Goal: Task Accomplishment & Management: Manage account settings

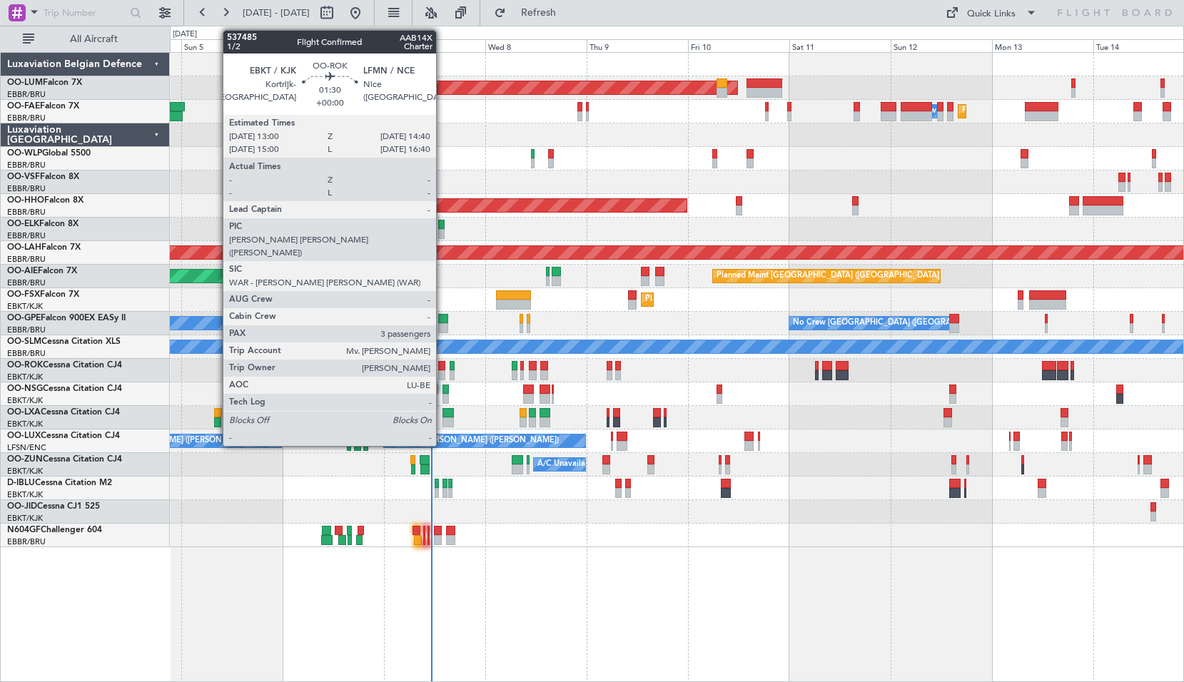
click at [442, 375] on div at bounding box center [441, 375] width 7 height 10
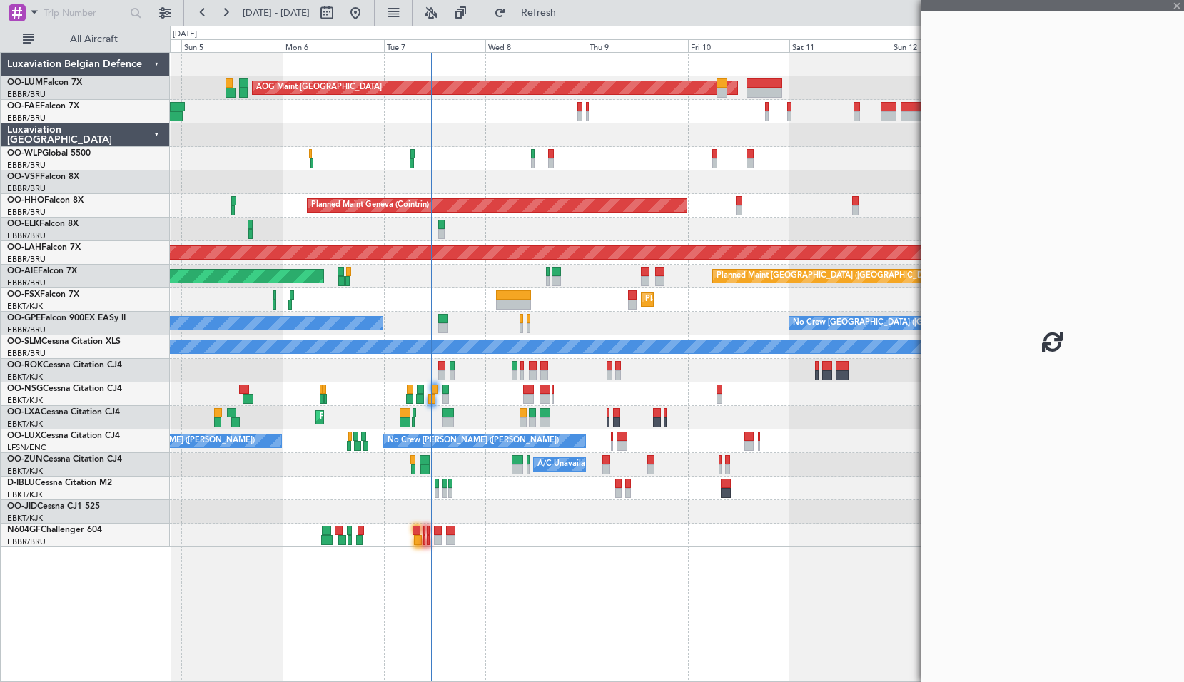
click at [548, 600] on div "Planned Maint Brussels (Brussels National) AOG Maint Sibiu Planned Maint Brusse…" at bounding box center [677, 367] width 1014 height 630
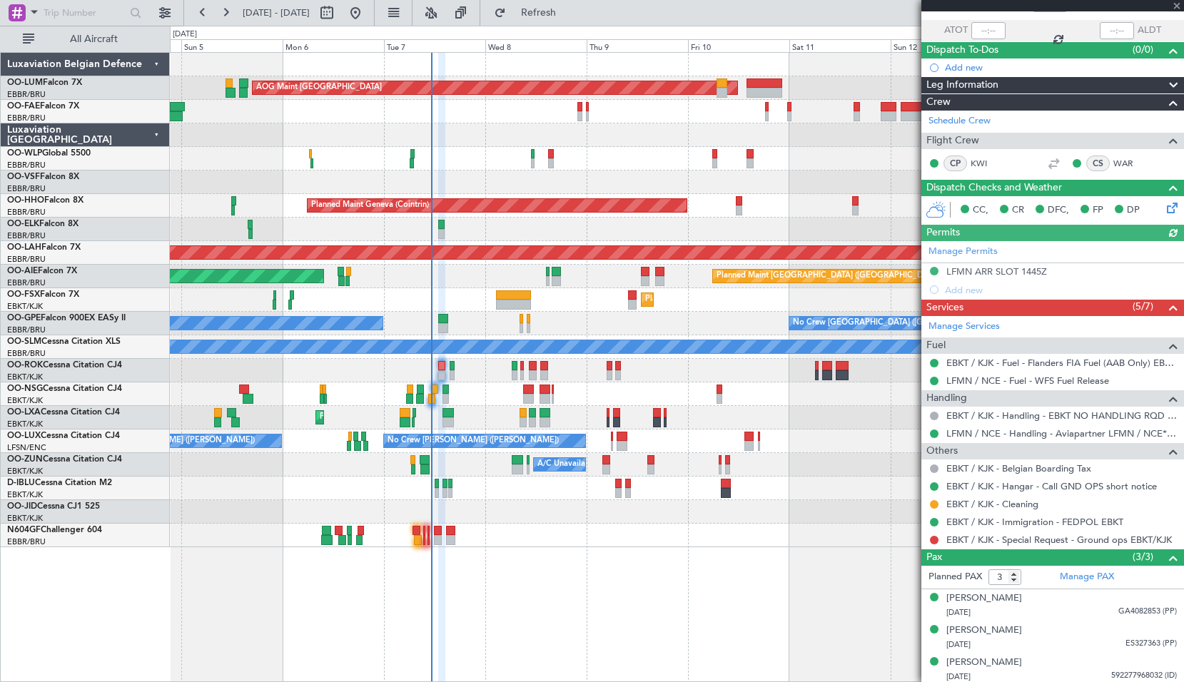
scroll to position [101, 0]
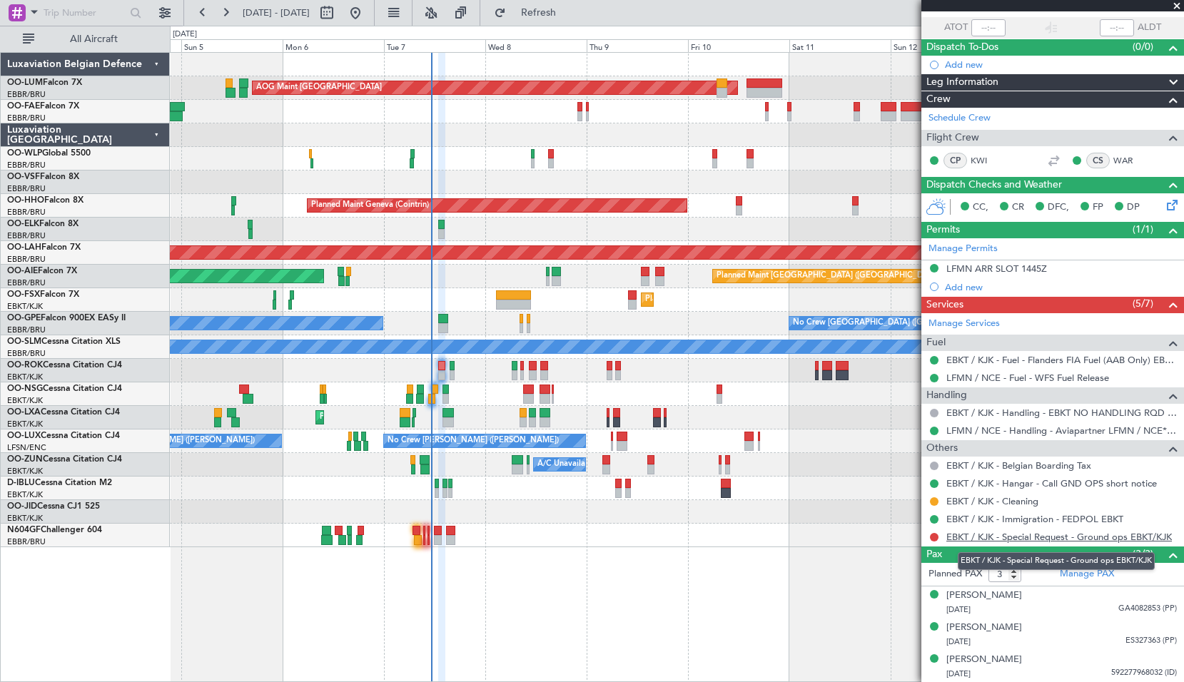
click at [1030, 538] on link "EBKT / KJK - Special Request - Ground ops EBKT/KJK" at bounding box center [1058, 537] width 225 height 12
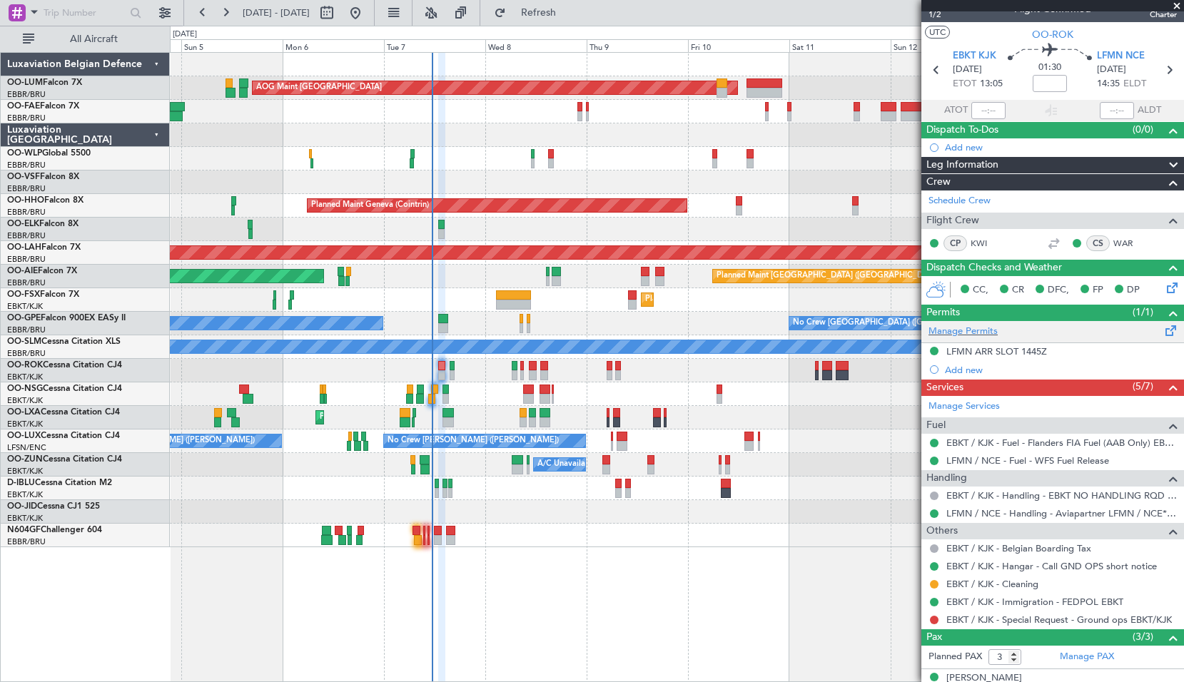
scroll to position [0, 0]
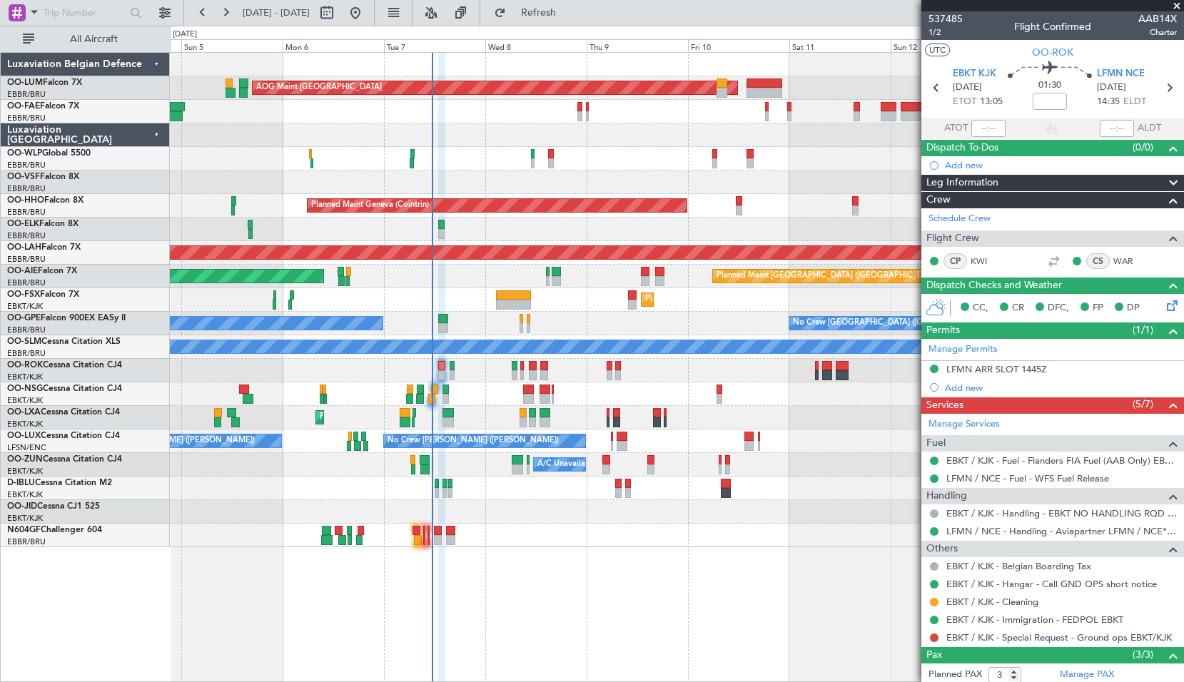
click at [1176, 7] on span at bounding box center [1176, 6] width 14 height 13
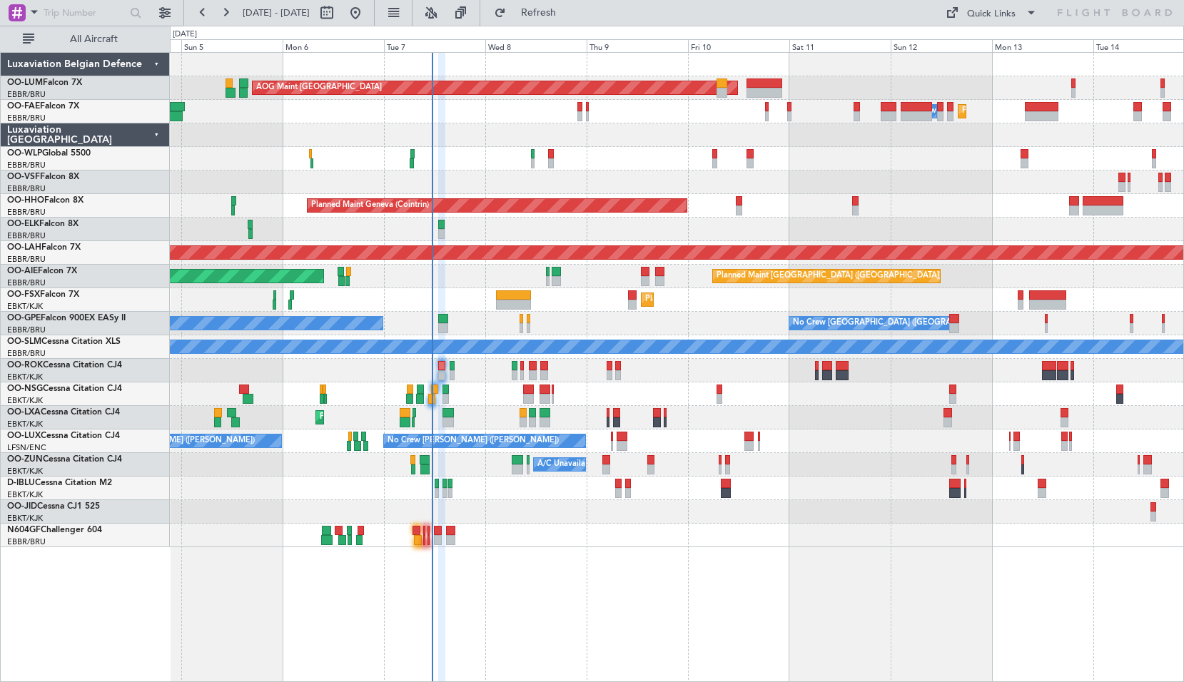
type input "0"
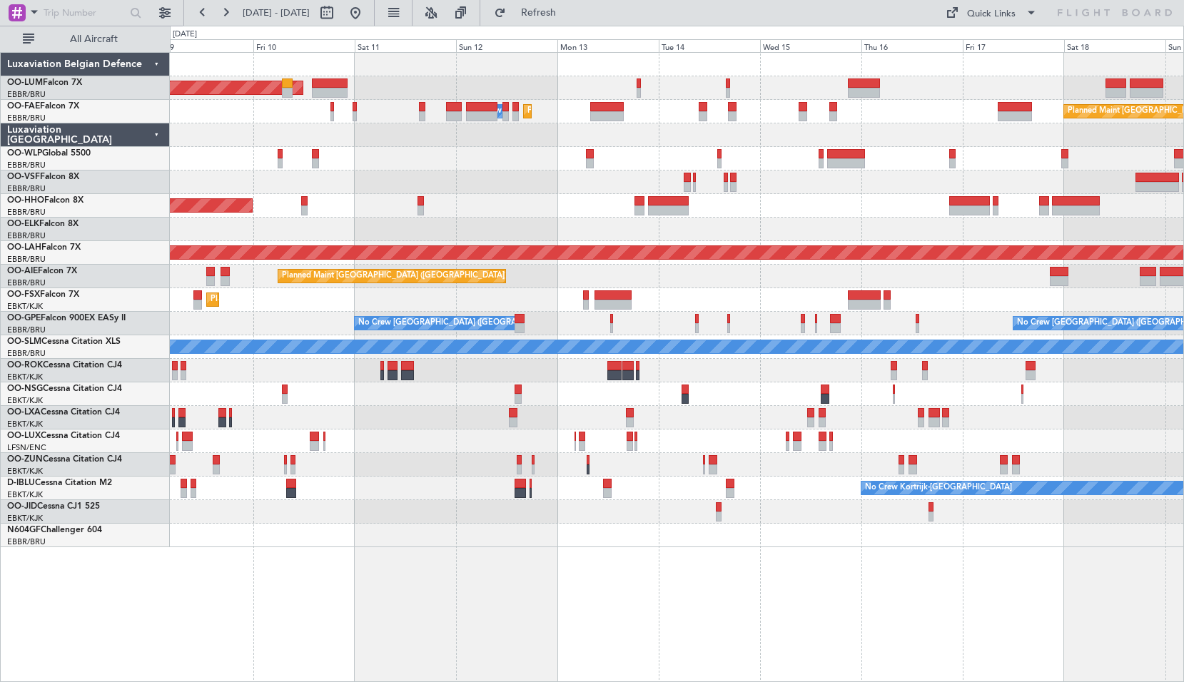
click at [402, 576] on div "Planned Maint Brussels (Brussels National) AOG Maint Sibiu Planned Maint Melsbr…" at bounding box center [677, 367] width 1014 height 630
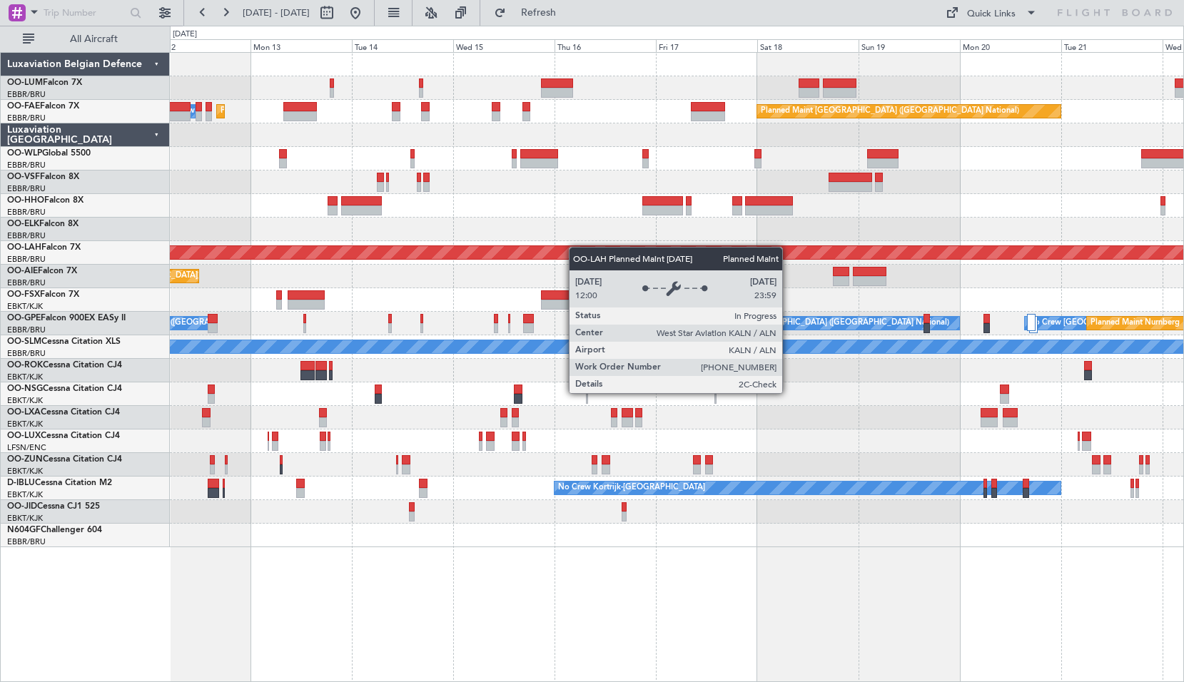
click at [576, 247] on div "Planned Maint Brussels (Brussels National) AOG Maint Sibiu Planned Maint Melsbr…" at bounding box center [676, 300] width 1013 height 494
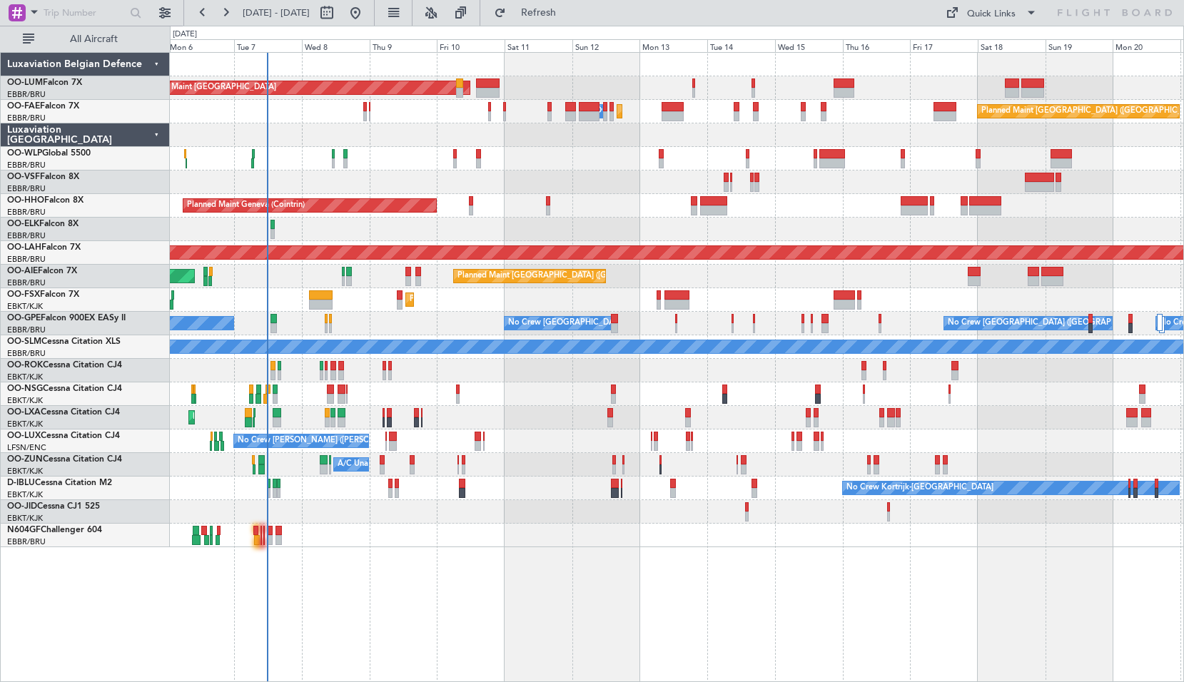
click at [723, 540] on div "Planned Maint Brussels (Brussels National) AOG Maint Sibiu Planned Maint Brusse…" at bounding box center [677, 367] width 1014 height 630
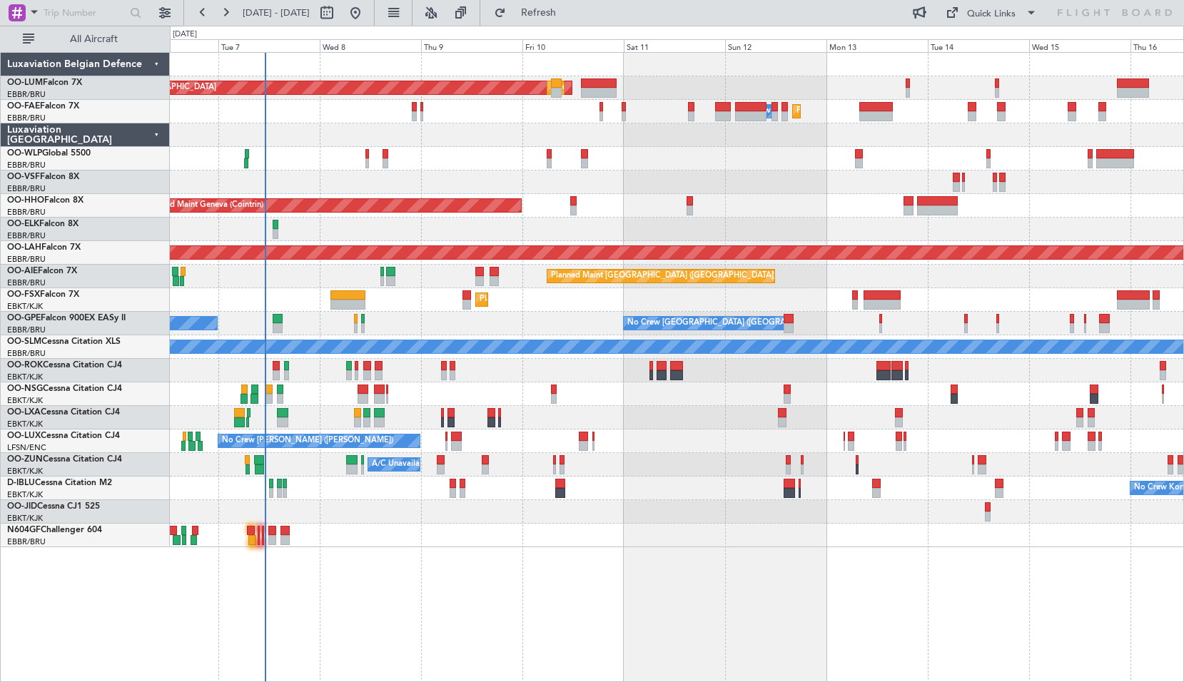
click at [539, 600] on div "AOG Maint Sibiu Planned Maint Brussels (Brussels National) Planned Maint Brusse…" at bounding box center [677, 367] width 1014 height 630
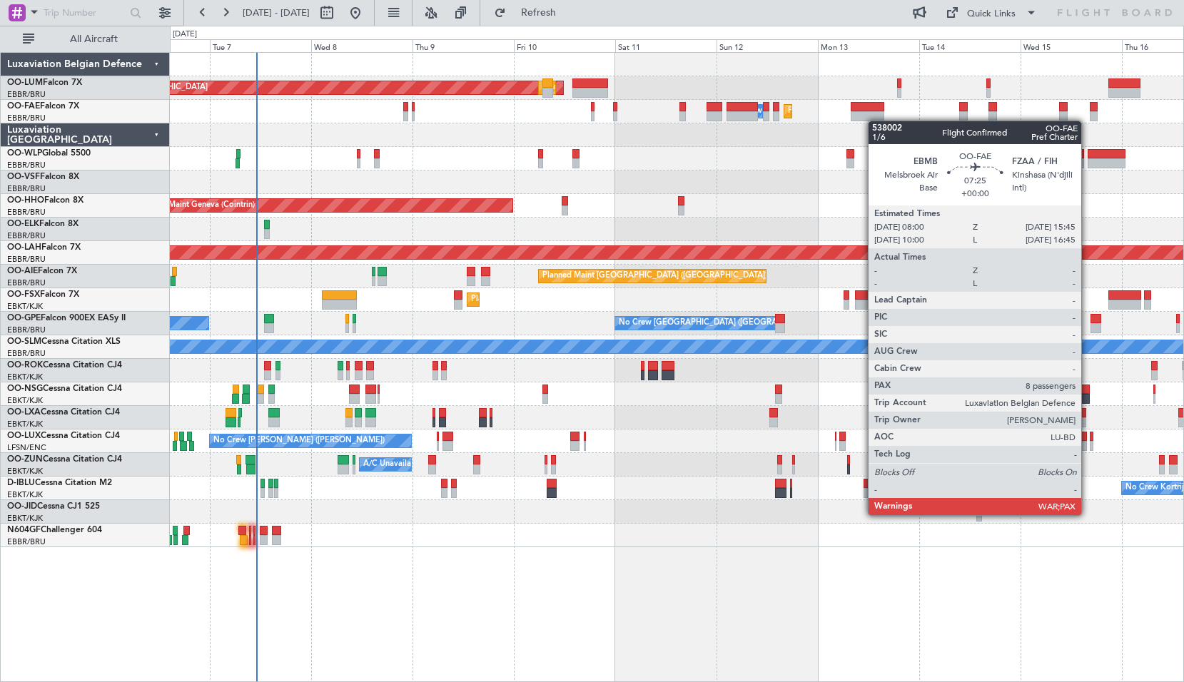
click at [875, 116] on div "AOG Maint Sibiu Planned Maint Brussels (Brussels National) Planned Maint Brusse…" at bounding box center [676, 300] width 1013 height 494
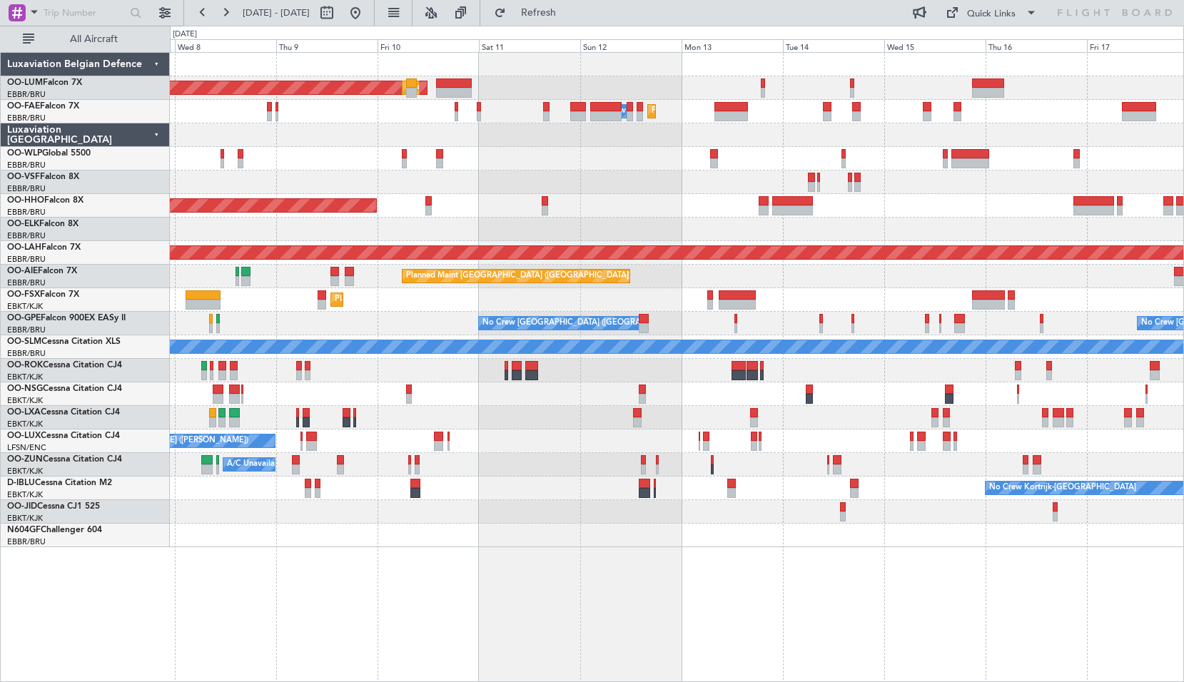
click at [748, 203] on div "AOG Maint Sibiu Planned Maint Brussels (Brussels National) Planned Maint Melsbr…" at bounding box center [676, 300] width 1013 height 494
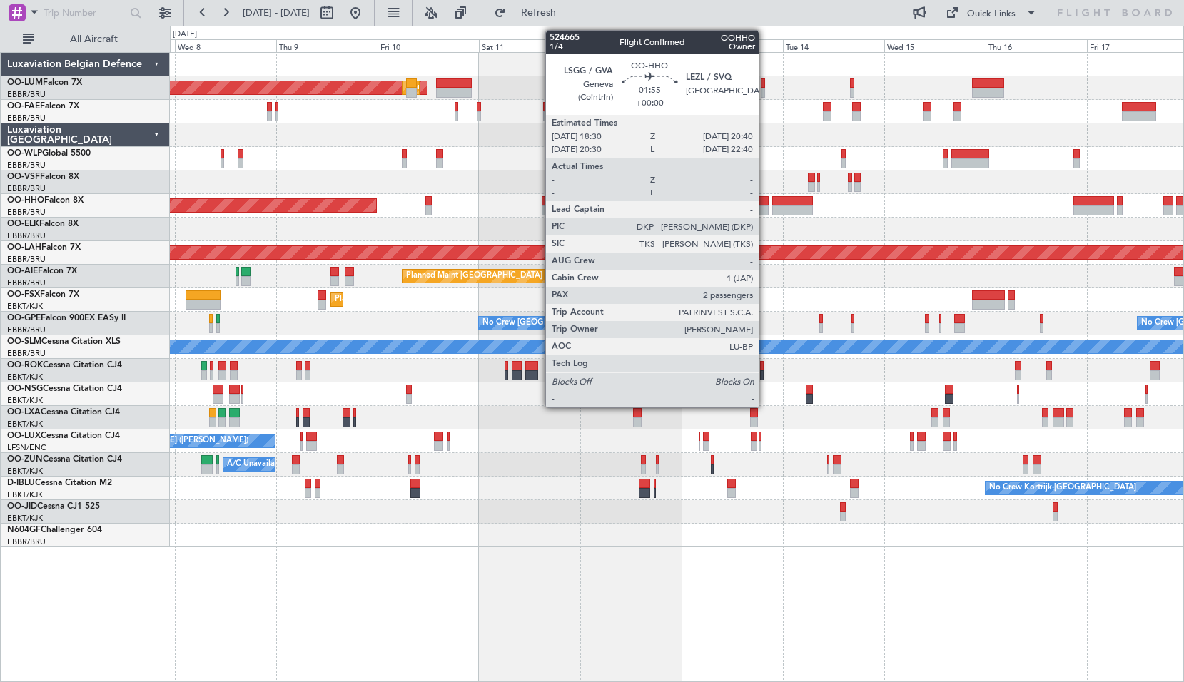
click at [765, 214] on div at bounding box center [762, 210] width 9 height 10
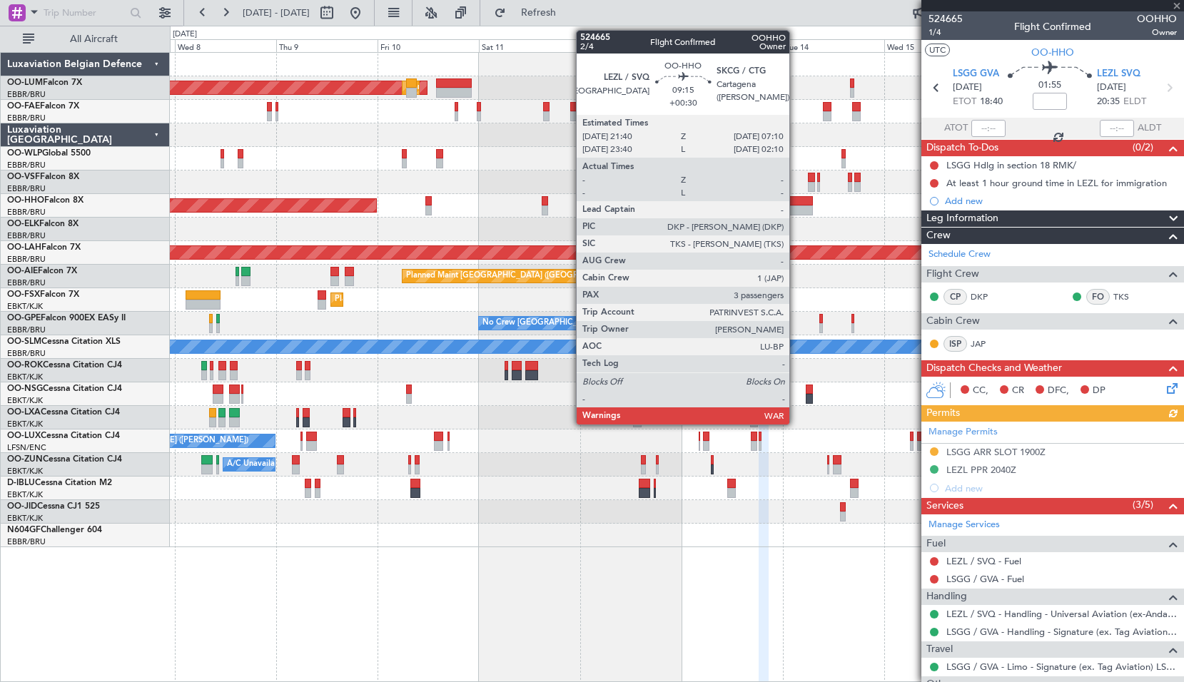
click at [796, 206] on div at bounding box center [792, 210] width 41 height 10
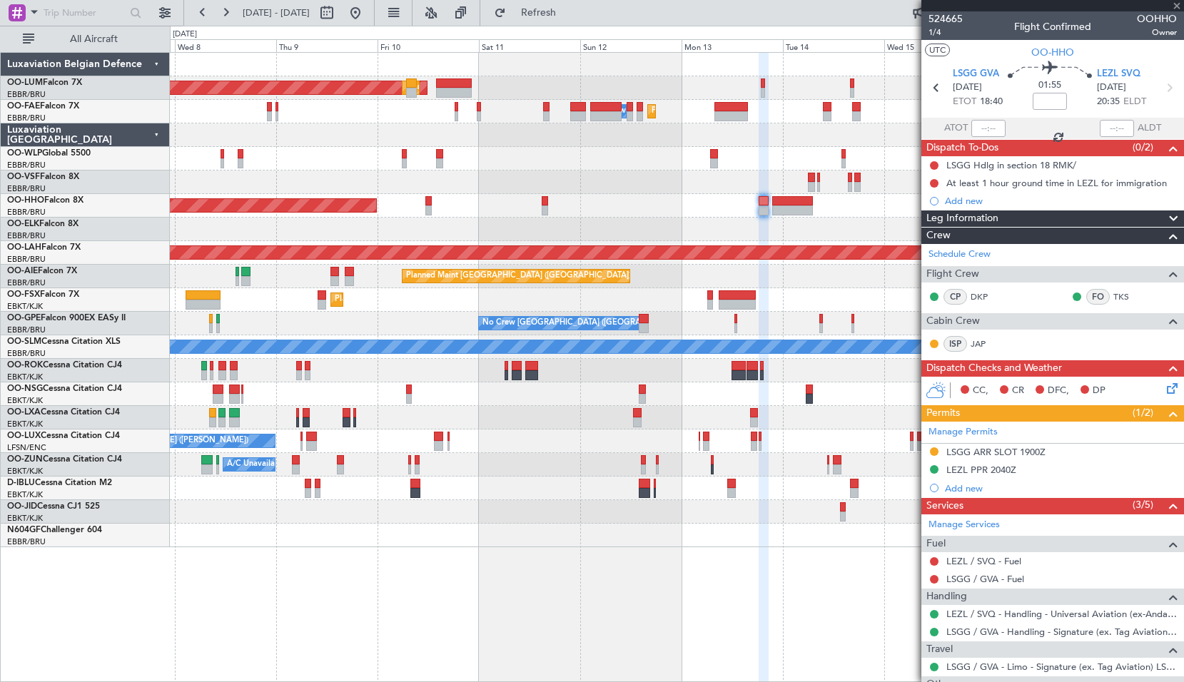
type input "+00:30"
type input "3"
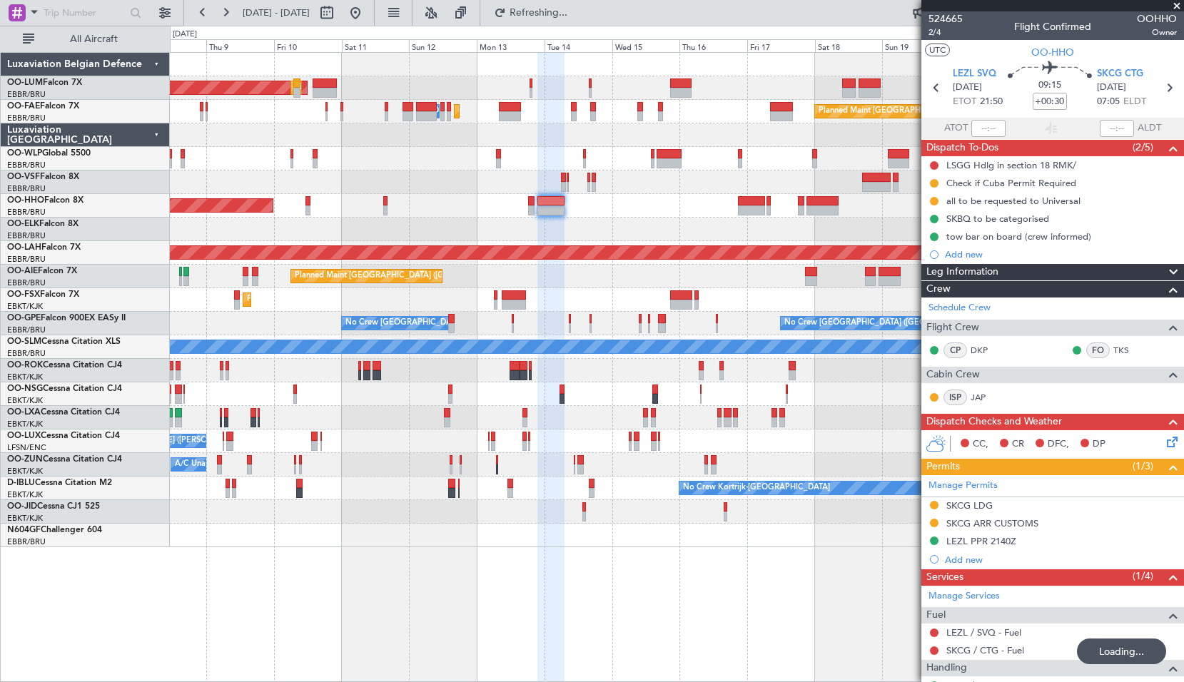
click at [472, 293] on div "Planned Maint Kortrijk-[GEOGRAPHIC_DATA]" at bounding box center [676, 300] width 1013 height 24
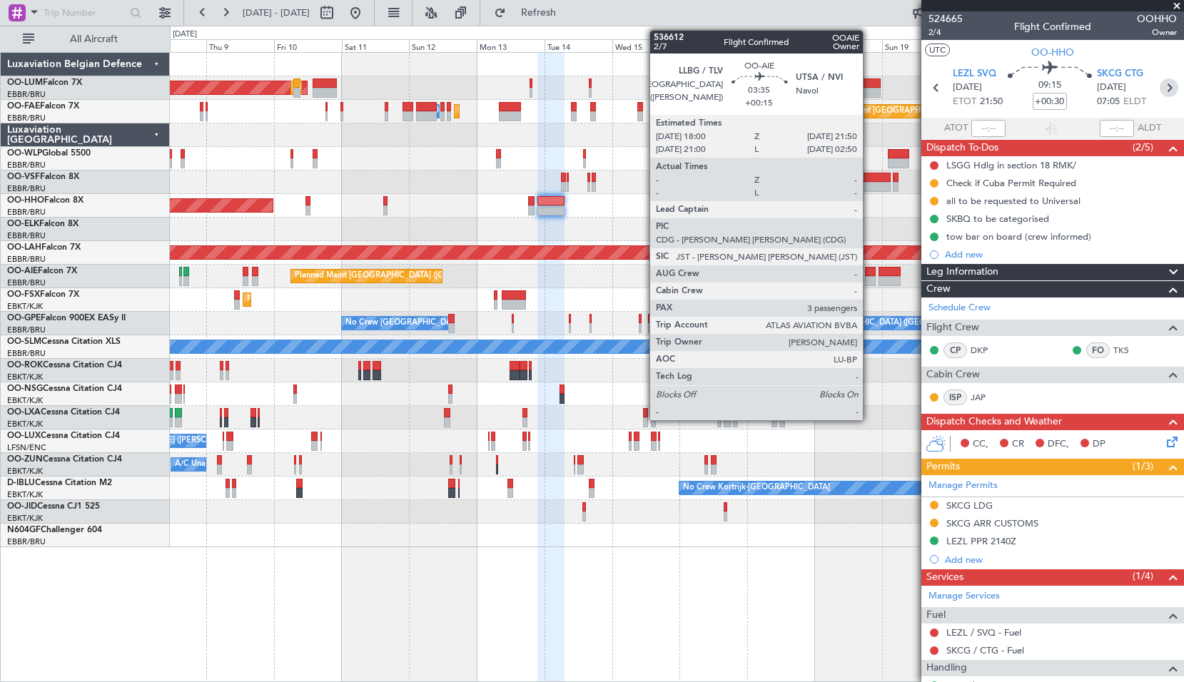
click at [1160, 84] on icon at bounding box center [1168, 87] width 19 height 19
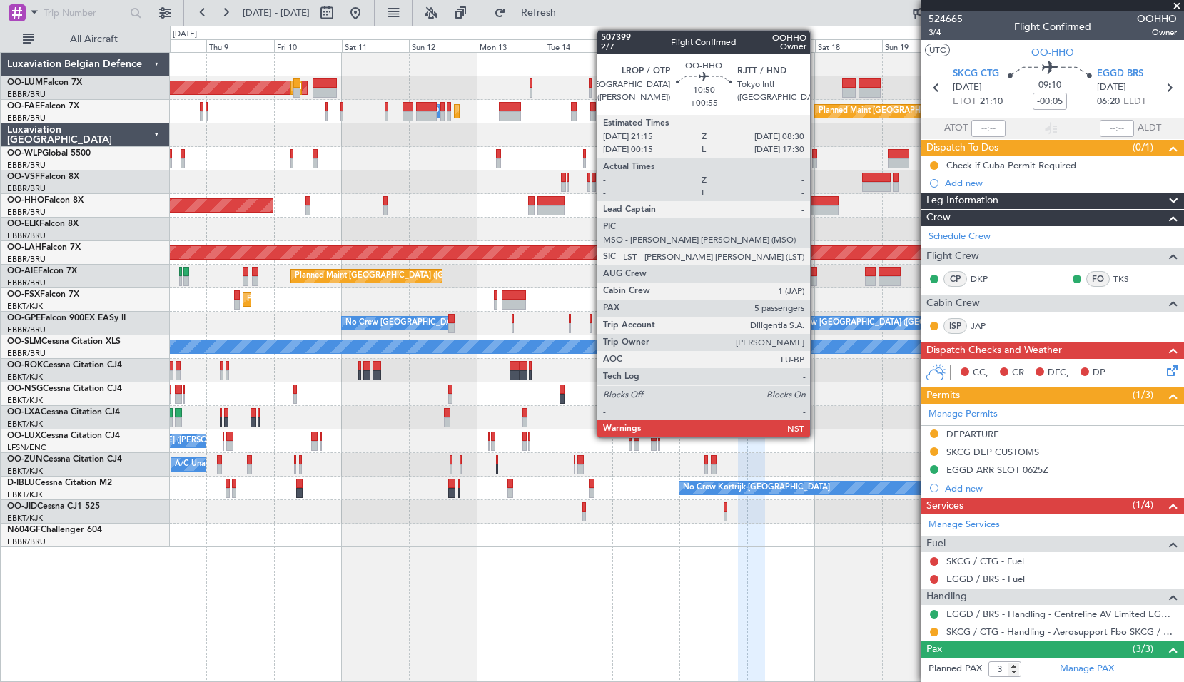
click at [816, 210] on div at bounding box center [822, 210] width 32 height 10
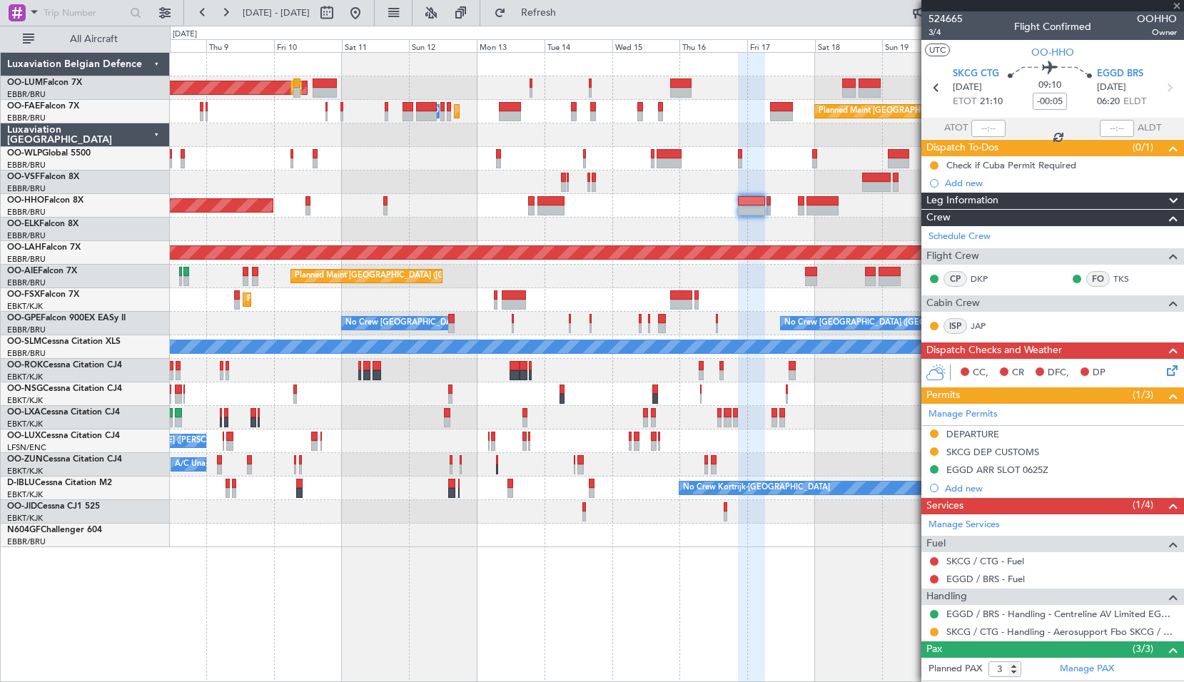
type input "+00:55"
type input "5"
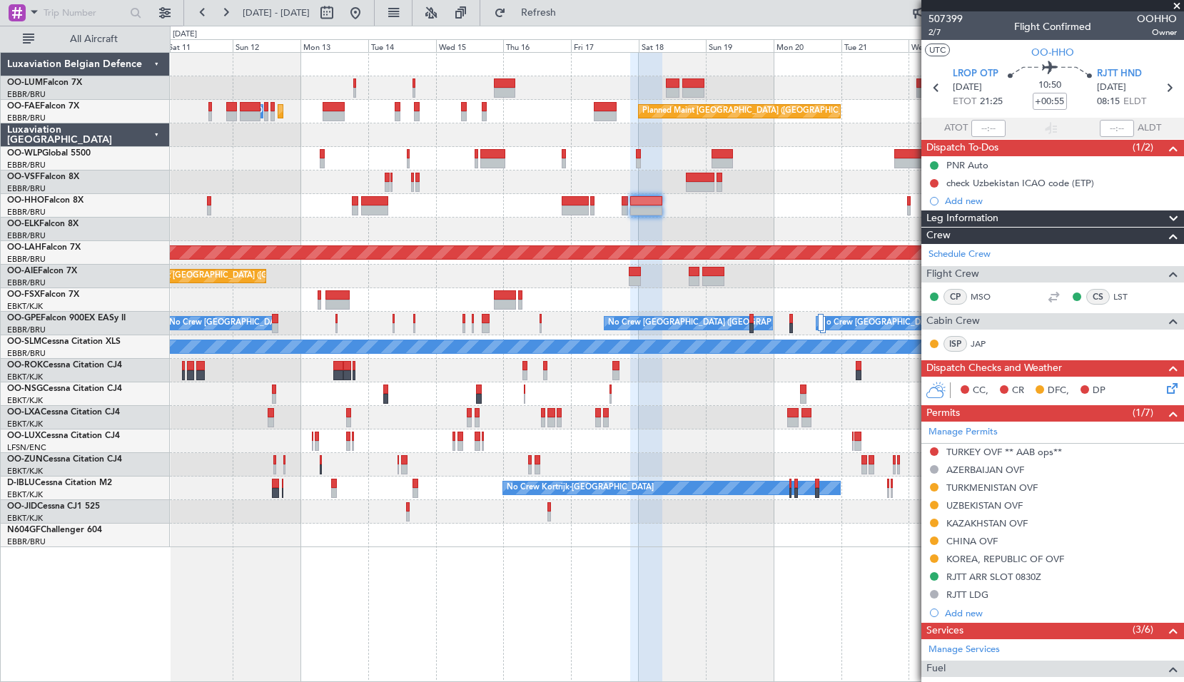
click at [559, 514] on div "No Crew" at bounding box center [676, 512] width 1013 height 24
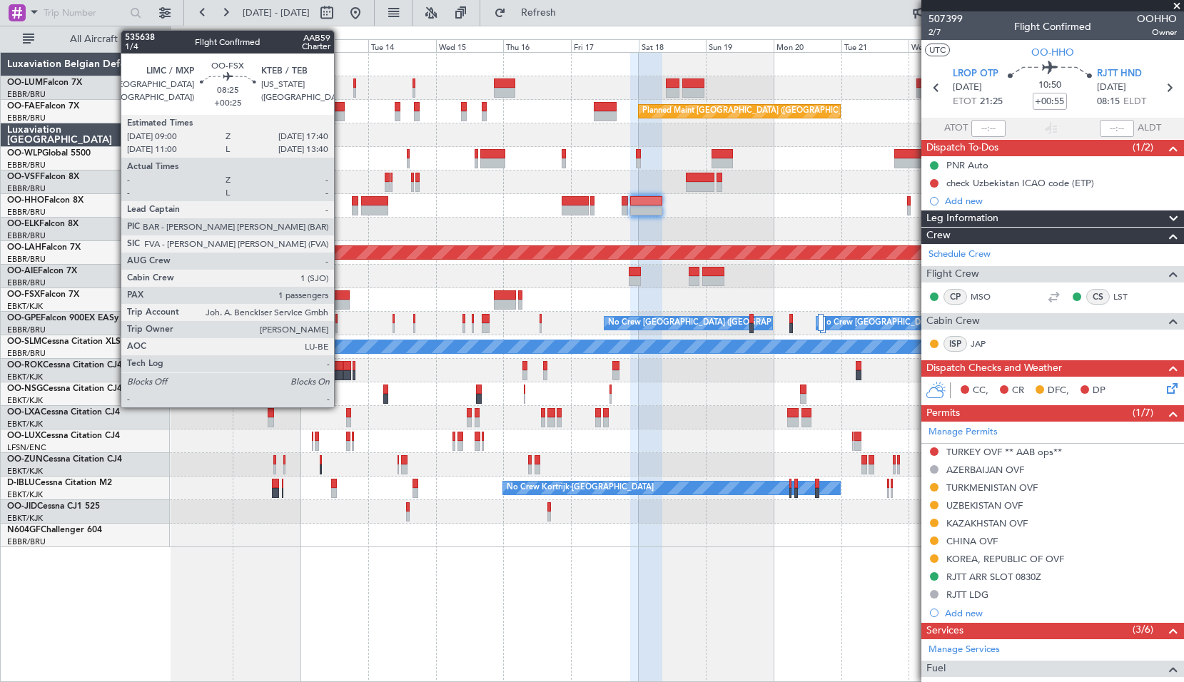
click at [340, 295] on div at bounding box center [337, 295] width 25 height 10
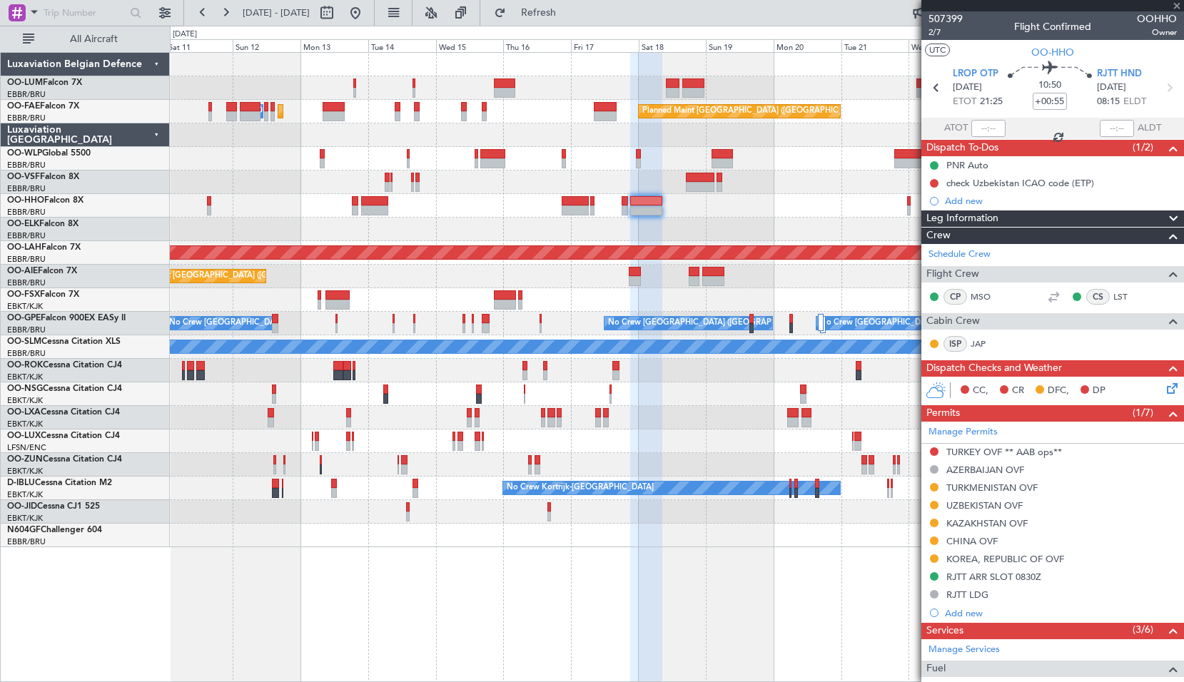
click at [397, 290] on div "Planned Maint Kortrijk-[GEOGRAPHIC_DATA]" at bounding box center [676, 300] width 1013 height 24
type input "+00:25"
type input "1"
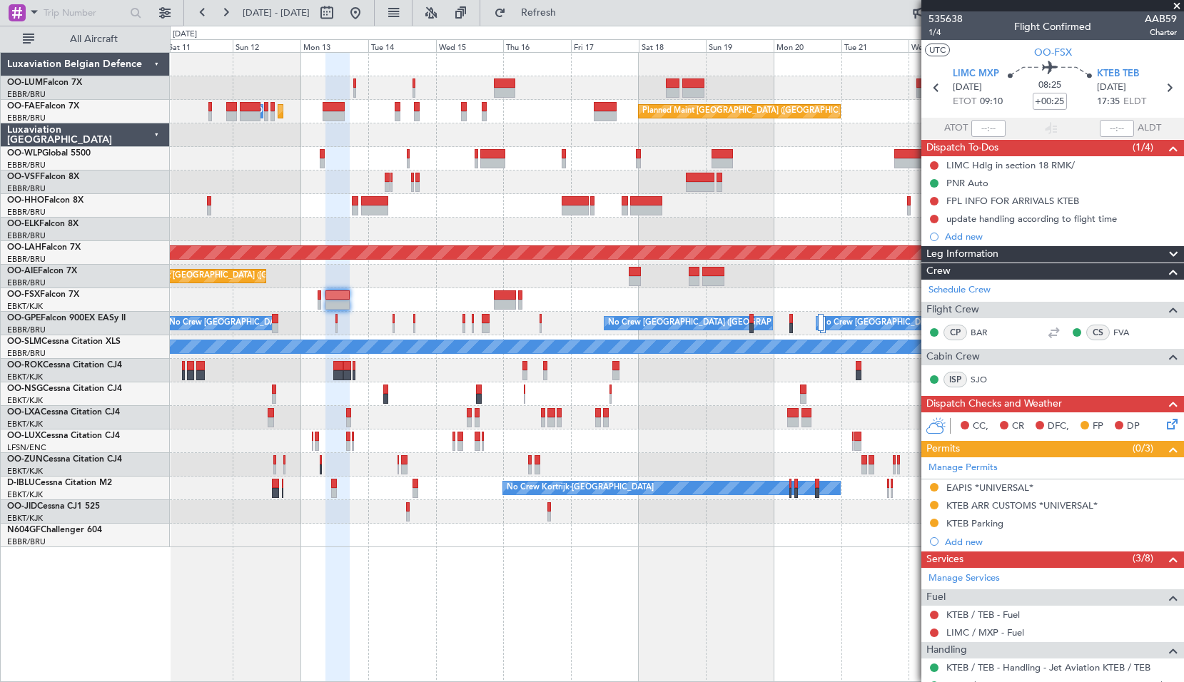
scroll to position [208, 0]
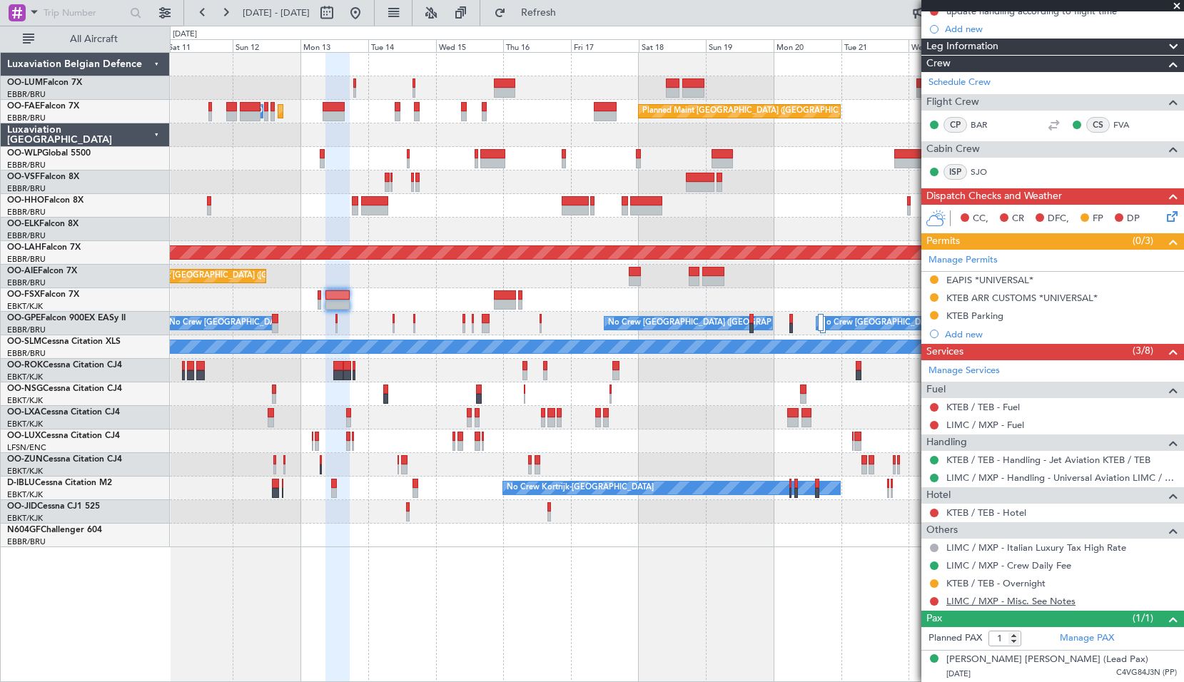
click at [1050, 598] on link "LIMC / MXP - Misc. See Notes" at bounding box center [1010, 601] width 129 height 12
click at [974, 581] on link "KTEB / TEB - Overnight" at bounding box center [995, 583] width 99 height 12
click at [935, 582] on button at bounding box center [934, 583] width 9 height 9
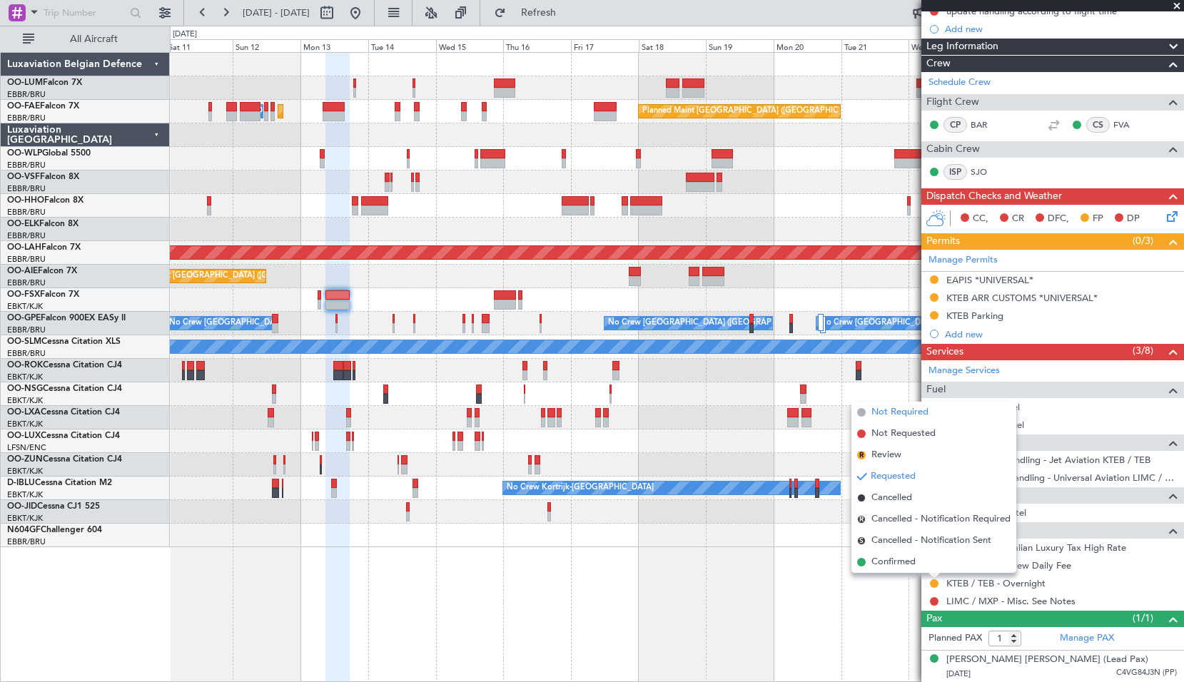
click at [885, 411] on span "Not Required" at bounding box center [899, 412] width 57 height 14
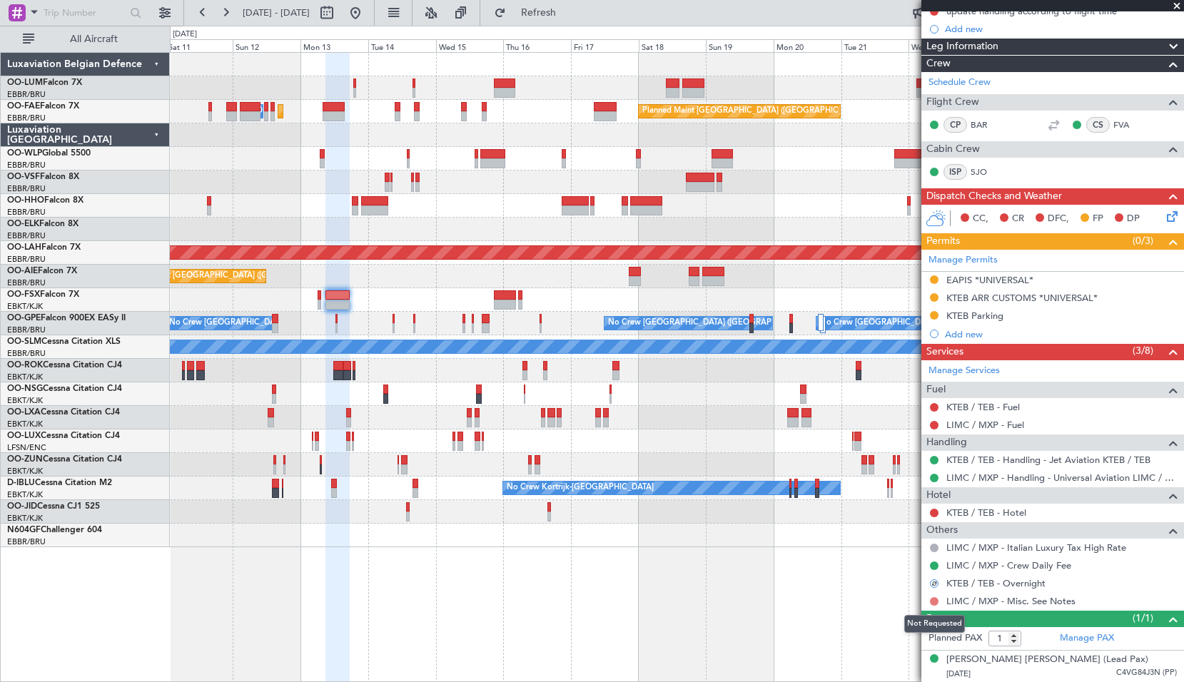
click at [932, 602] on button at bounding box center [934, 601] width 9 height 9
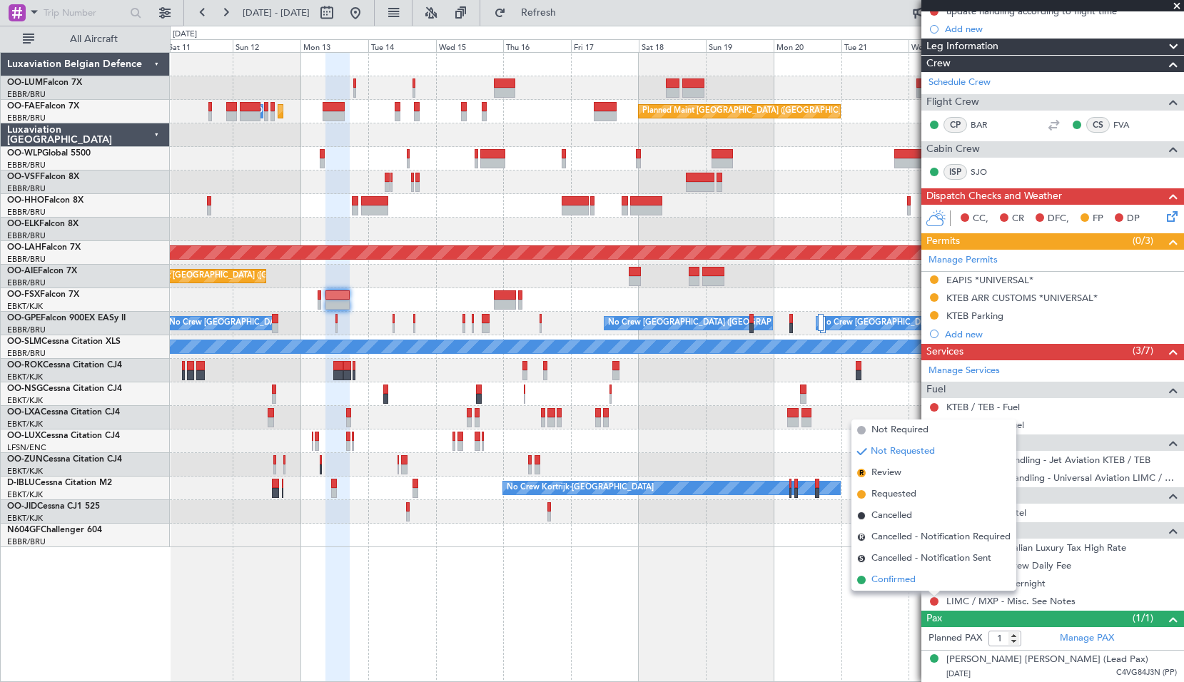
click at [893, 583] on span "Confirmed" at bounding box center [893, 580] width 44 height 14
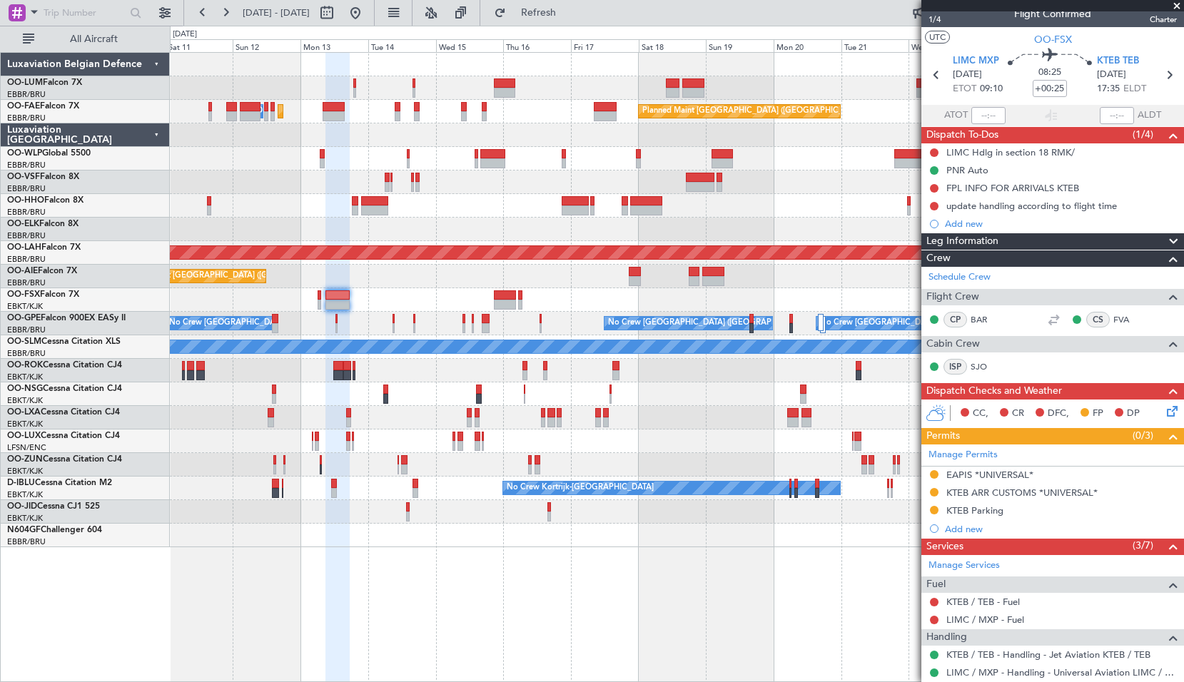
scroll to position [0, 0]
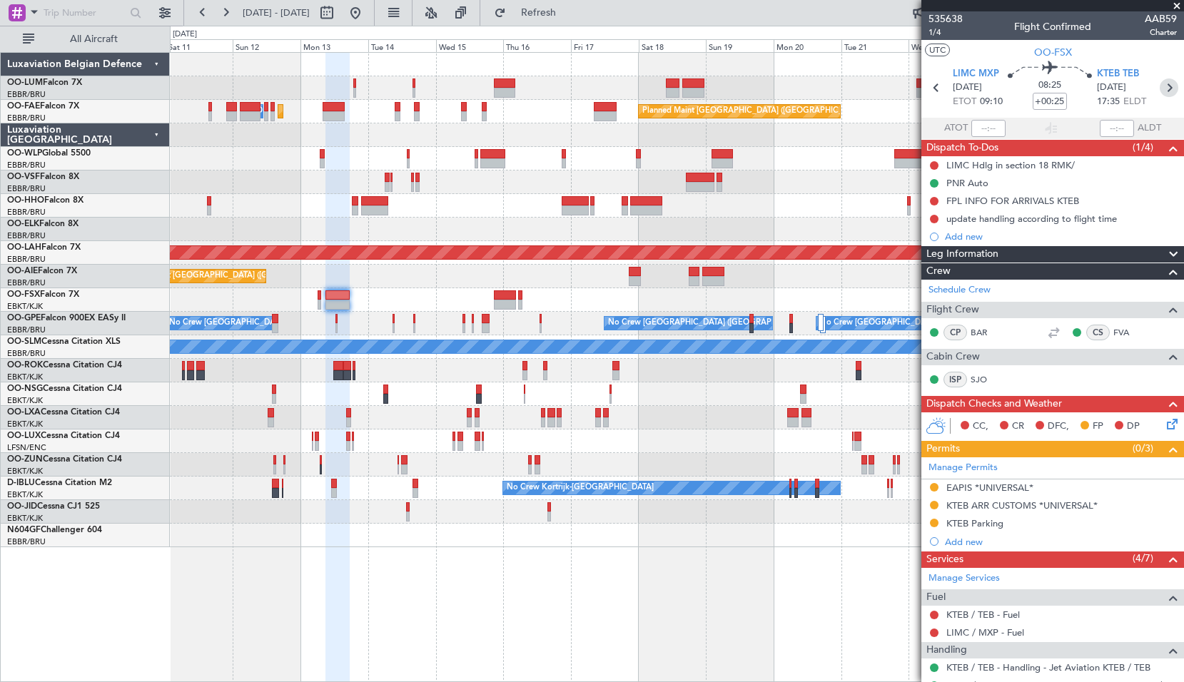
click at [1159, 86] on icon at bounding box center [1168, 87] width 19 height 19
type input "-00:20"
type input "7"
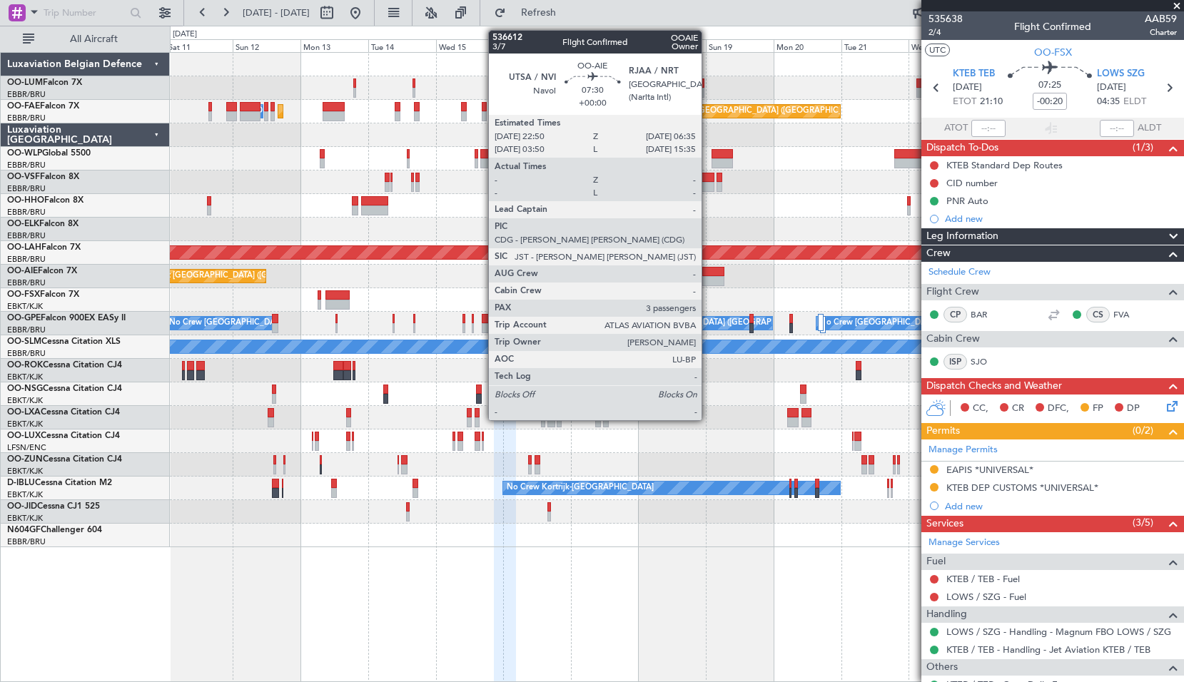
click at [708, 269] on div at bounding box center [713, 272] width 22 height 10
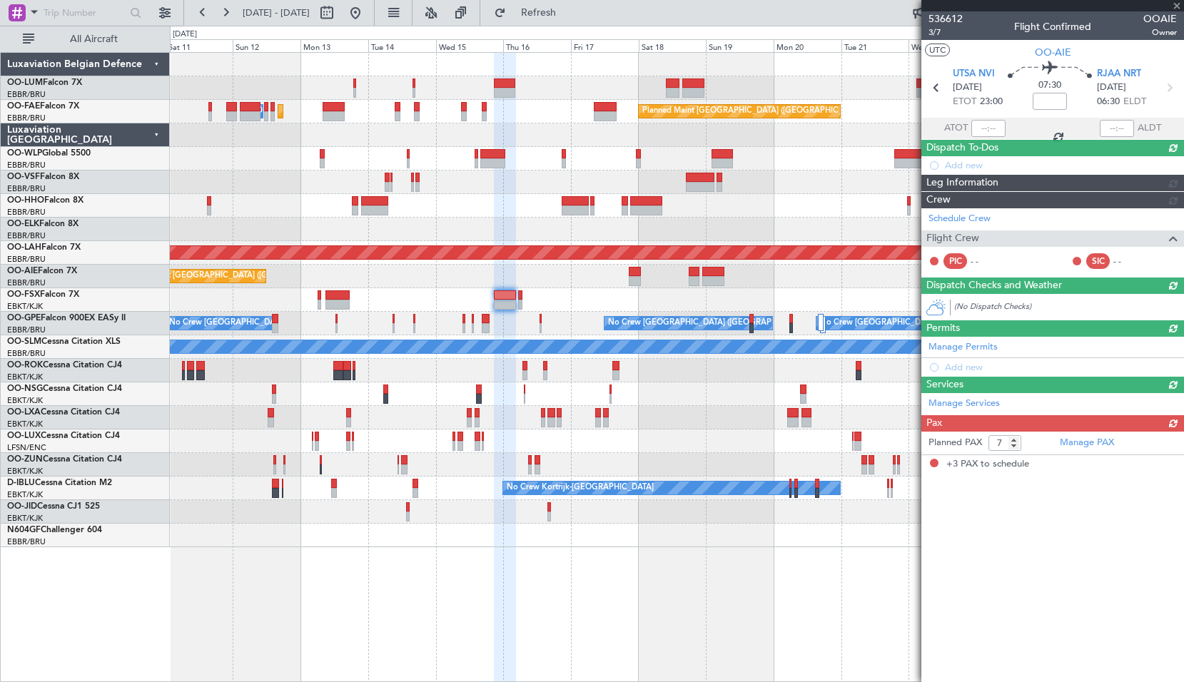
type input "3"
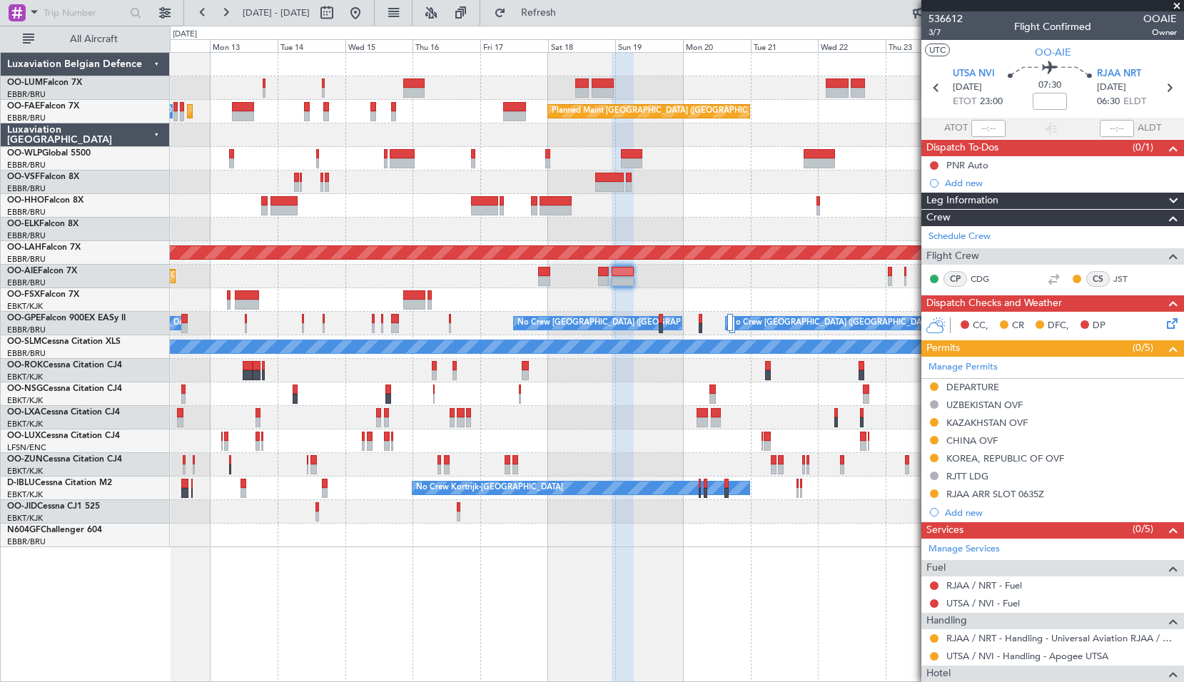
click at [686, 235] on div at bounding box center [676, 230] width 1013 height 24
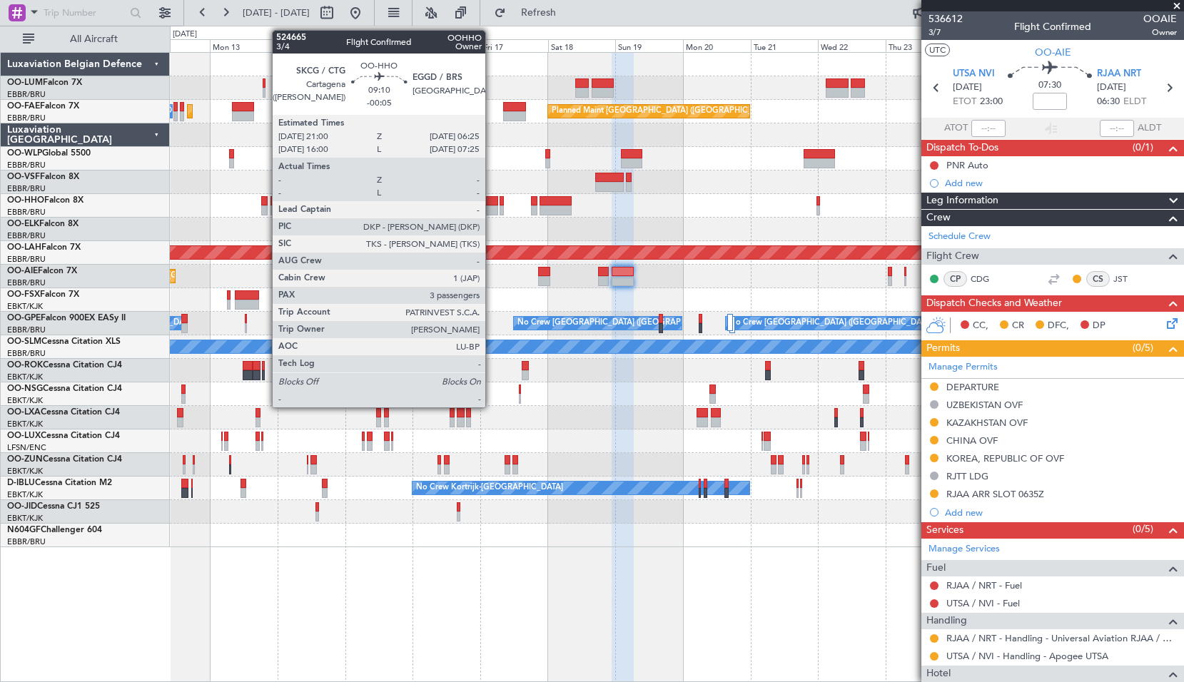
click at [492, 213] on div at bounding box center [484, 210] width 27 height 10
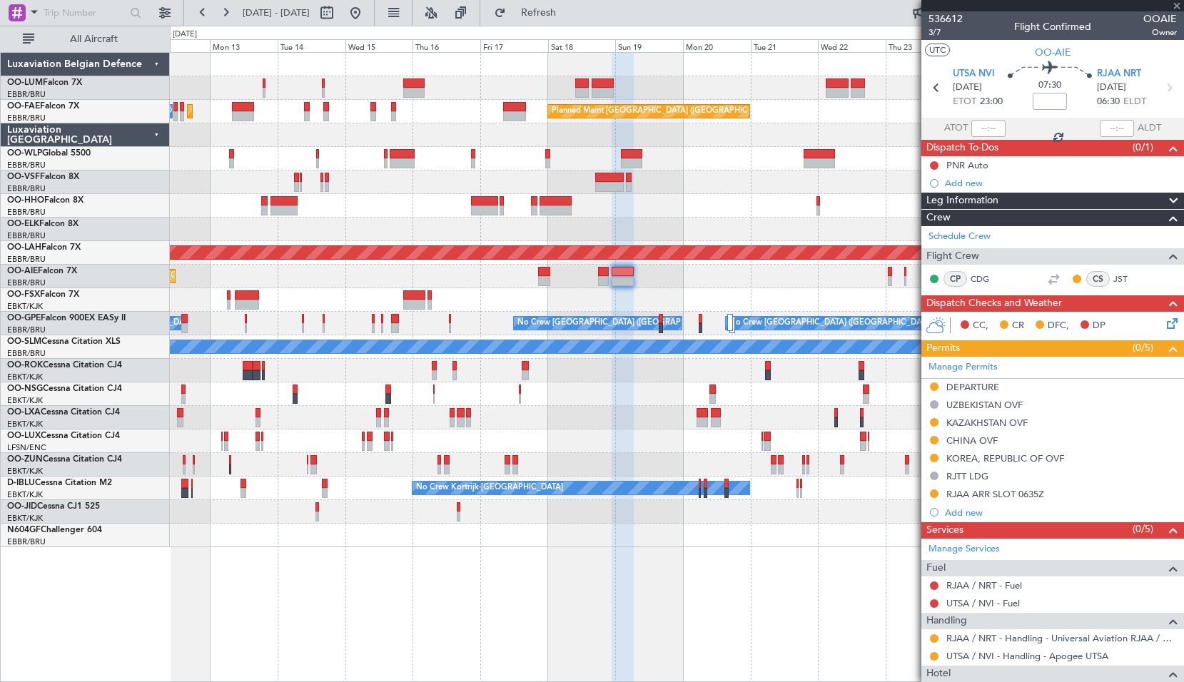
type input "-00:05"
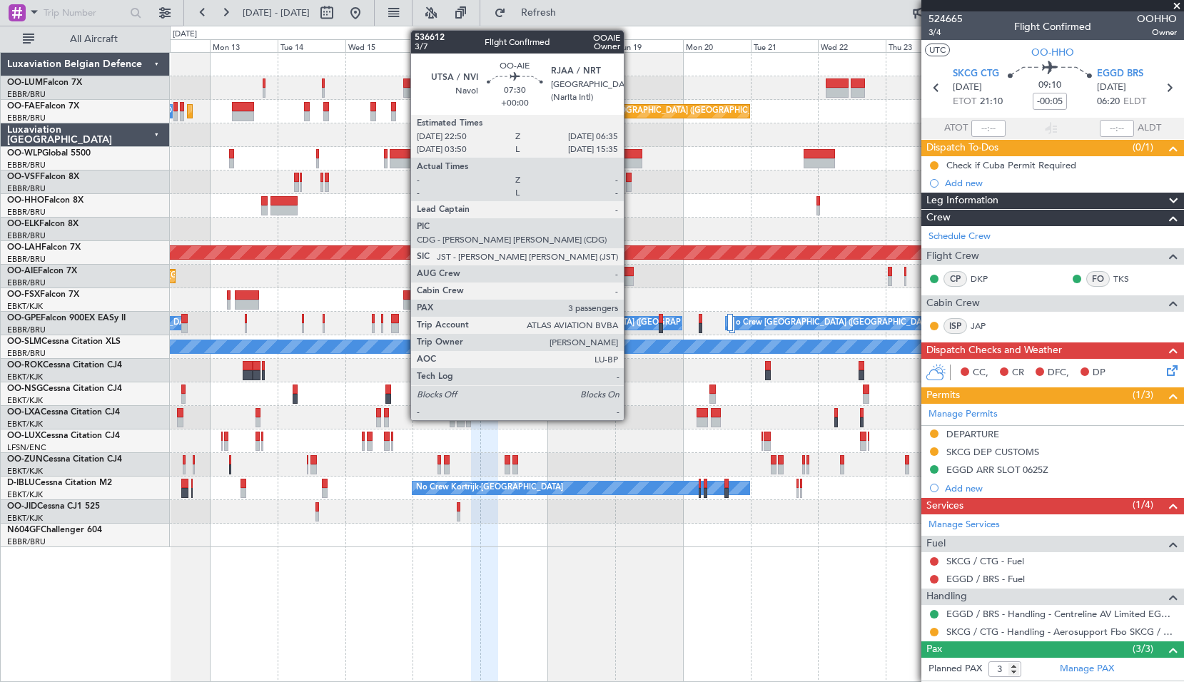
click at [630, 274] on div at bounding box center [623, 272] width 22 height 10
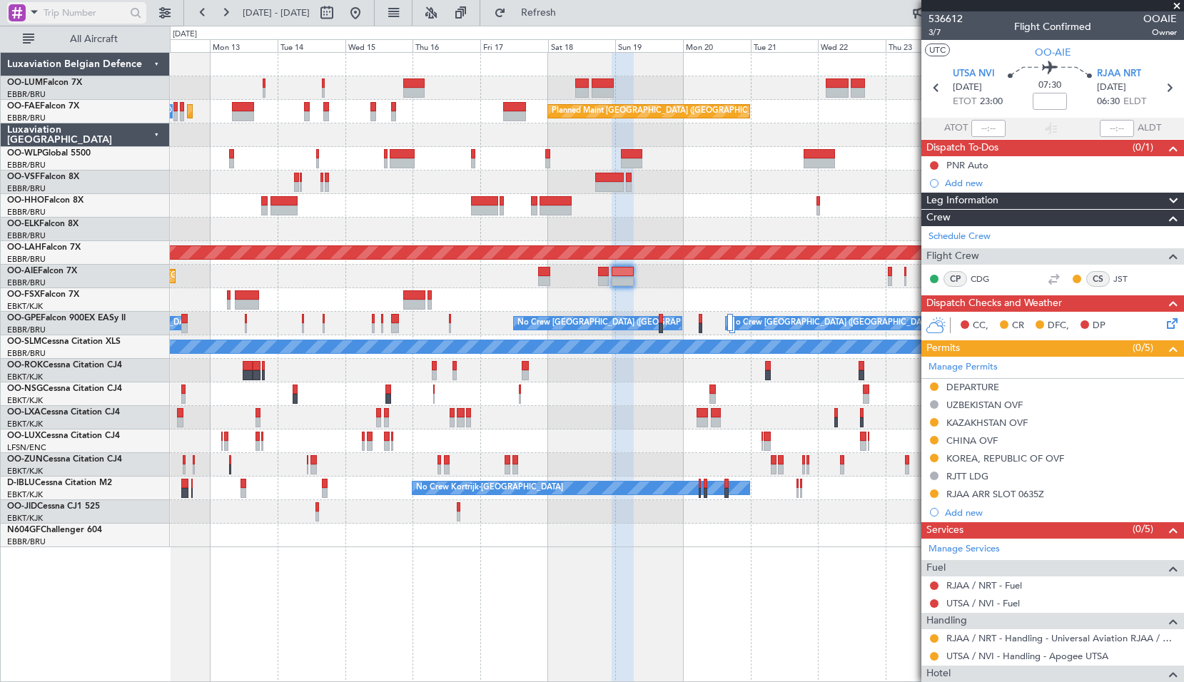
click at [29, 17] on span at bounding box center [34, 12] width 17 height 18
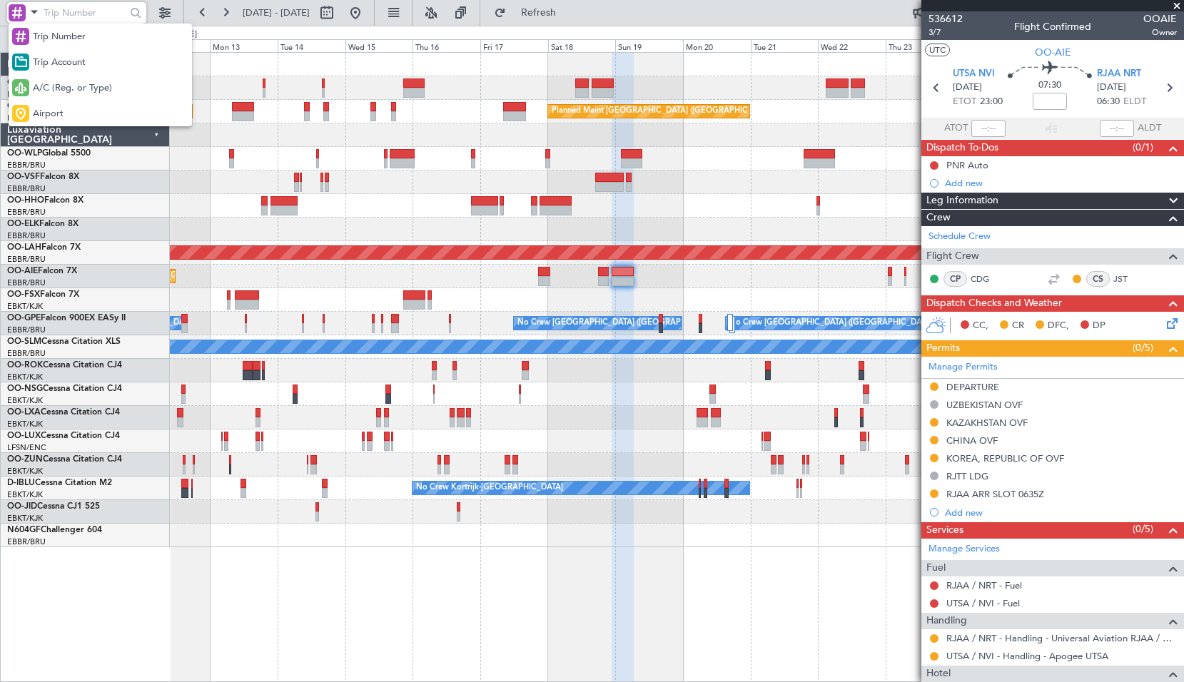
click at [66, 95] on span "A/C (Reg. or Type)" at bounding box center [72, 88] width 79 height 14
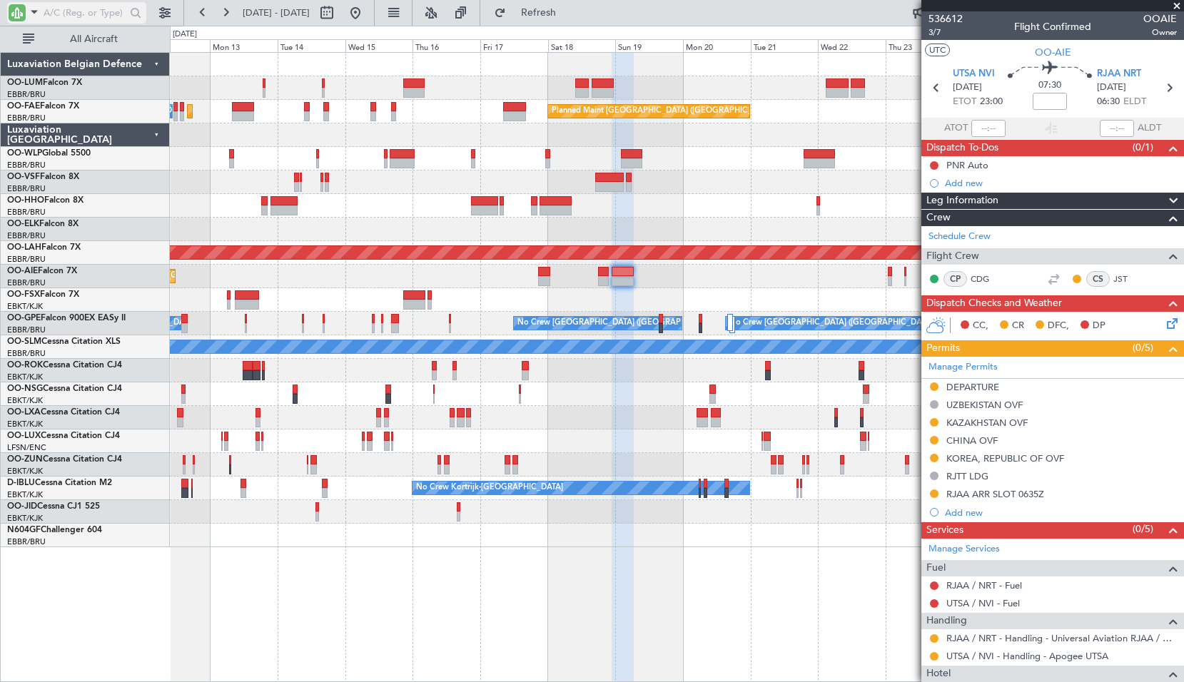
click at [63, 9] on input "text" at bounding box center [85, 12] width 82 height 21
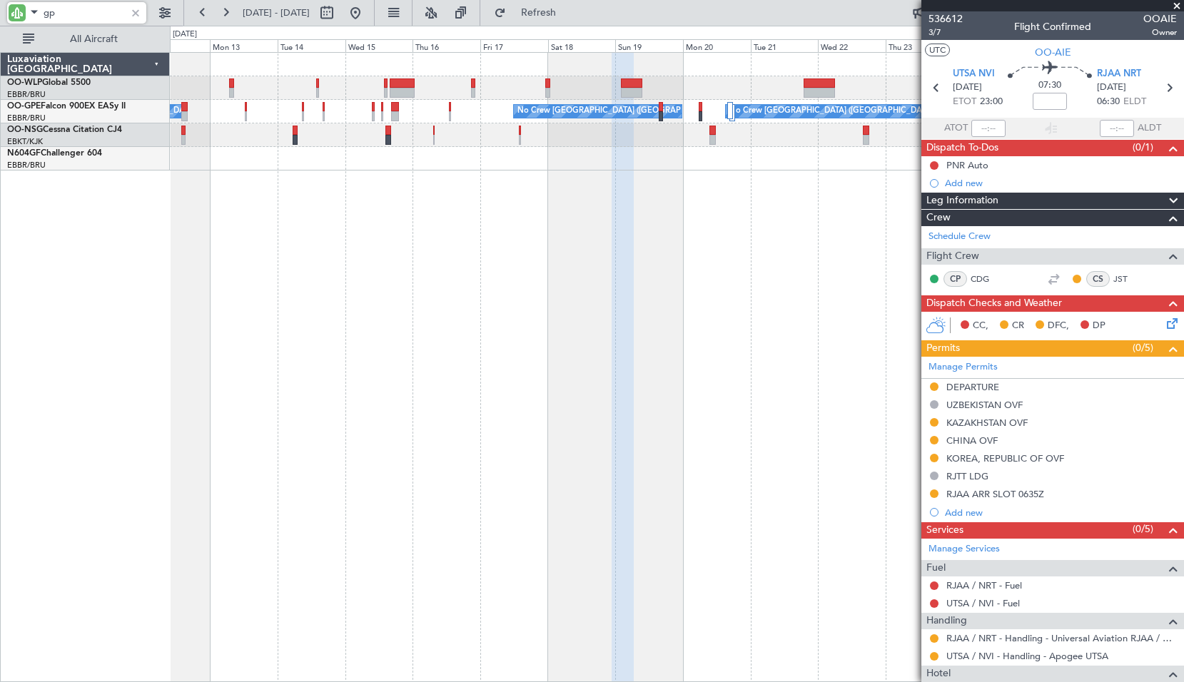
type input "gpe"
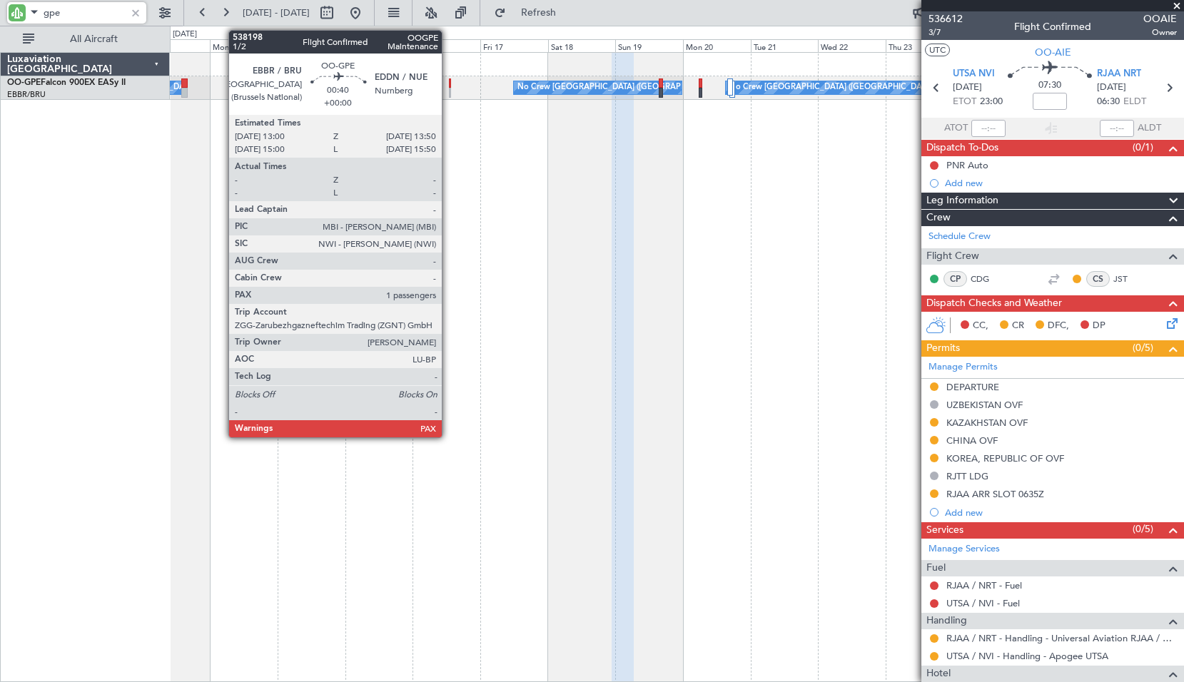
click at [449, 79] on div at bounding box center [450, 83] width 3 height 10
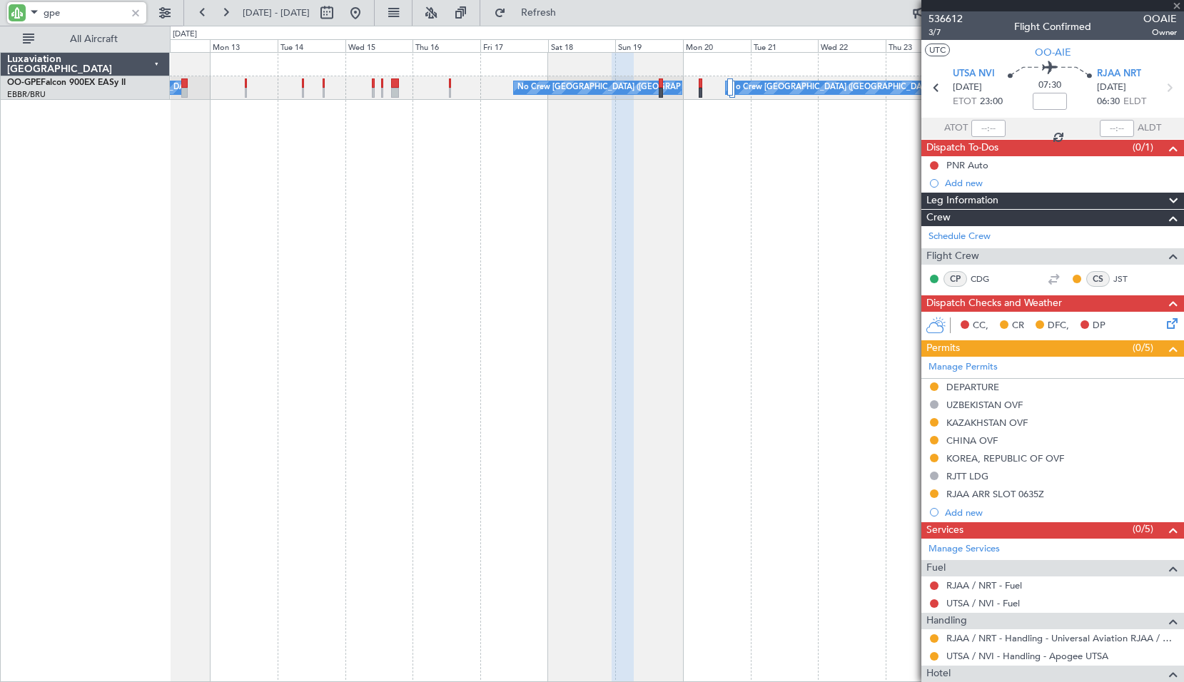
click at [450, 169] on div "Planned Maint Nurnberg No Crew Brussels (Brussels National) No Crew Brussels (B…" at bounding box center [677, 367] width 1014 height 630
type input "1"
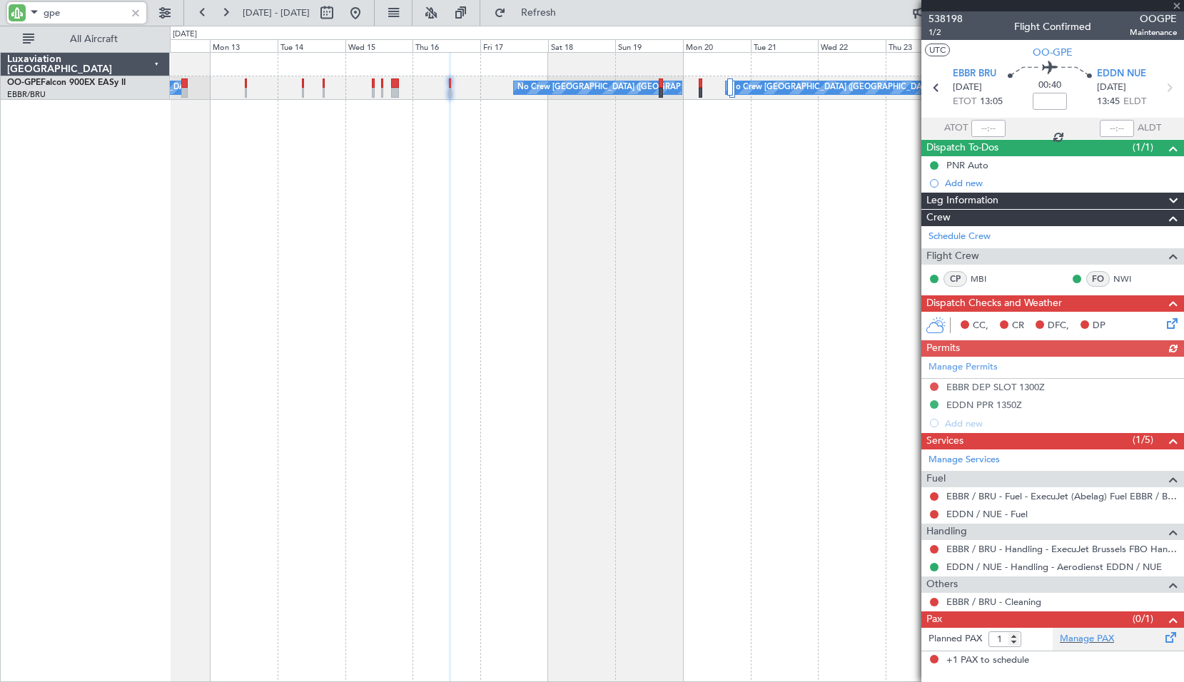
type input "gpe"
click at [1168, 634] on span at bounding box center [1170, 634] width 17 height 11
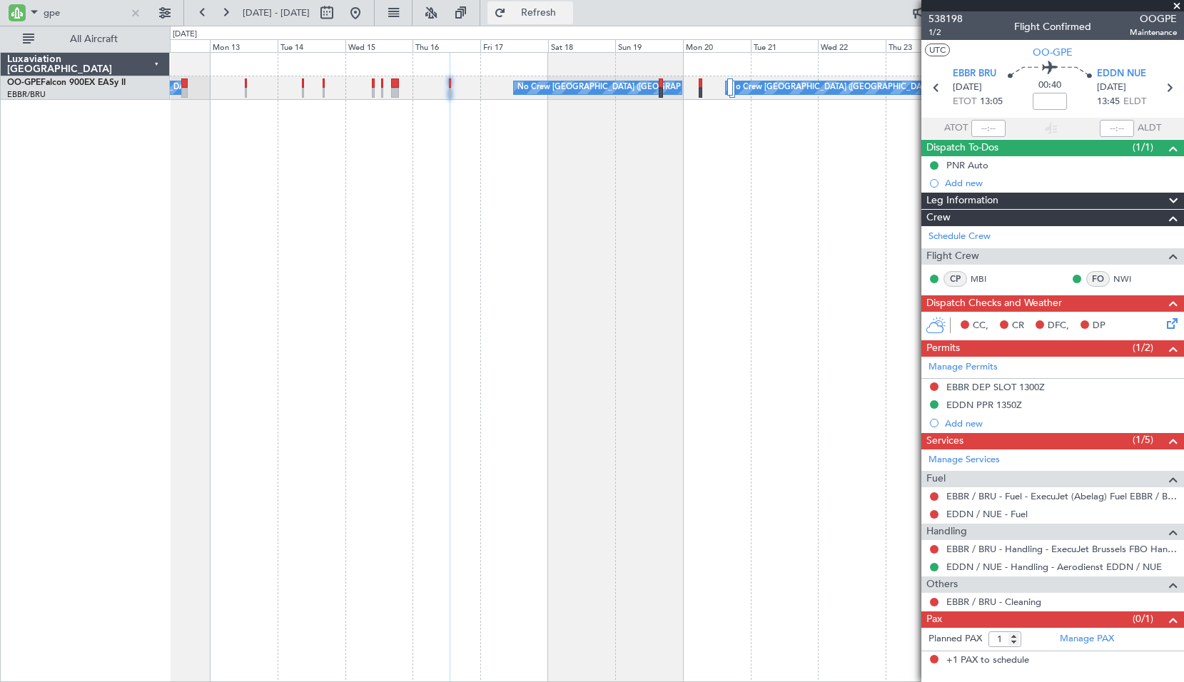
click at [561, 12] on span "Refresh" at bounding box center [539, 13] width 60 height 10
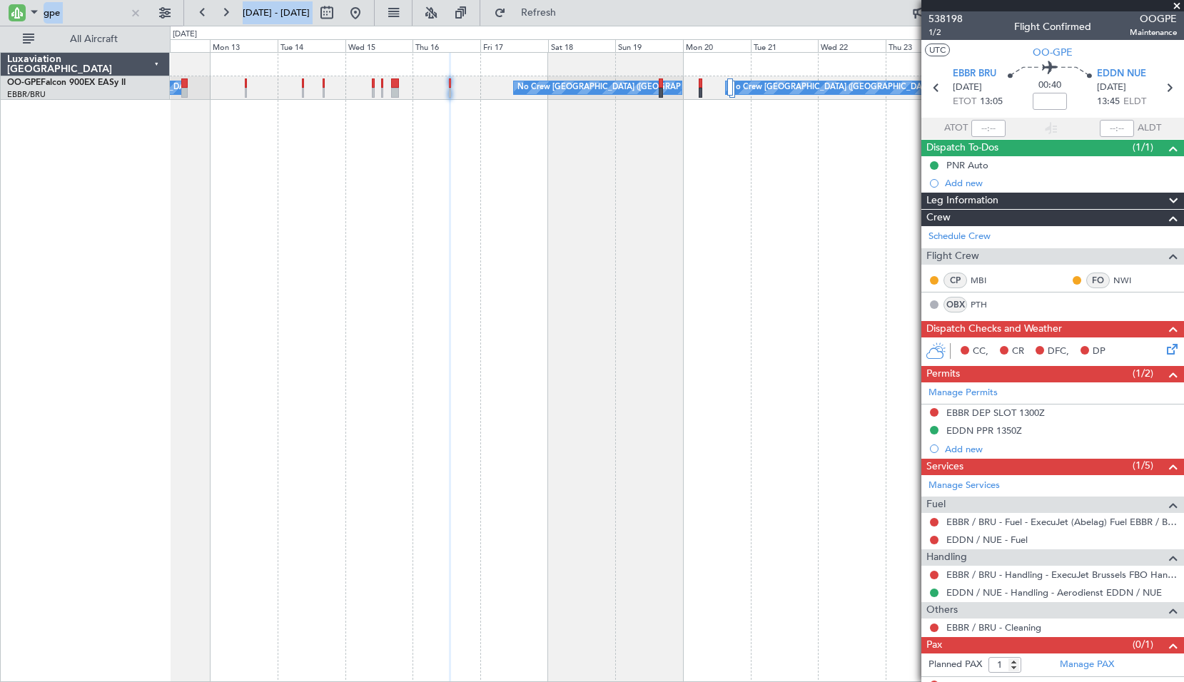
click at [1172, 0] on html ":::: x gpe 12 Oct 2025 - 27 Oct 2025 Refresh Quick Links All Aircraft Planned M…" at bounding box center [592, 341] width 1184 height 682
click at [1172, 5] on span at bounding box center [1176, 6] width 14 height 13
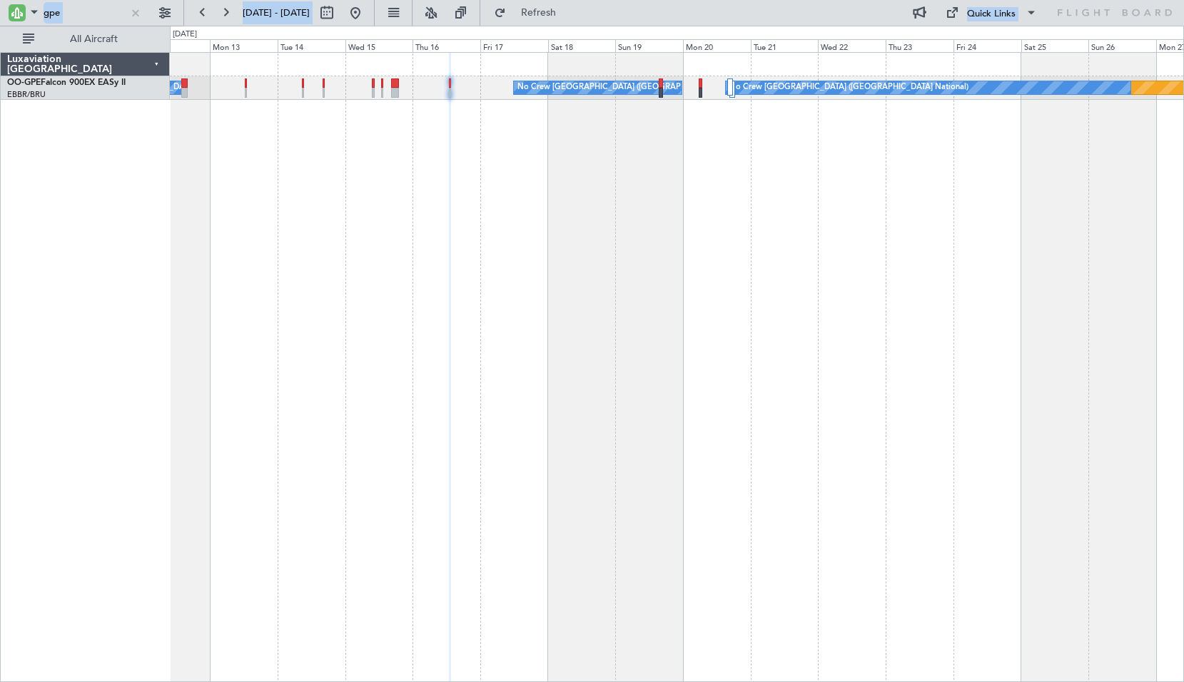
type input "0"
click at [500, 358] on div "Planned Maint Nurnberg No Crew Brussels (Brussels National) No Crew Brussels (B…" at bounding box center [677, 367] width 1014 height 630
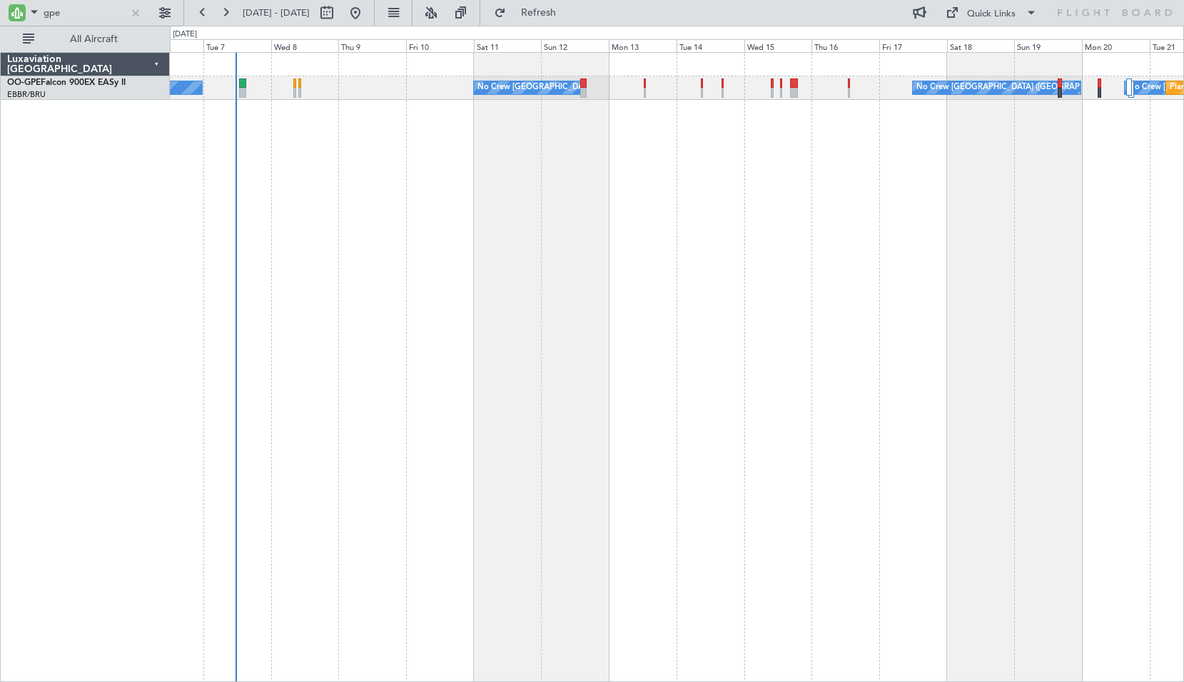
click at [719, 406] on div "No Crew Brussels (Brussels National) No Crew Brussels (Brussels National) No Cr…" at bounding box center [677, 367] width 1014 height 630
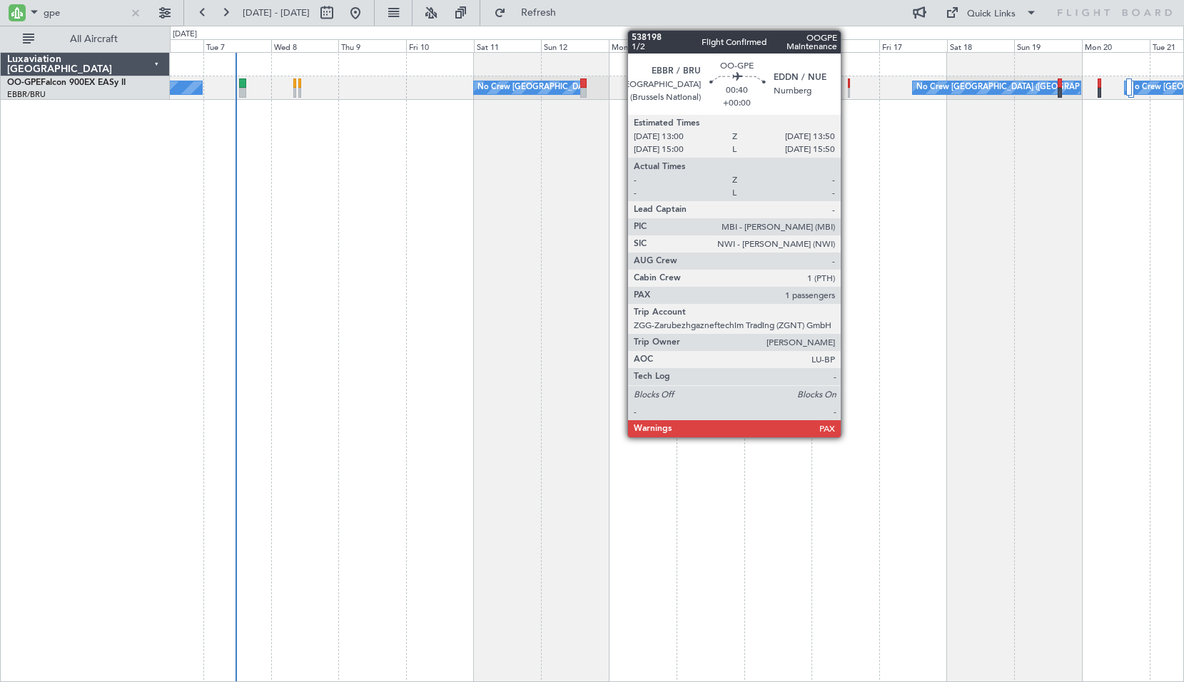
click at [848, 78] on div at bounding box center [849, 83] width 3 height 10
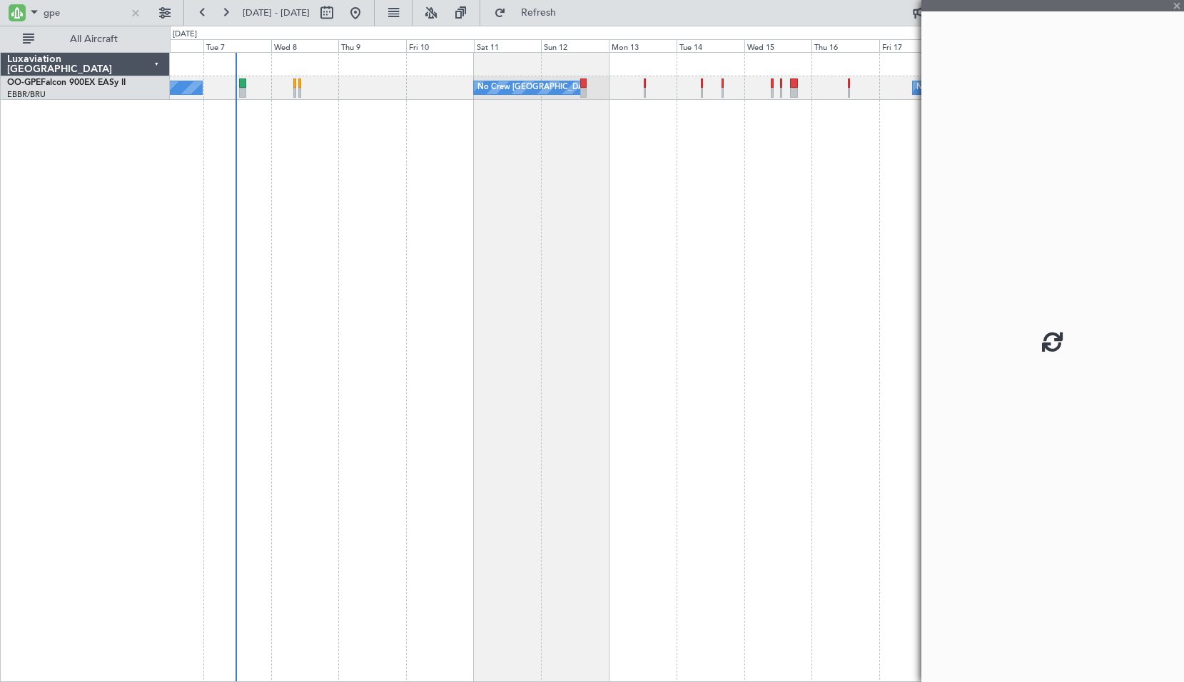
click at [704, 326] on div "Planned Maint Nurnberg No Crew Brussels (Brussels National) No Crew Brussels (B…" at bounding box center [677, 367] width 1014 height 630
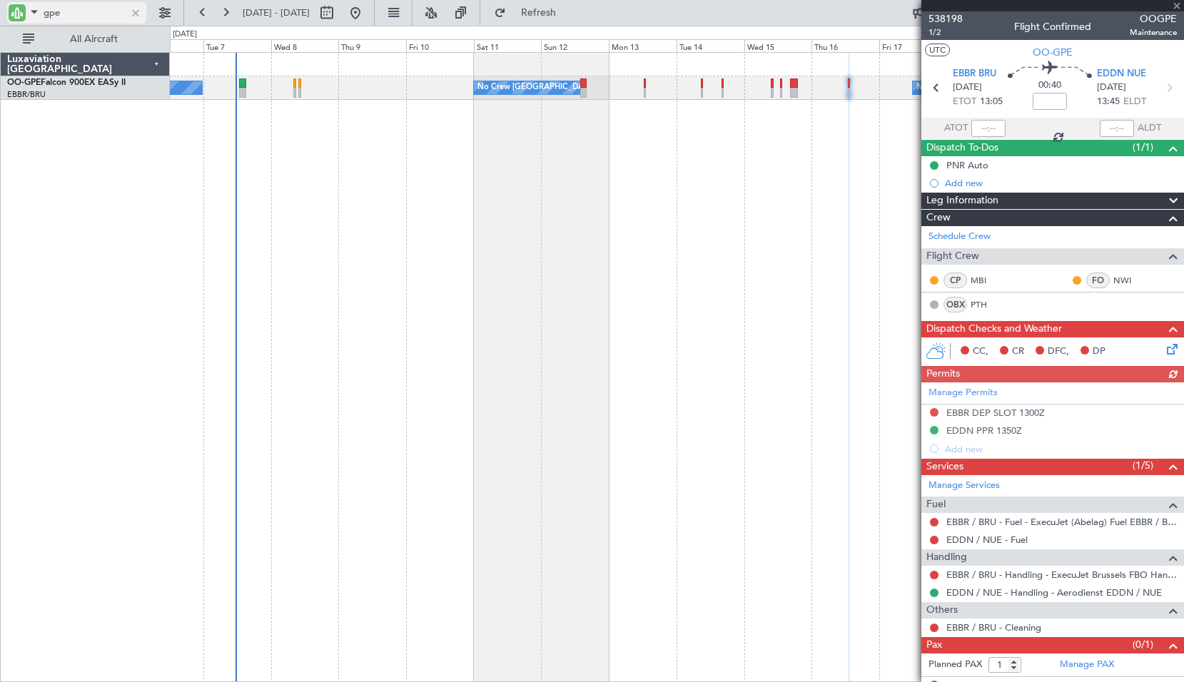
click at [133, 14] on div at bounding box center [136, 13] width 16 height 16
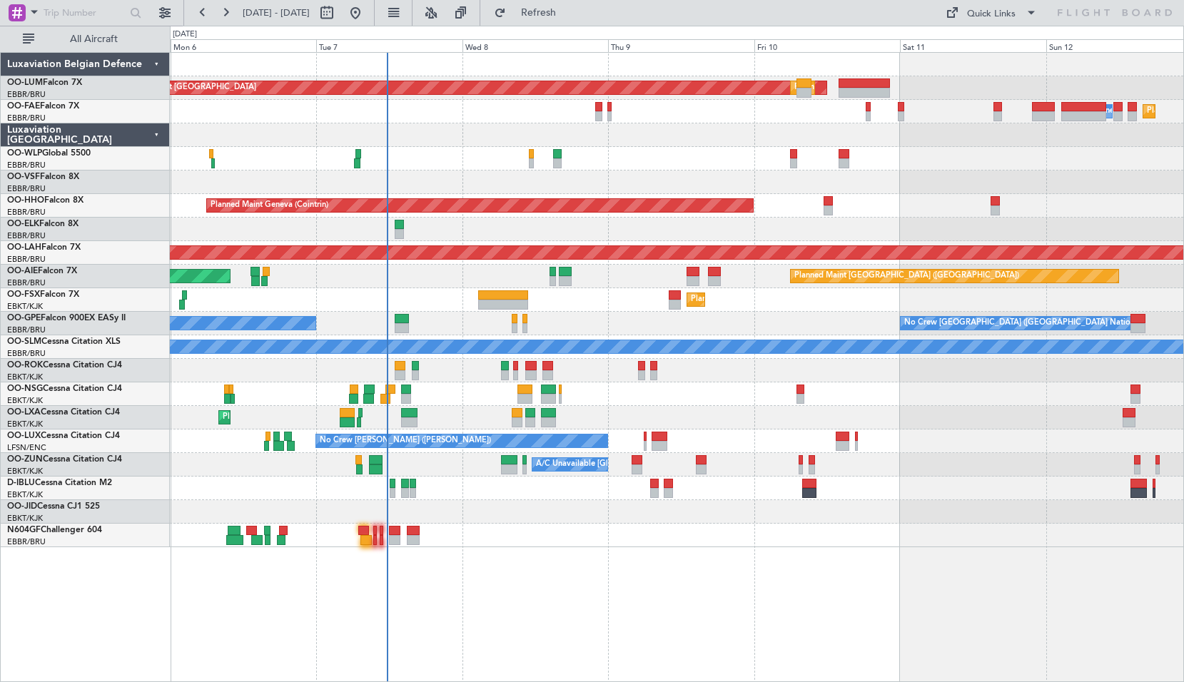
click at [589, 556] on div "AOG Maint [GEOGRAPHIC_DATA] Planned Maint [GEOGRAPHIC_DATA] ([GEOGRAPHIC_DATA])…" at bounding box center [677, 367] width 1014 height 630
click at [569, 9] on span "Refresh" at bounding box center [539, 13] width 60 height 10
click at [1050, 477] on div at bounding box center [676, 489] width 1013 height 24
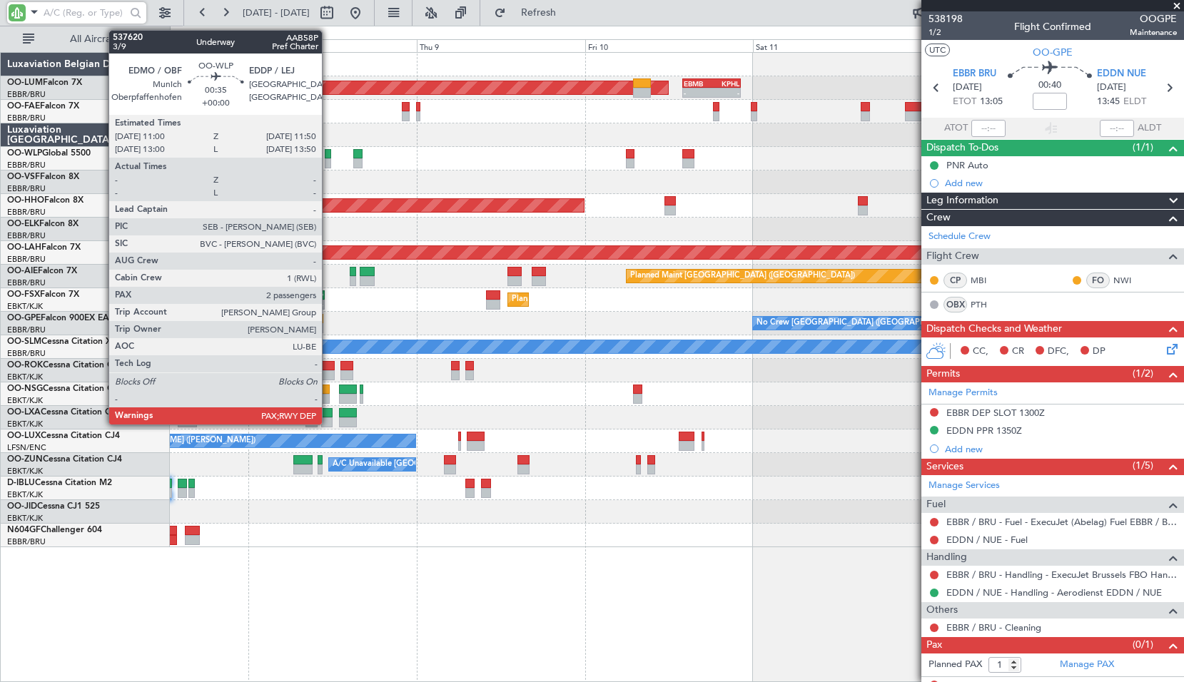
click at [328, 149] on div at bounding box center [328, 154] width 6 height 10
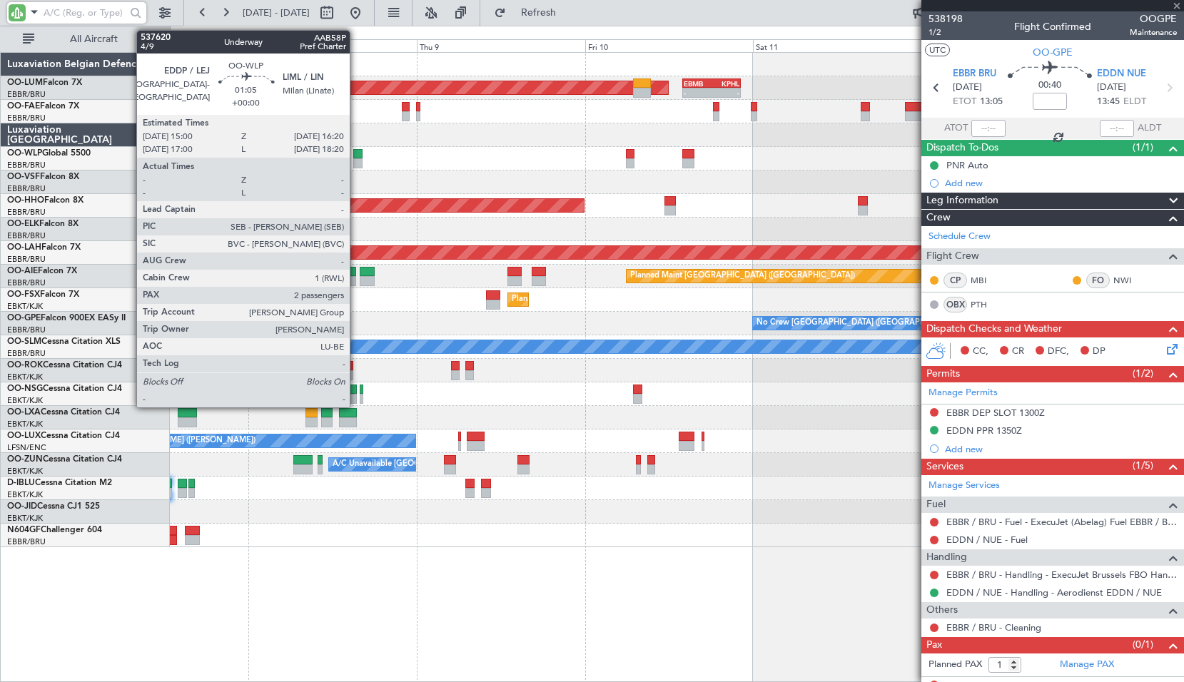
type input "2"
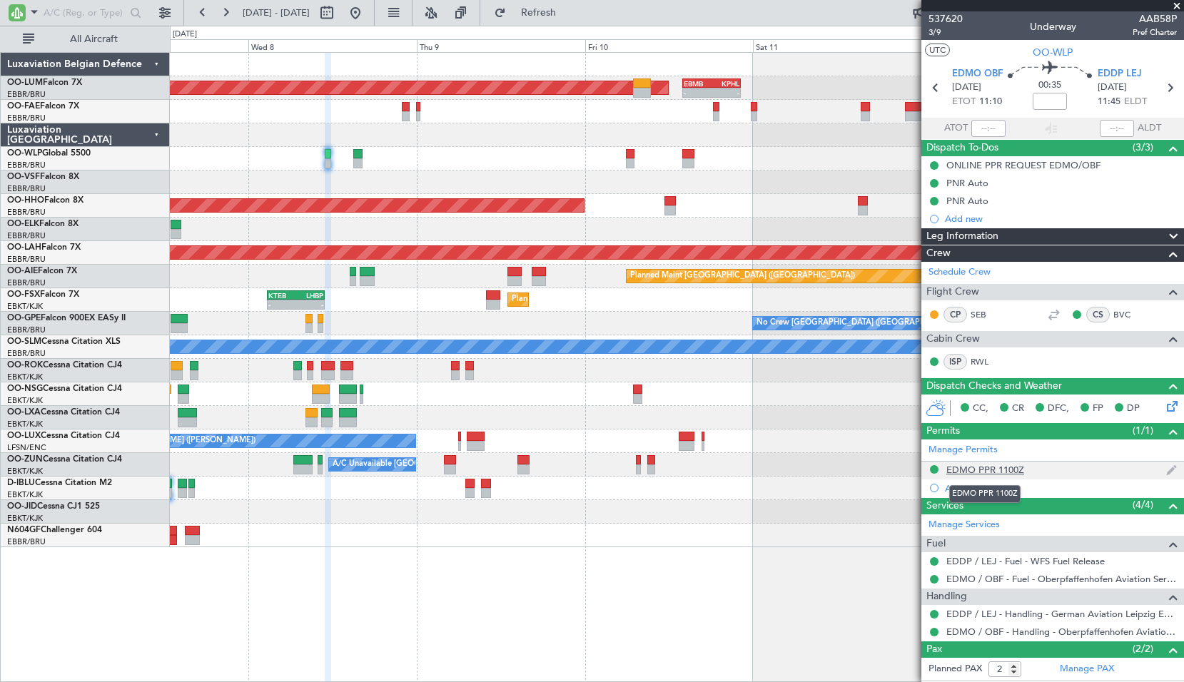
click at [981, 469] on div "EDMO PPR 1100Z" at bounding box center [985, 470] width 78 height 12
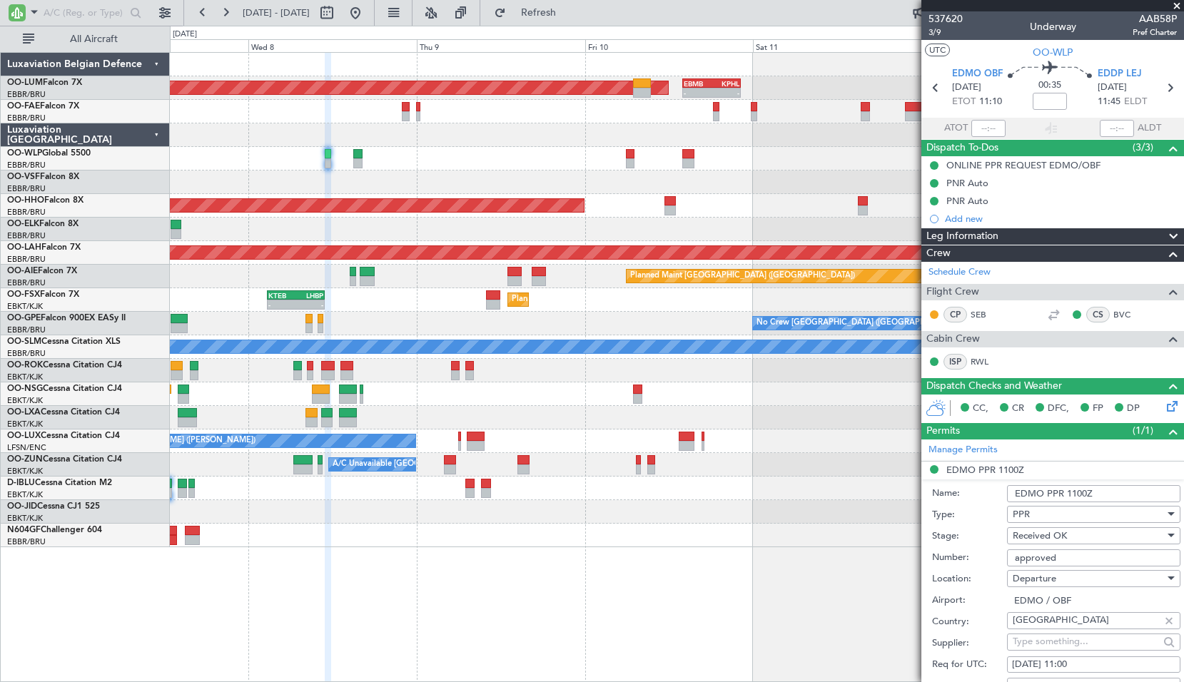
scroll to position [285, 0]
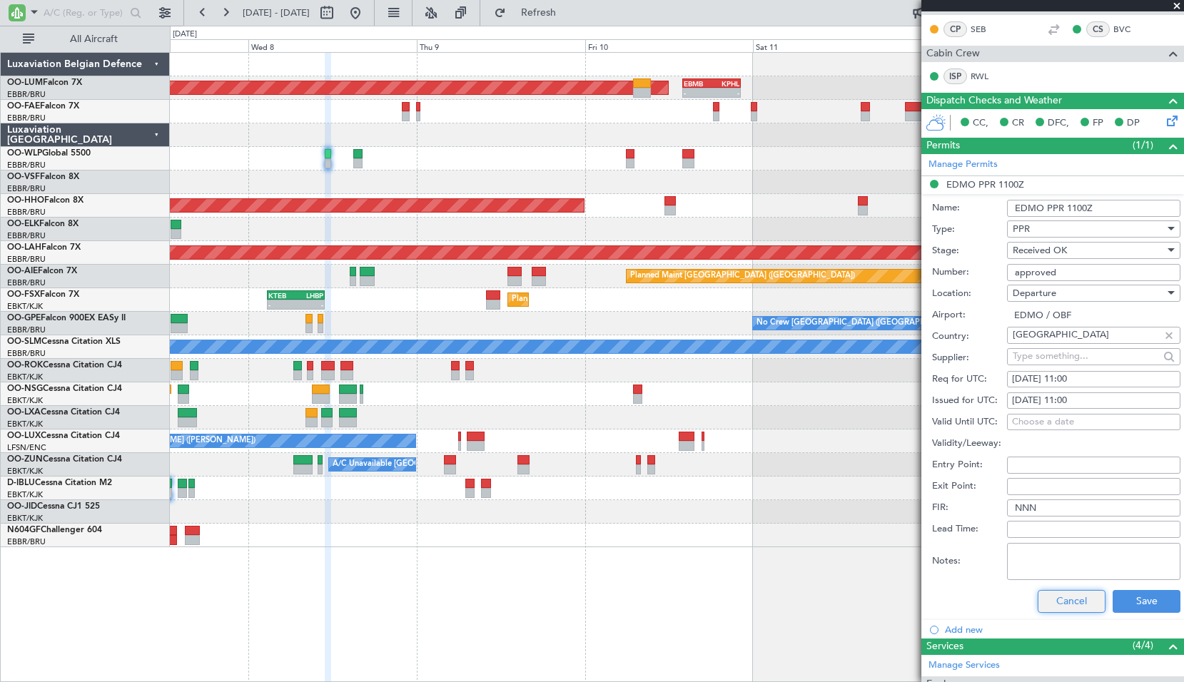
click at [1062, 590] on button "Cancel" at bounding box center [1071, 601] width 68 height 23
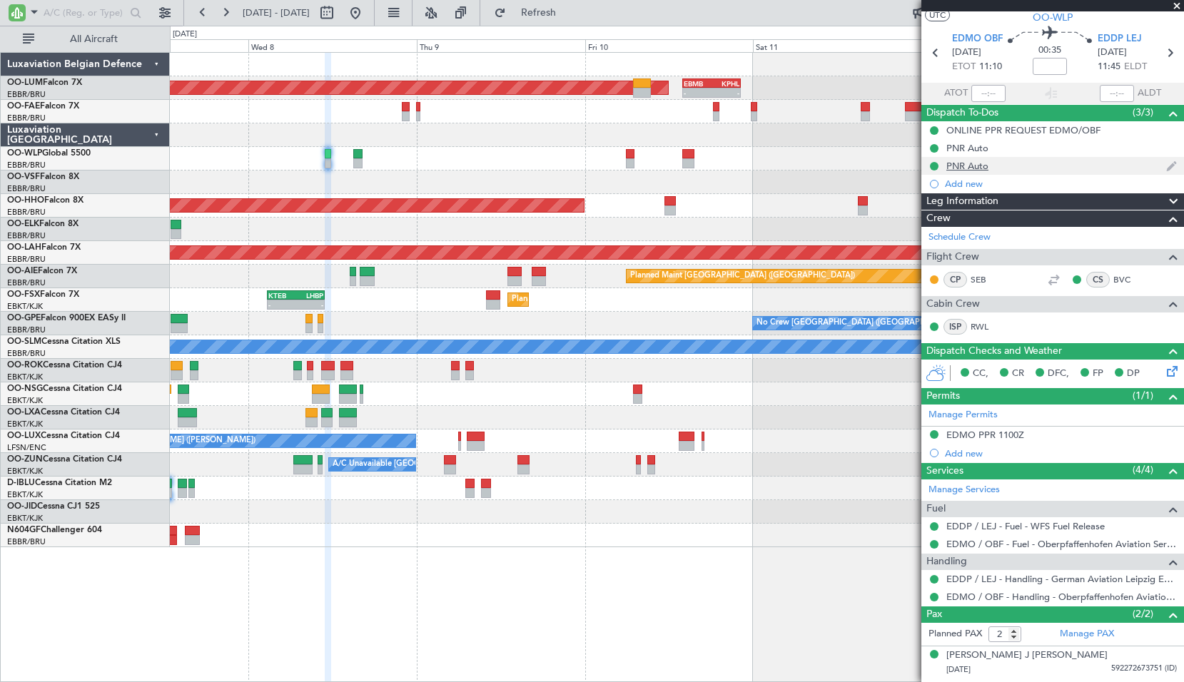
scroll to position [0, 0]
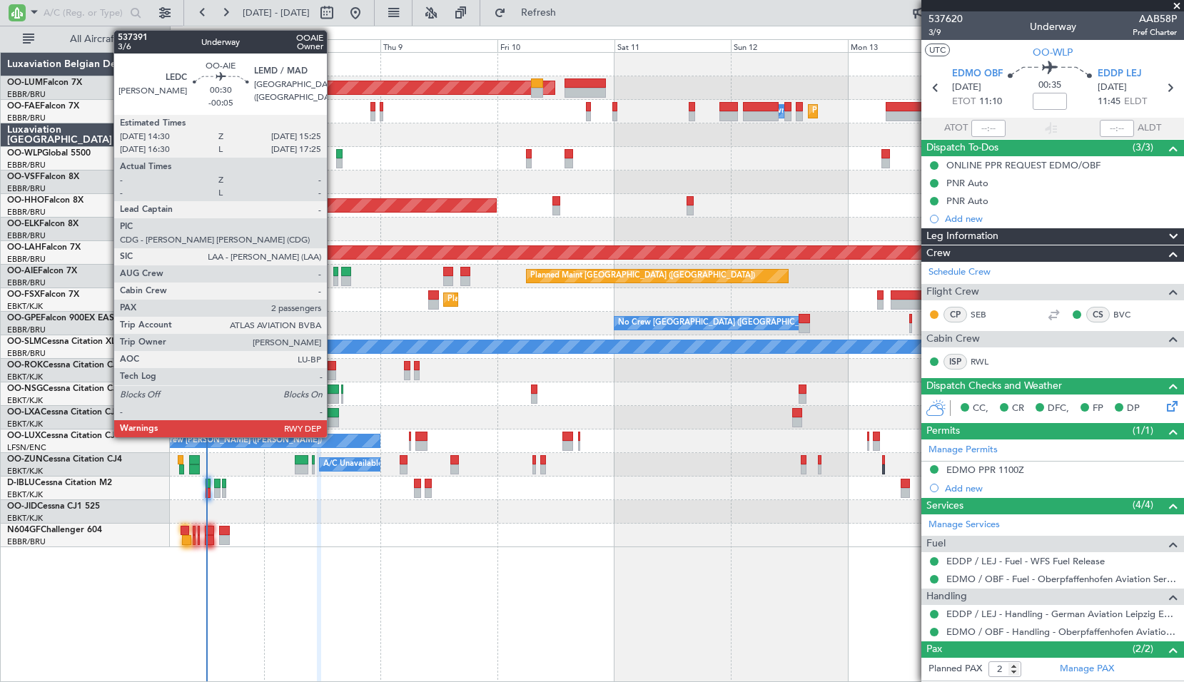
click at [333, 281] on div at bounding box center [335, 281] width 5 height 10
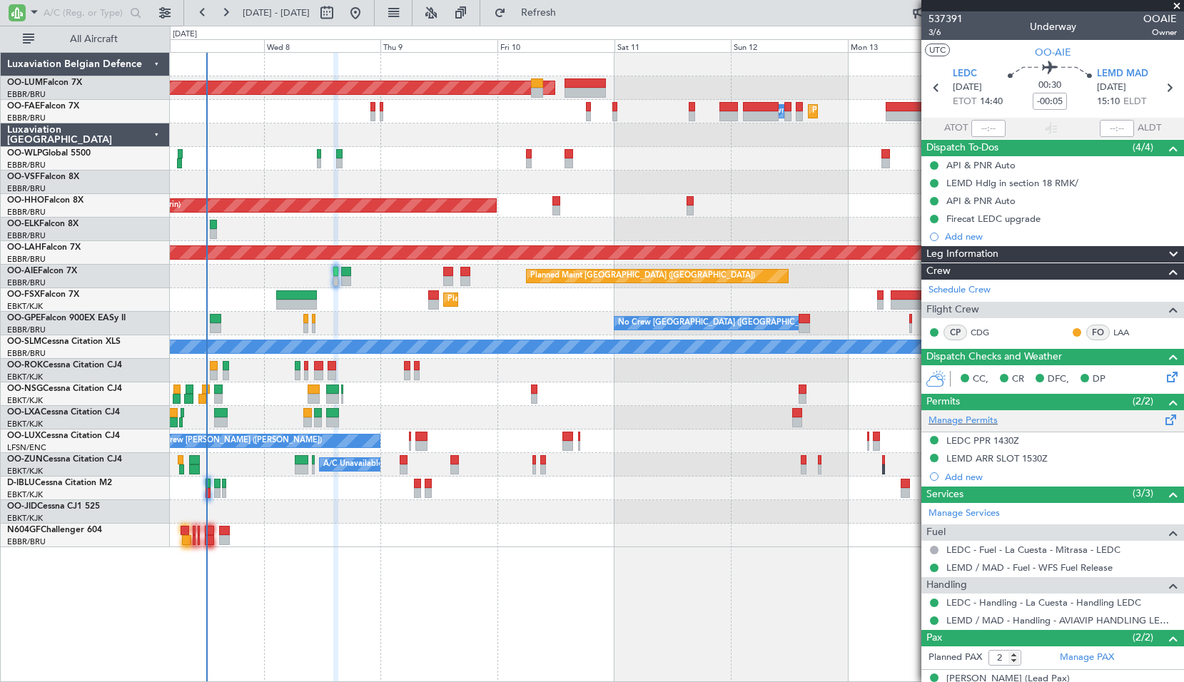
scroll to position [66, 0]
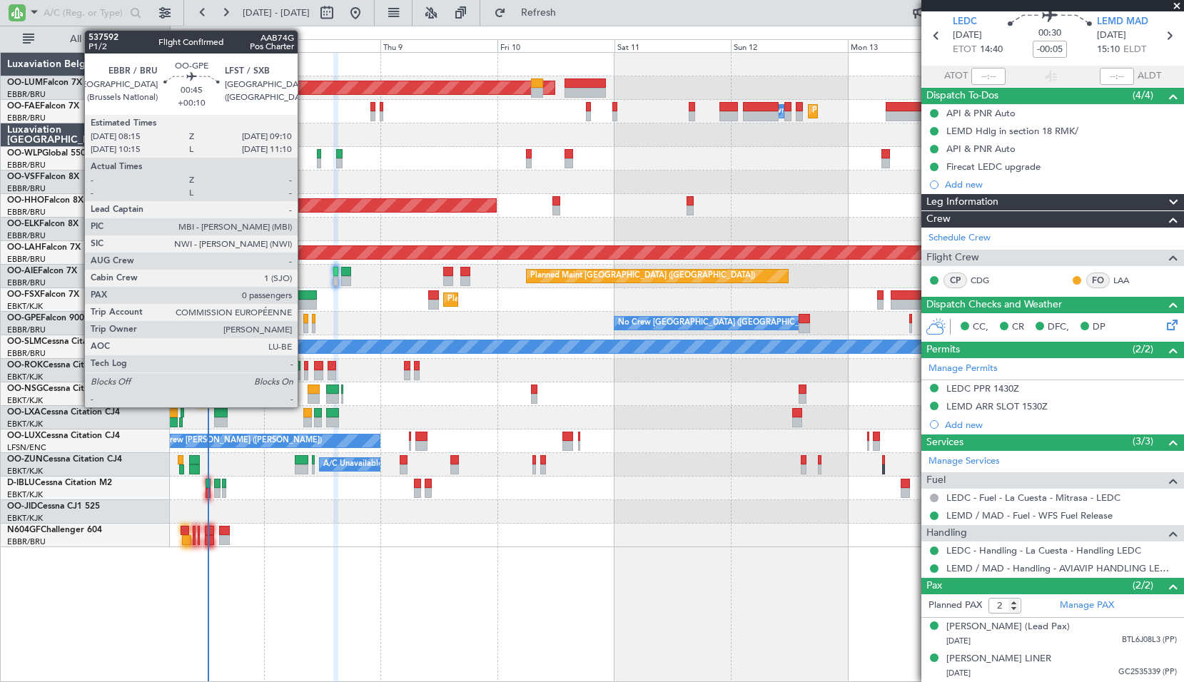
click at [304, 324] on div at bounding box center [305, 328] width 5 height 10
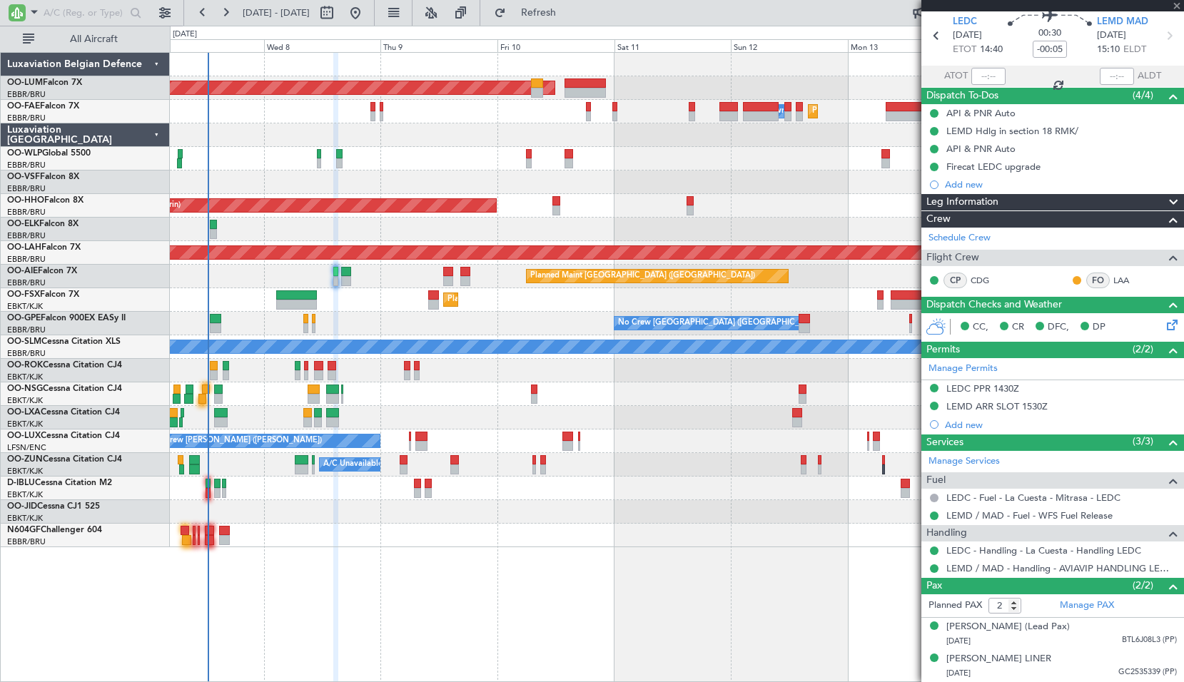
type input "+00:10"
type input "0"
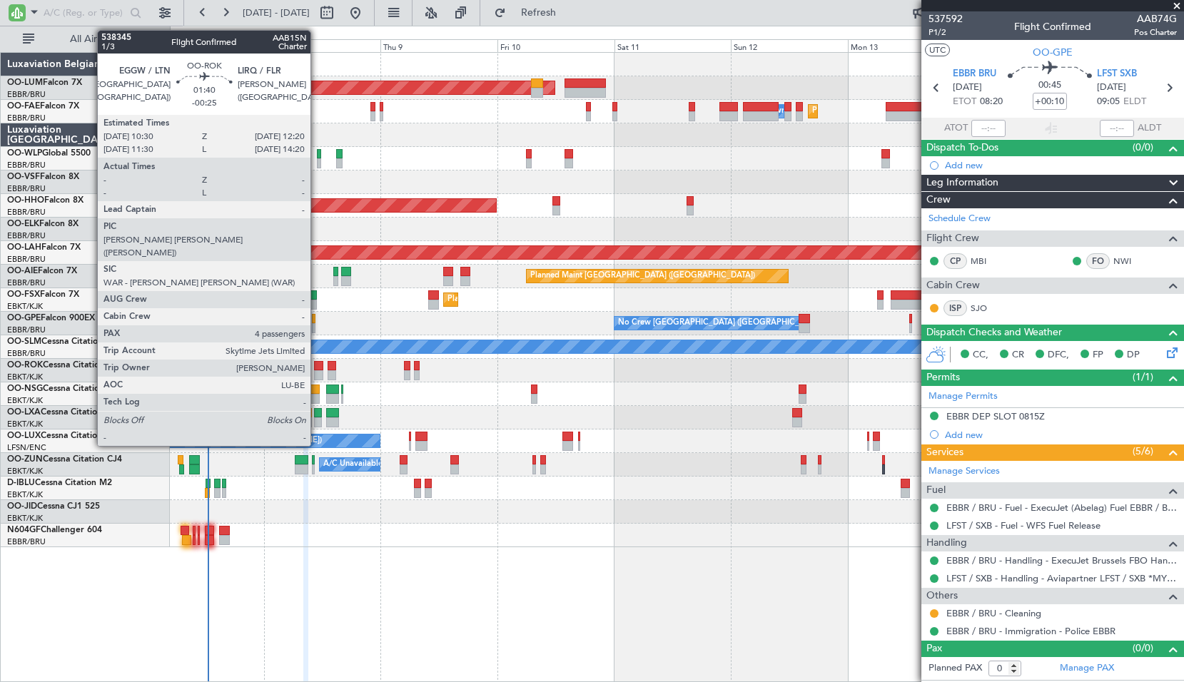
click at [317, 372] on div at bounding box center [318, 375] width 9 height 10
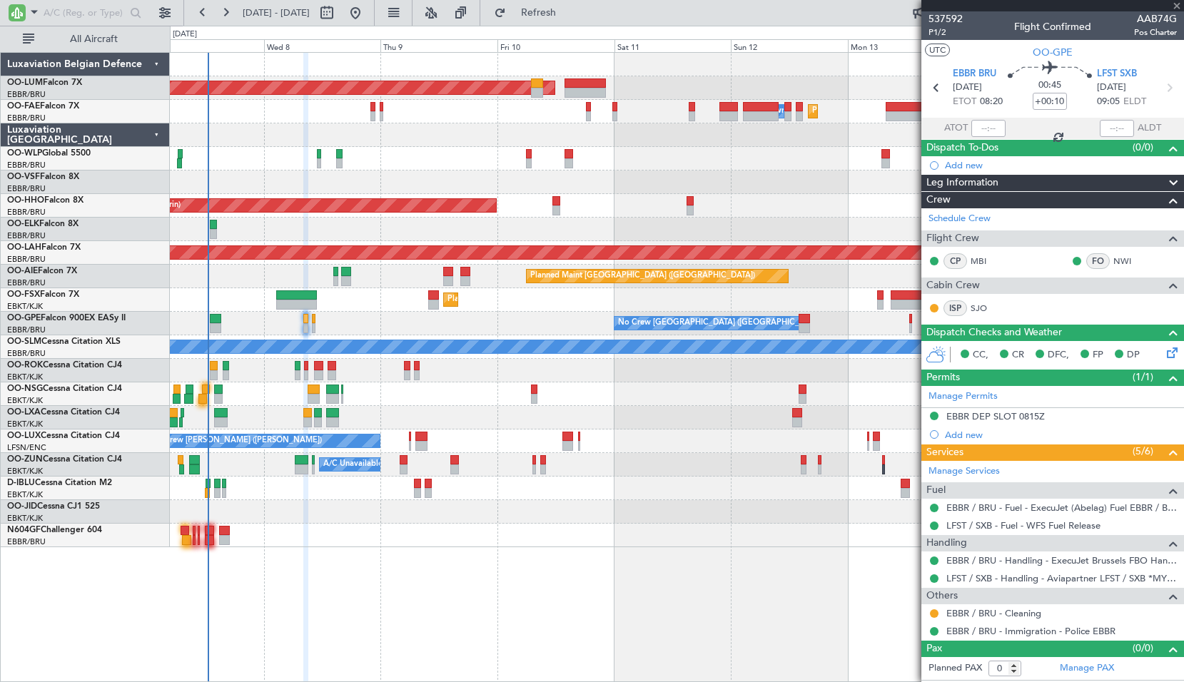
type input "-00:25"
type input "4"
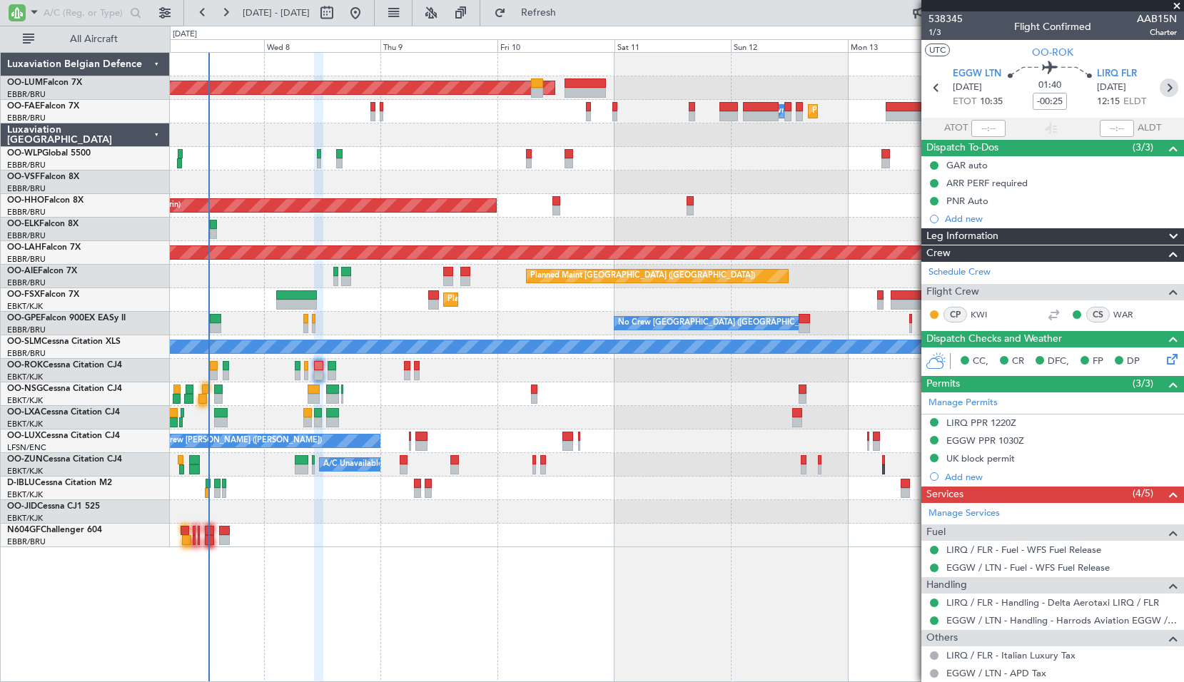
click at [1167, 85] on icon at bounding box center [1168, 87] width 19 height 19
type input "-00:10"
type input "0"
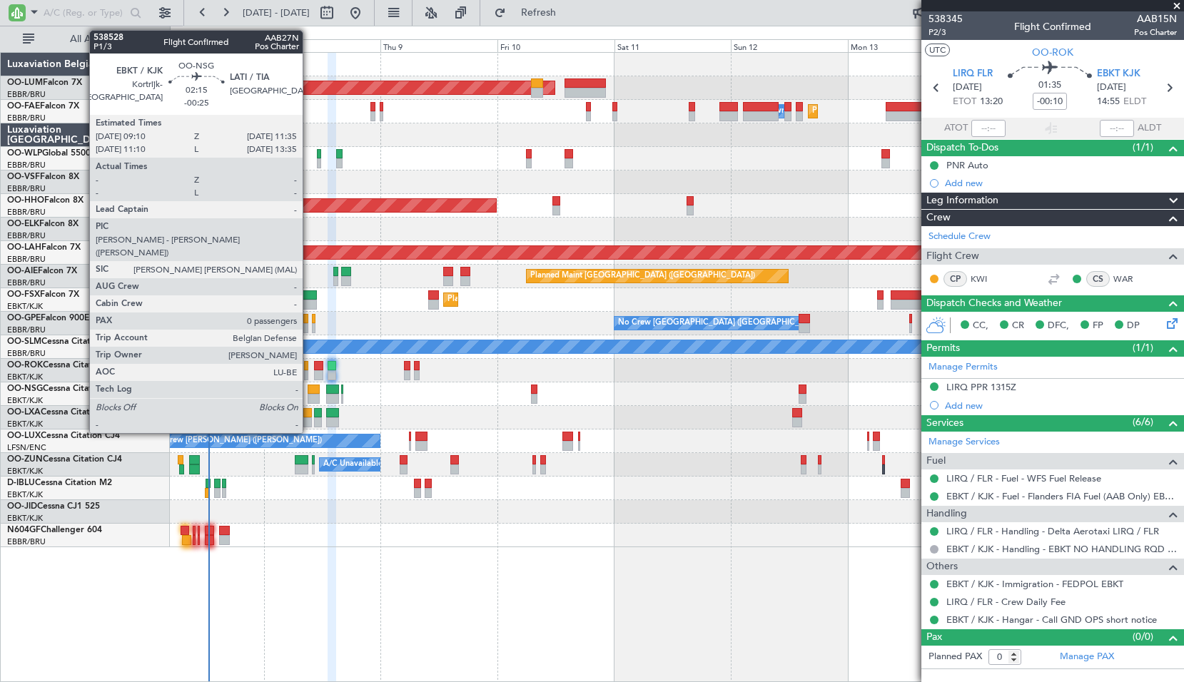
click at [309, 395] on div at bounding box center [314, 399] width 12 height 10
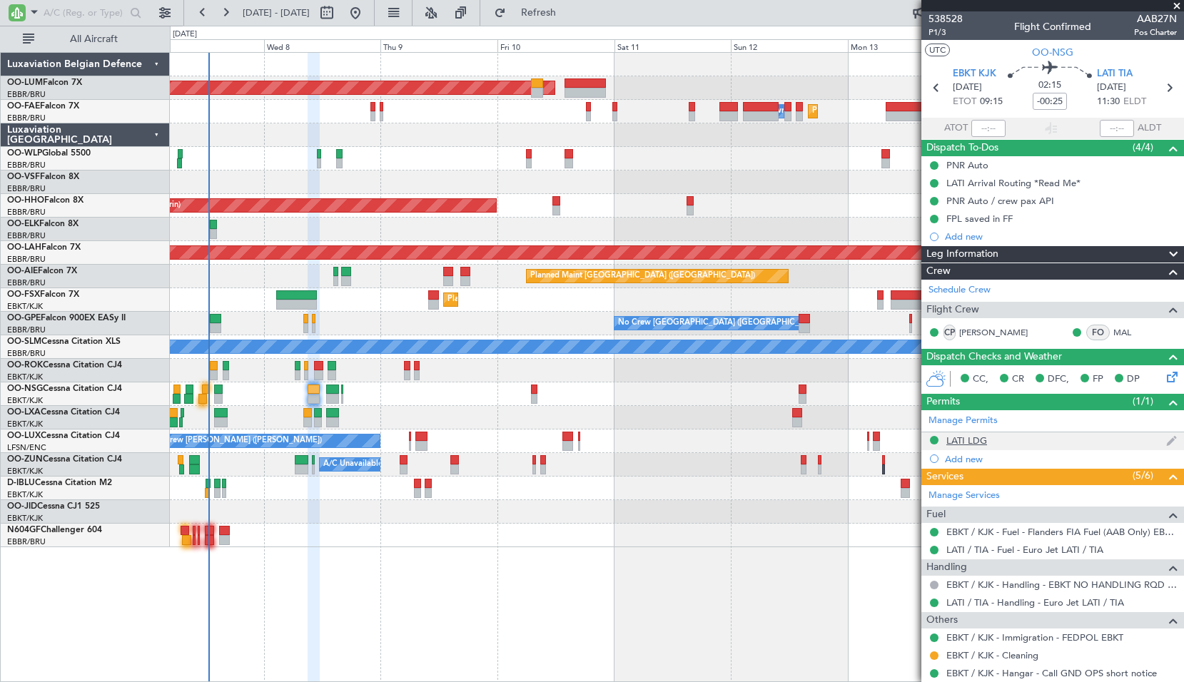
click at [965, 442] on div "LATI LDG" at bounding box center [966, 441] width 41 height 12
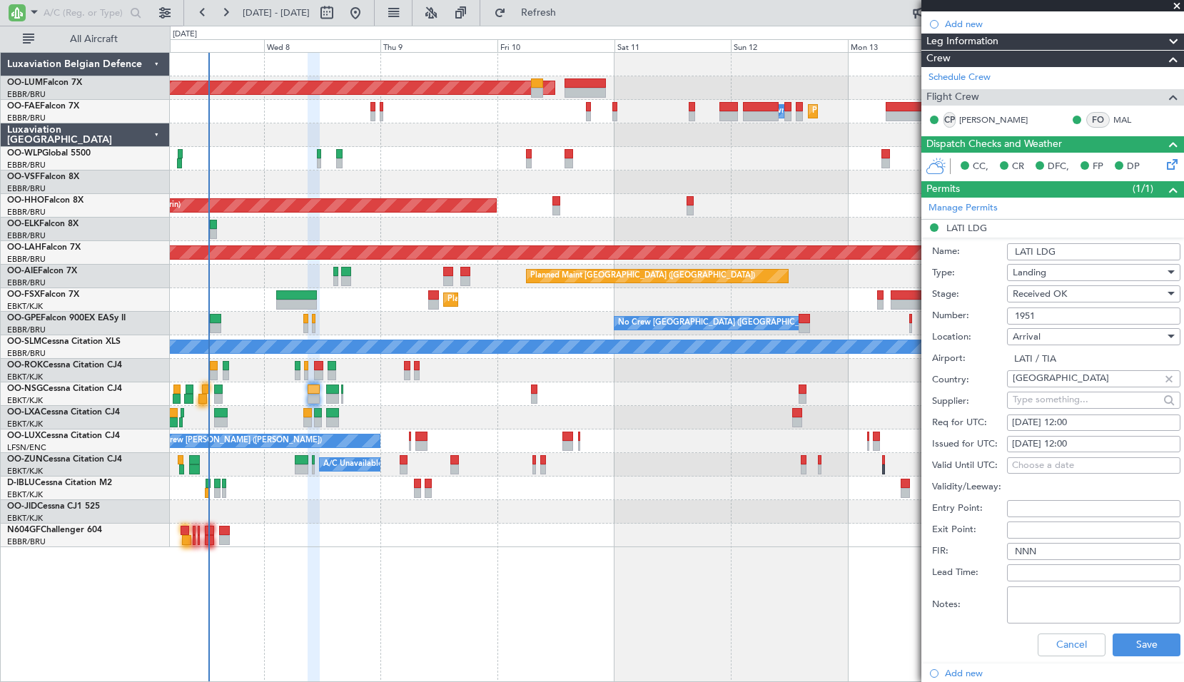
scroll to position [285, 0]
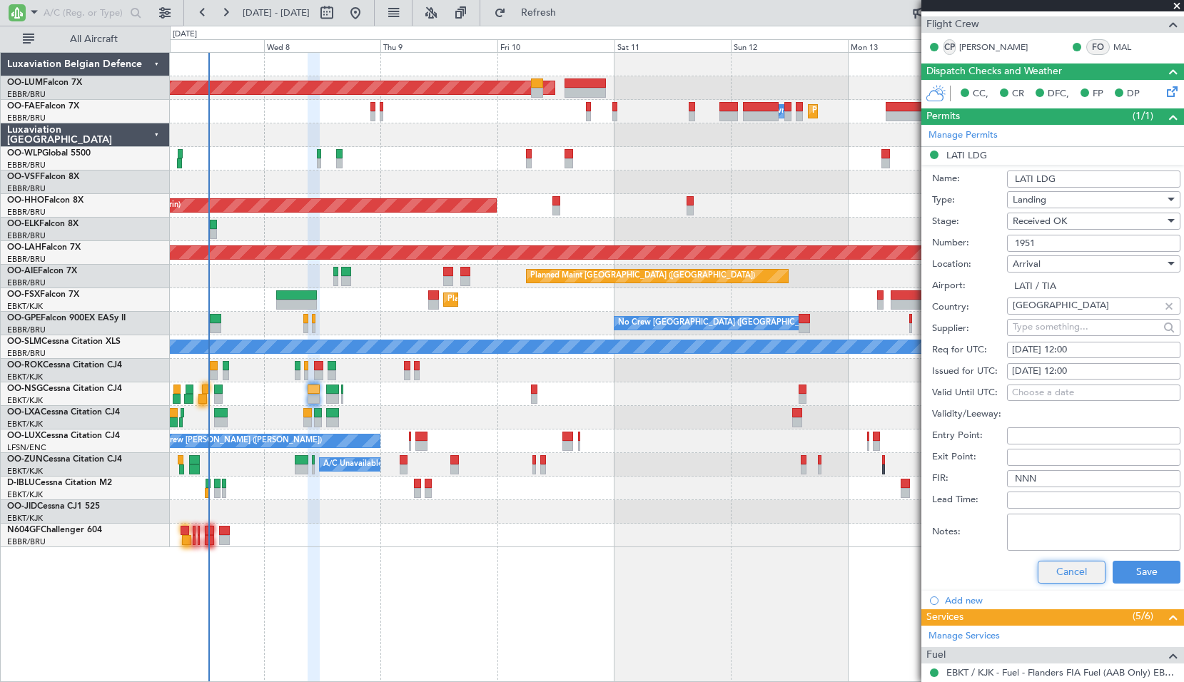
click at [1057, 576] on button "Cancel" at bounding box center [1071, 572] width 68 height 23
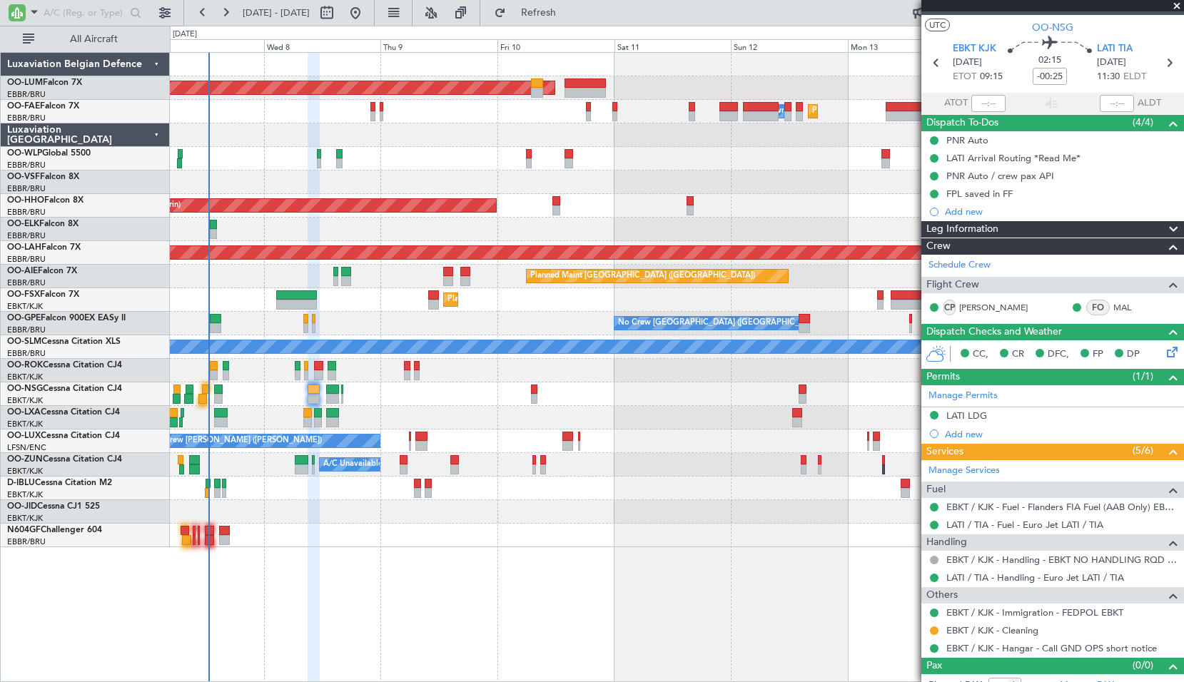
scroll to position [0, 0]
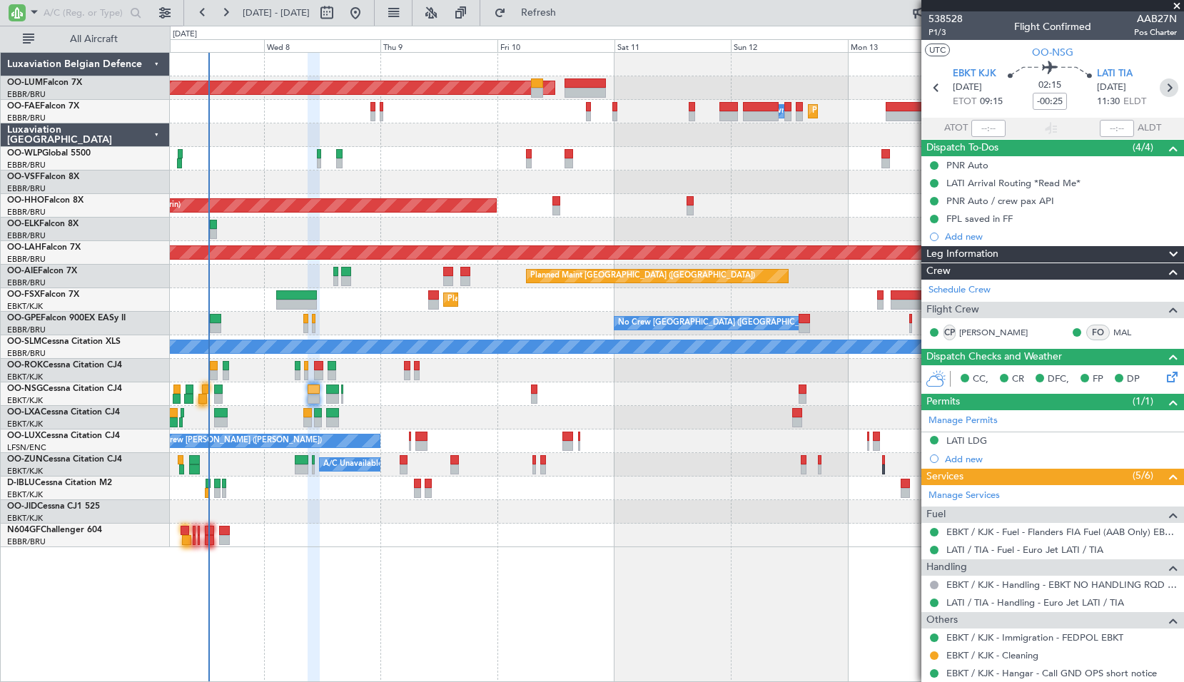
click at [1162, 94] on icon at bounding box center [1168, 87] width 19 height 19
type input "+00:05"
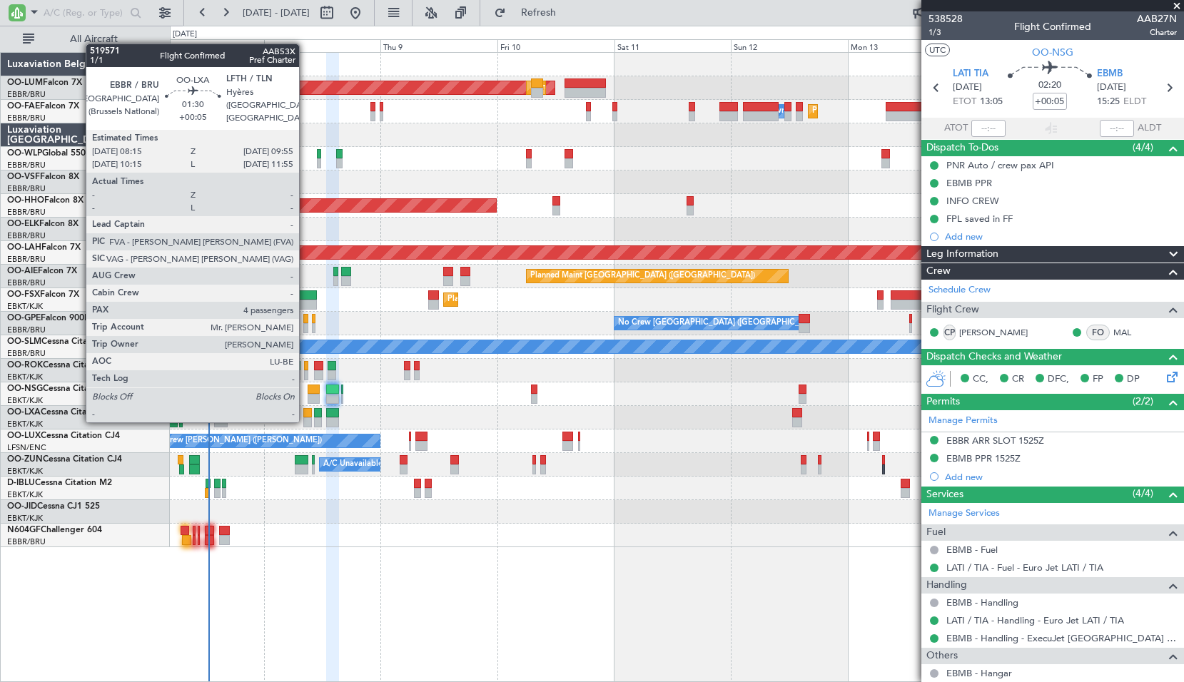
click at [305, 421] on div at bounding box center [307, 422] width 9 height 10
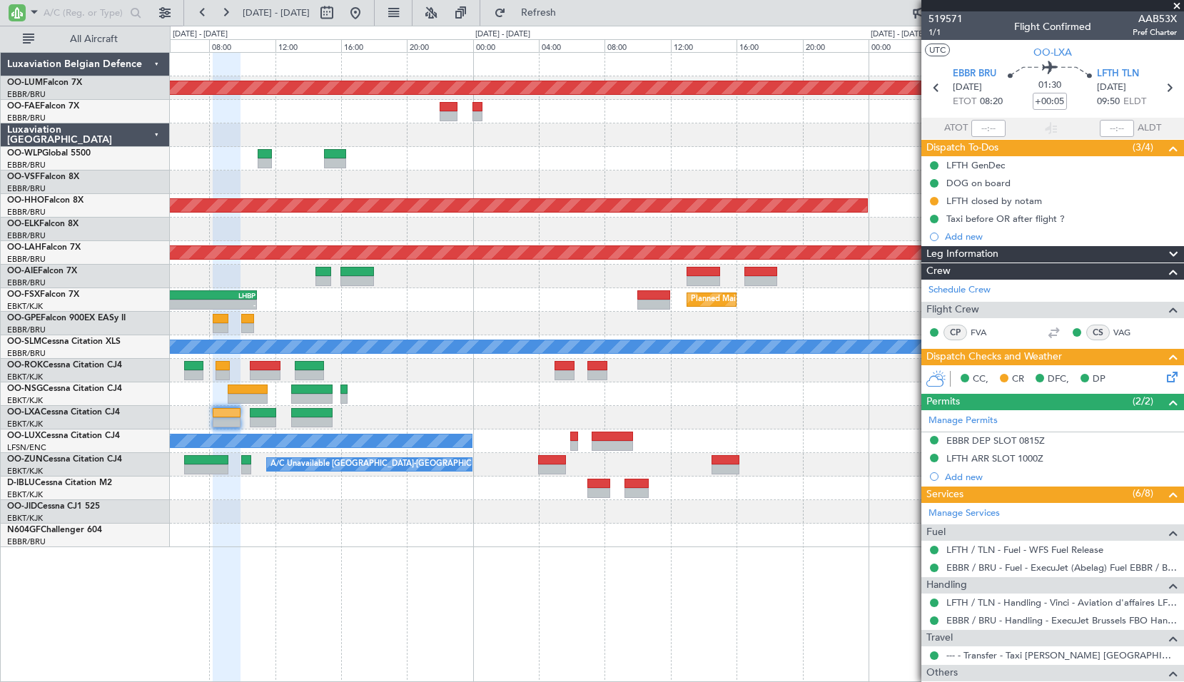
click at [362, 395] on div at bounding box center [676, 394] width 1013 height 24
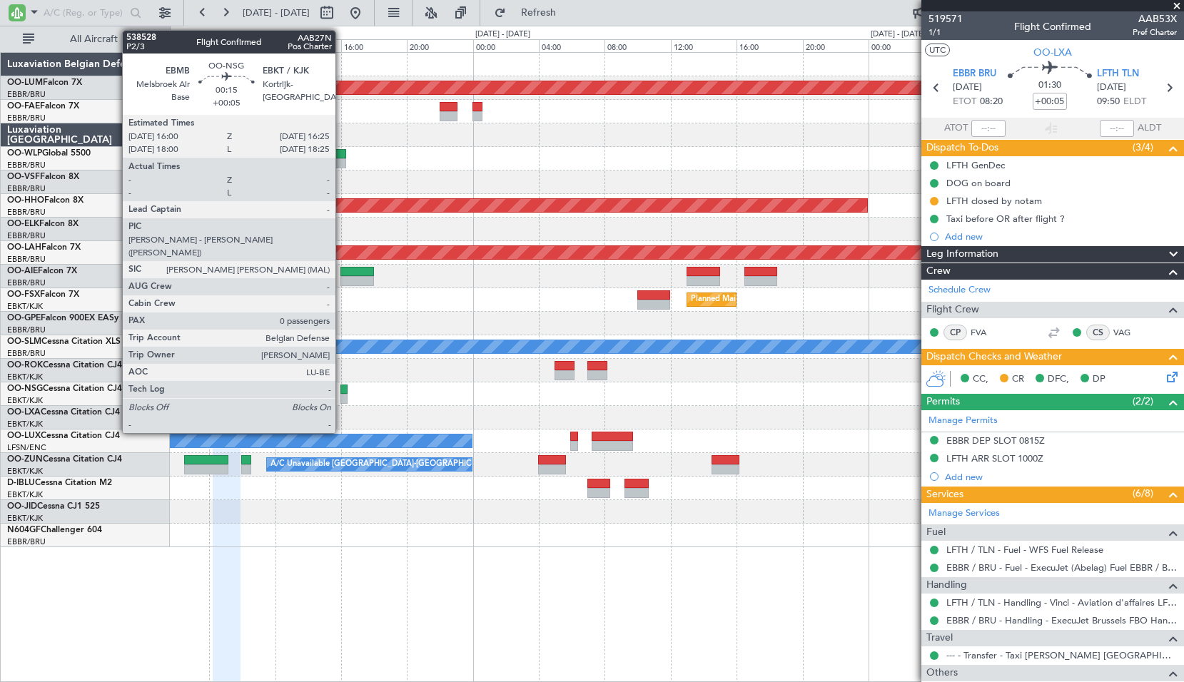
click at [342, 388] on div at bounding box center [343, 390] width 7 height 10
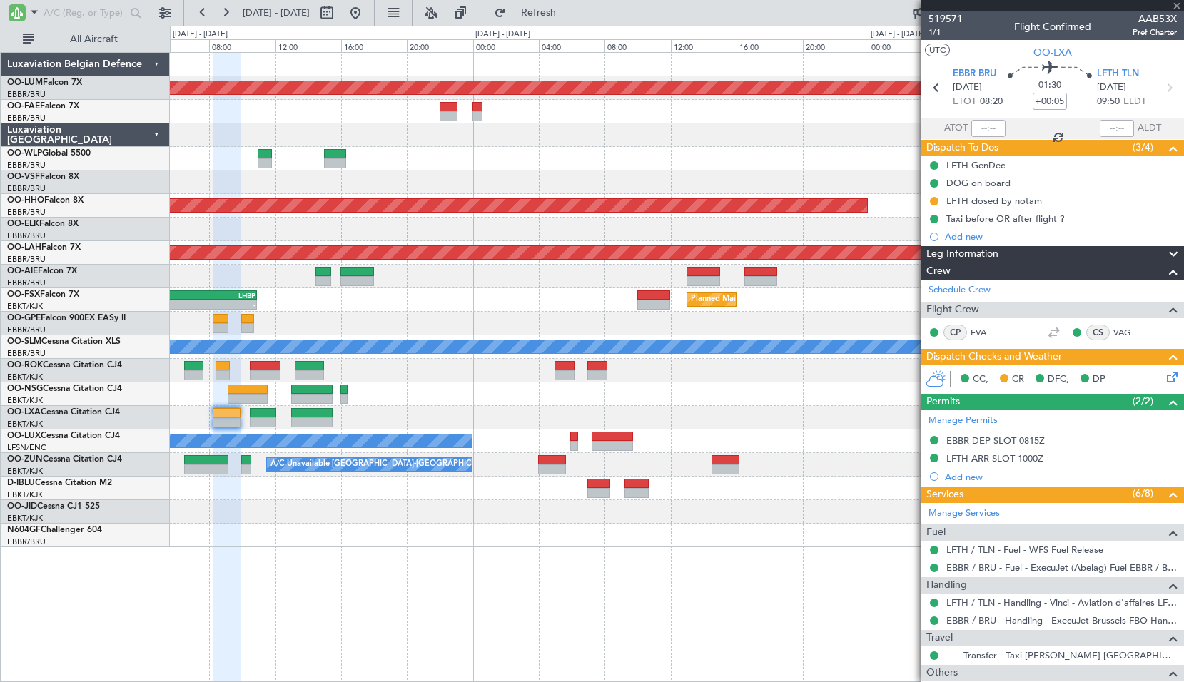
type input "0"
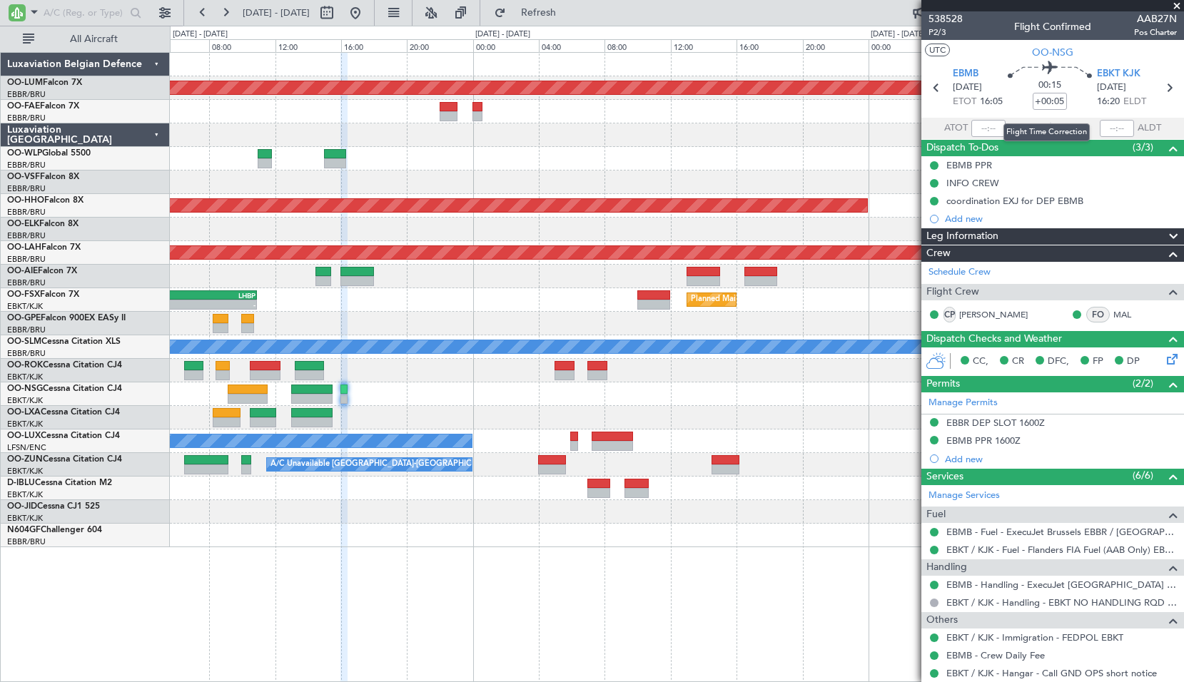
click at [1050, 111] on nimbus-time-variation "+00:05" at bounding box center [1049, 104] width 34 height 22
click at [1050, 104] on input "+00:05" at bounding box center [1049, 101] width 34 height 17
type input "+00:20"
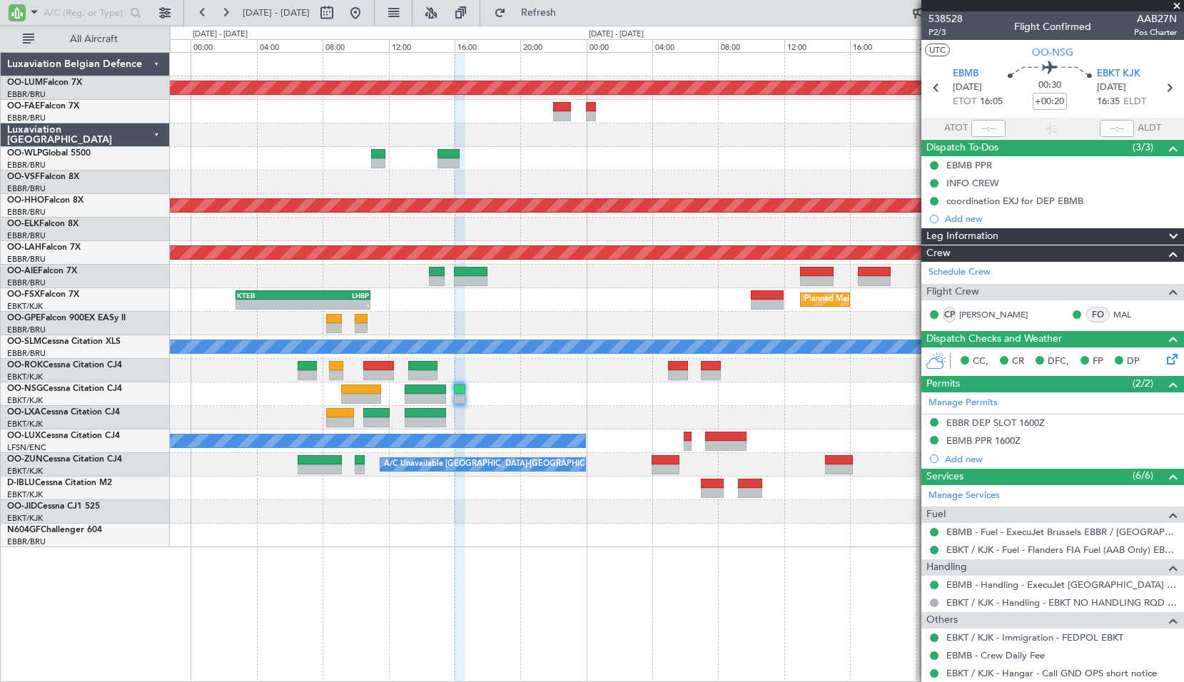
click at [492, 409] on div "AOG Maint [GEOGRAPHIC_DATA] Planned Maint [GEOGRAPHIC_DATA] ([GEOGRAPHIC_DATA])…" at bounding box center [676, 300] width 1013 height 494
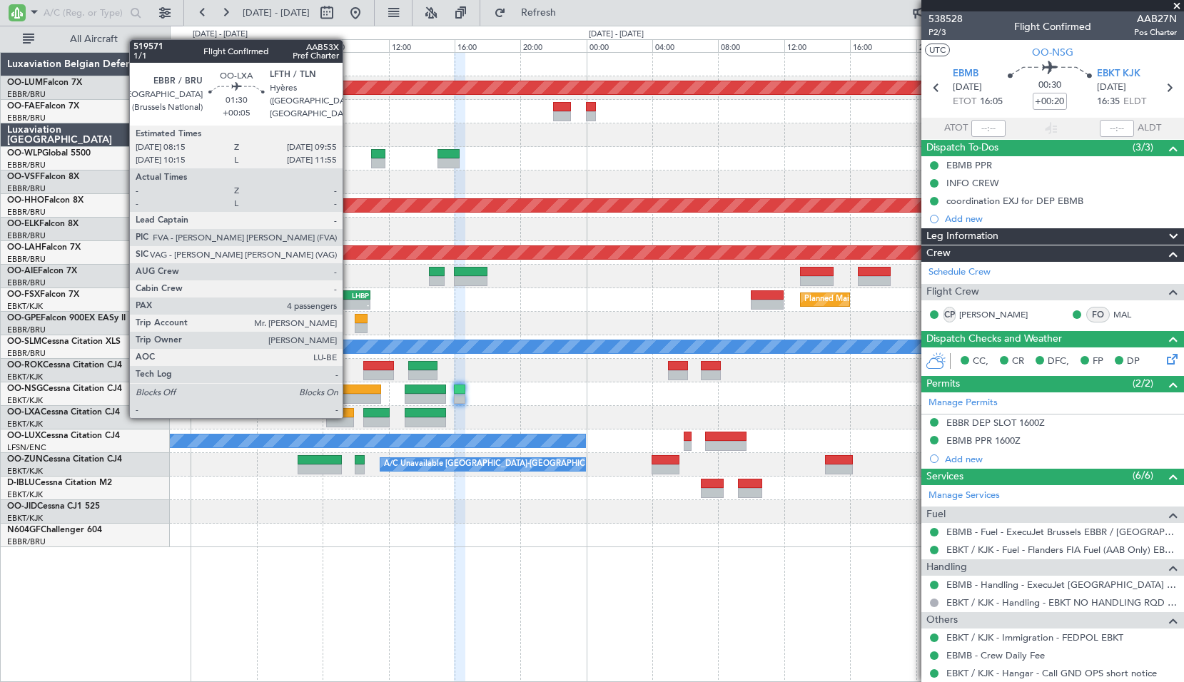
click at [349, 417] on div at bounding box center [340, 413] width 28 height 10
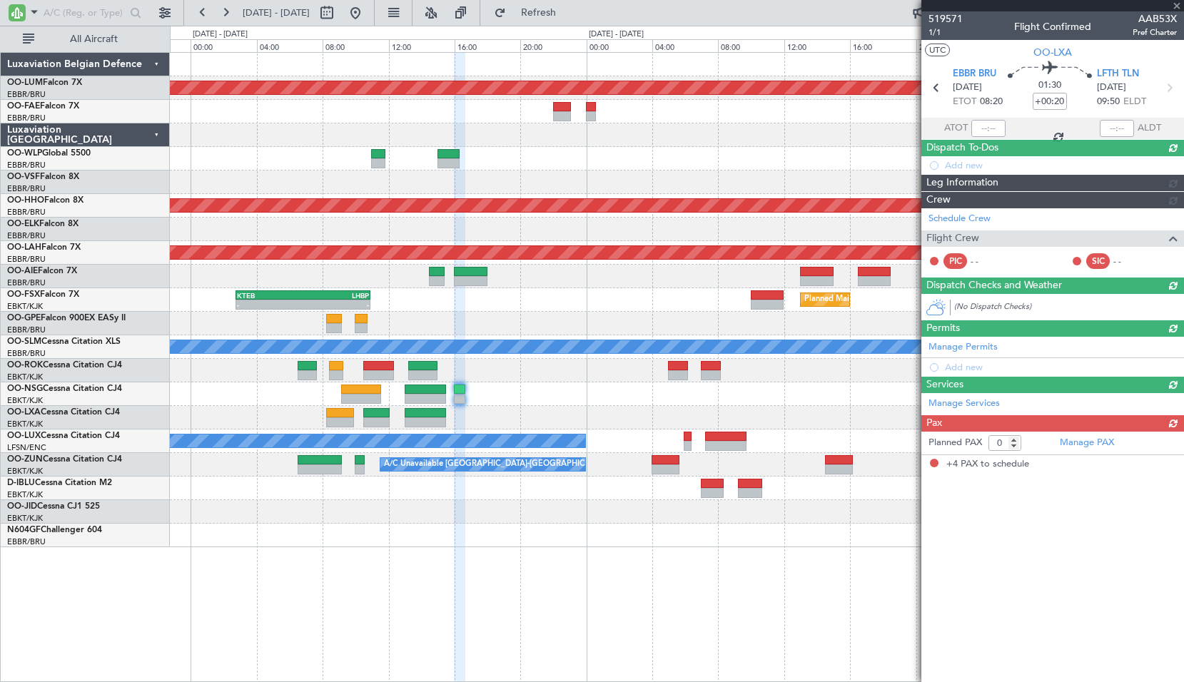
type input "+00:05"
type input "4"
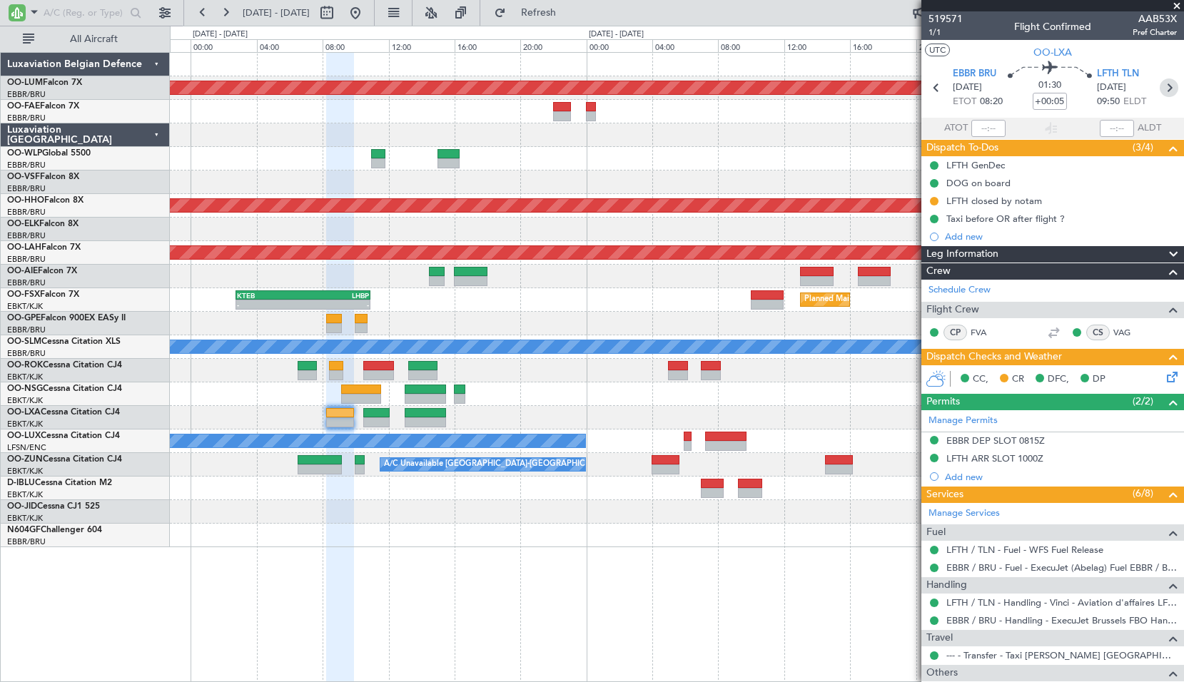
click at [1159, 86] on icon at bounding box center [1168, 87] width 19 height 19
type input "-00:10"
type input "0"
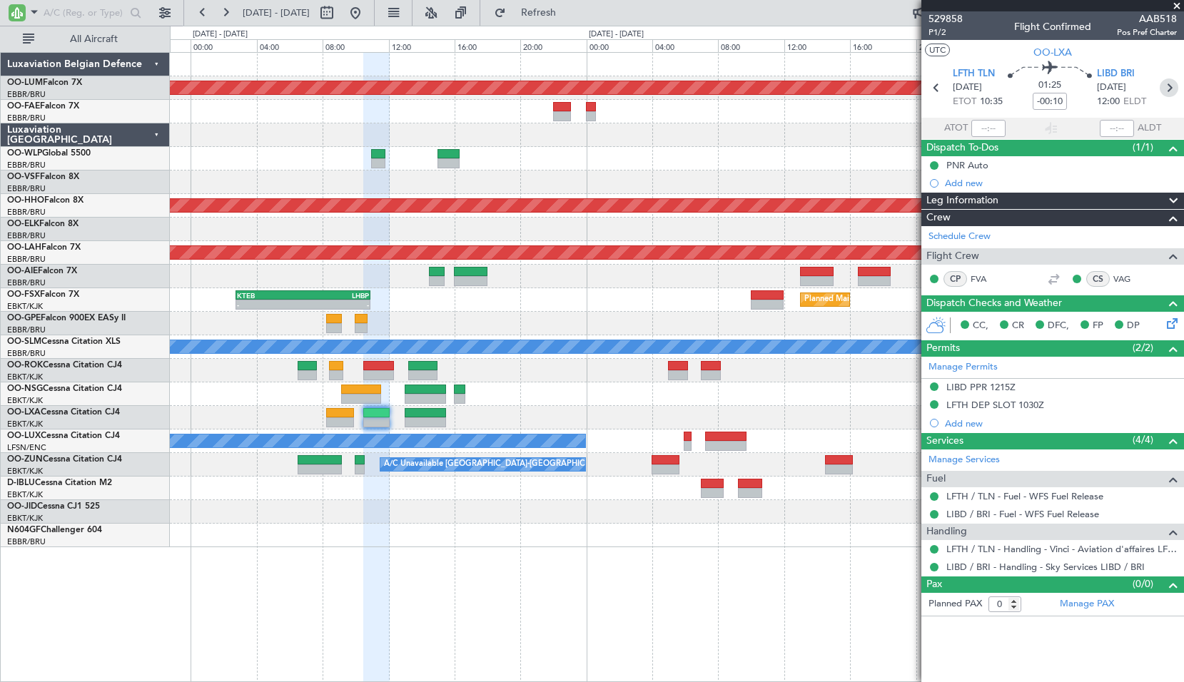
click at [1164, 93] on icon at bounding box center [1168, 87] width 19 height 19
type input "-00:05"
type input "8"
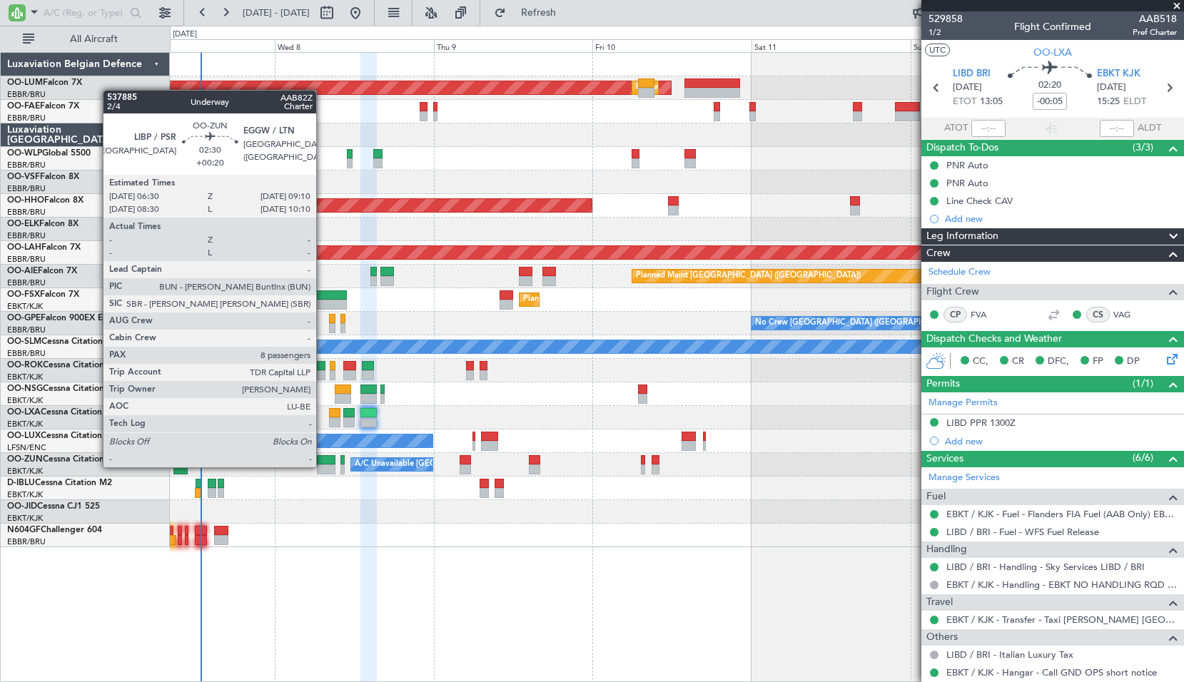
click at [323, 466] on div at bounding box center [326, 470] width 18 height 10
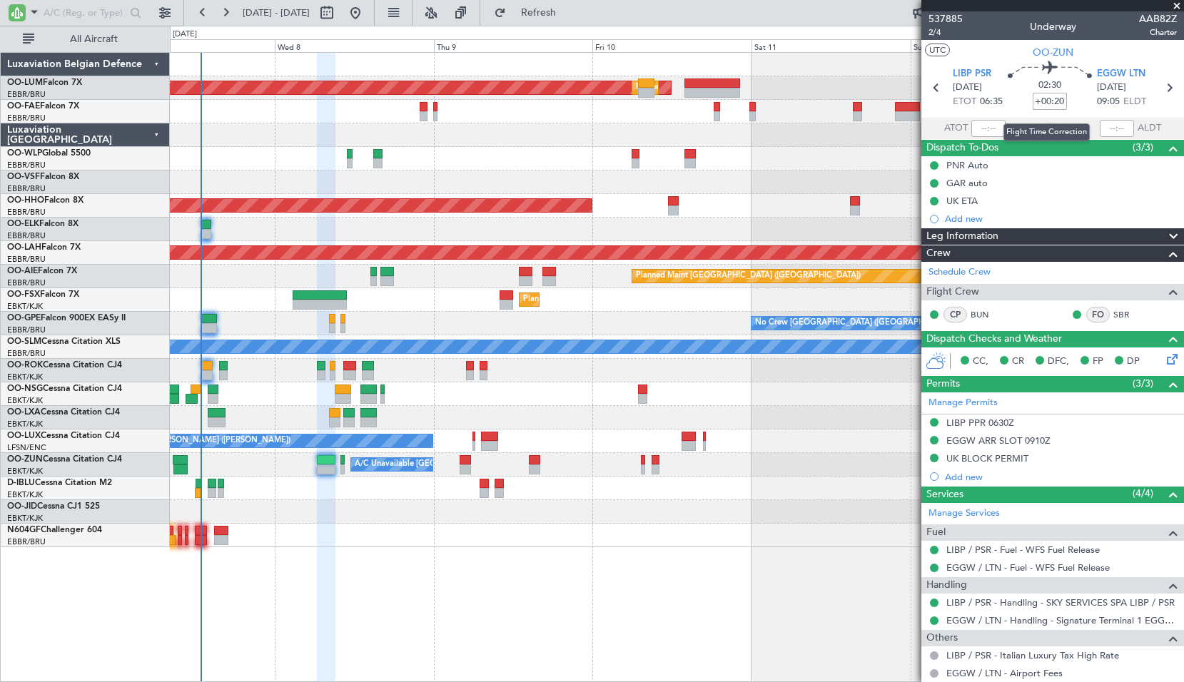
click at [1052, 101] on input "+00:20" at bounding box center [1049, 101] width 34 height 17
type input "+00:15"
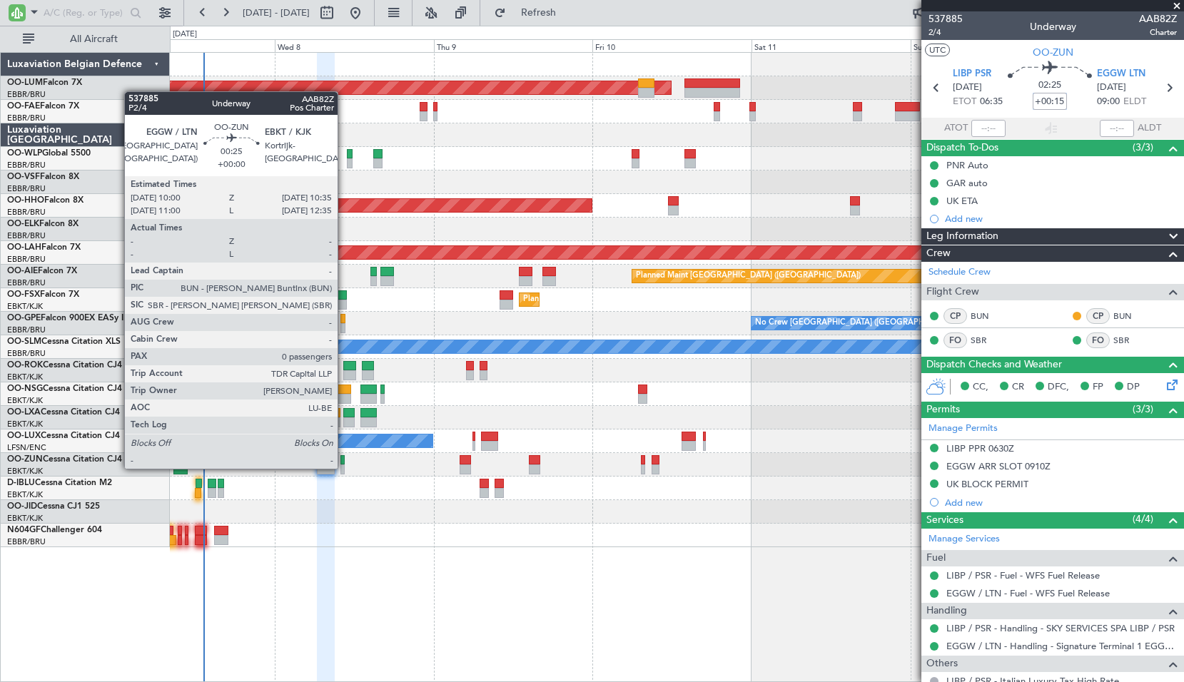
click at [344, 467] on div at bounding box center [342, 470] width 4 height 10
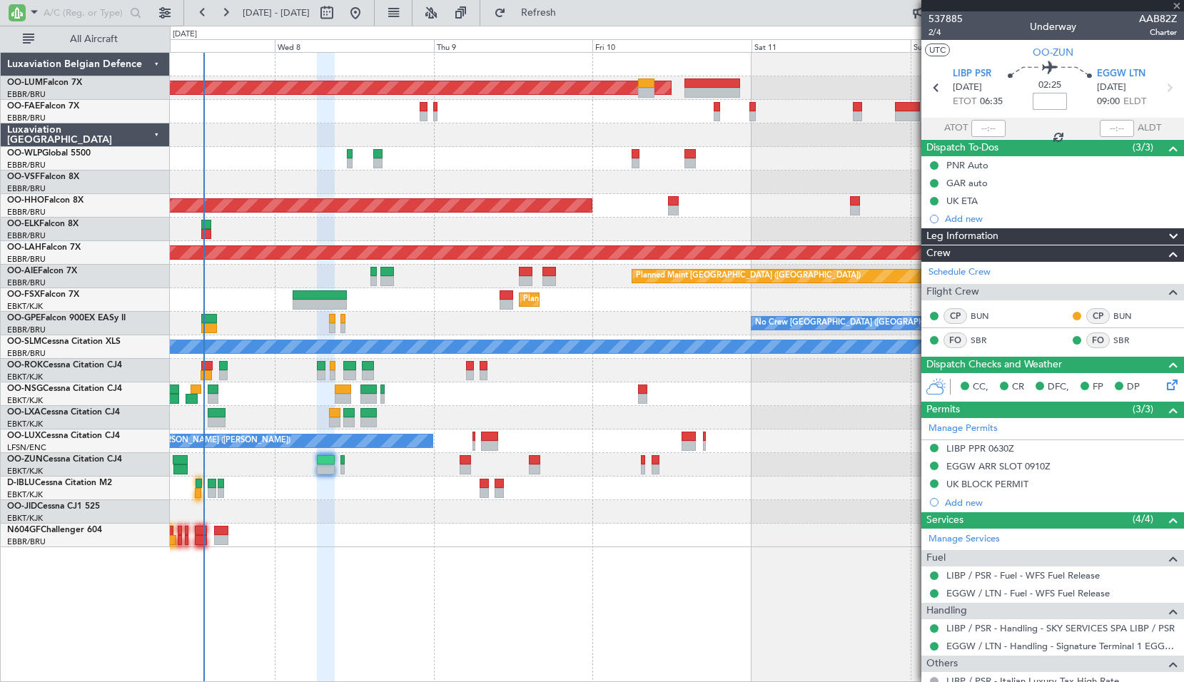
type input "0"
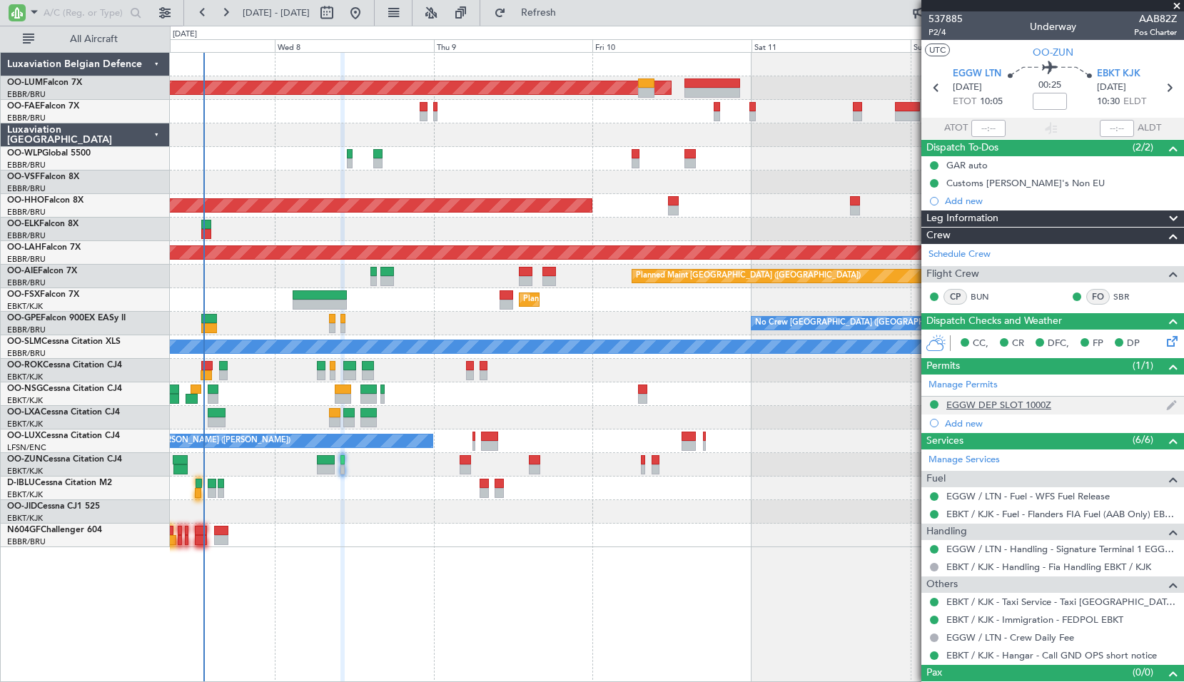
click at [1001, 405] on div "EGGW DEP SLOT 1000Z" at bounding box center [998, 405] width 105 height 12
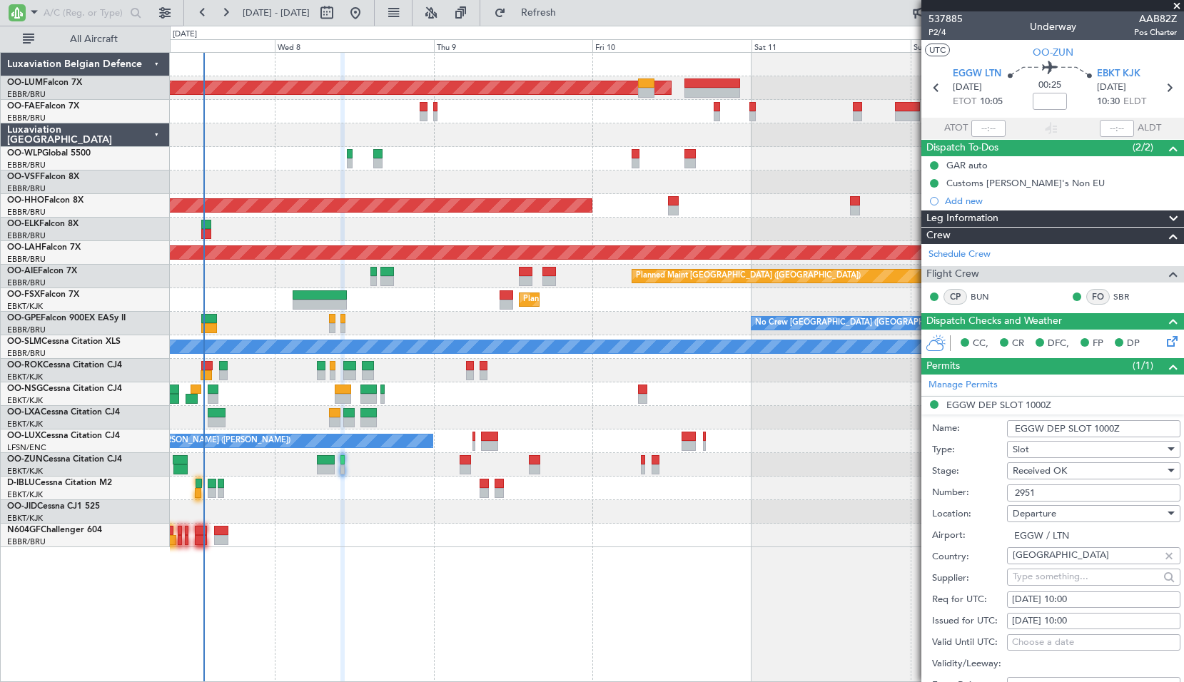
click at [1045, 485] on input "2951" at bounding box center [1093, 492] width 173 height 17
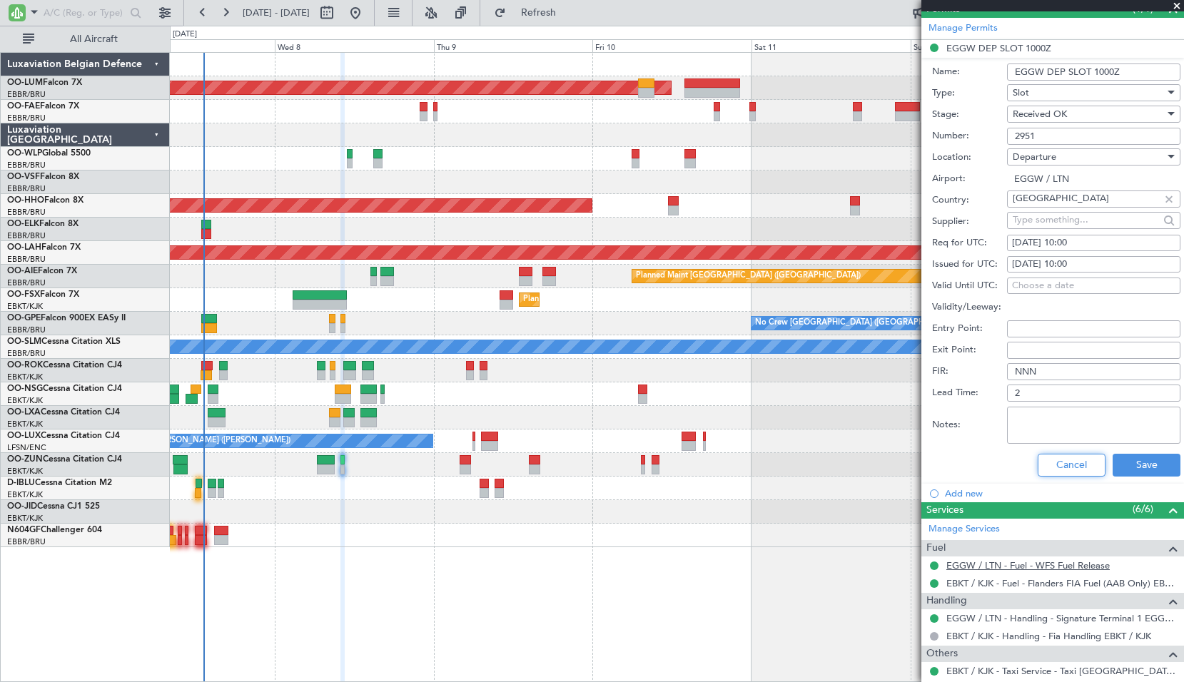
click at [1049, 472] on button "Cancel" at bounding box center [1071, 465] width 68 height 23
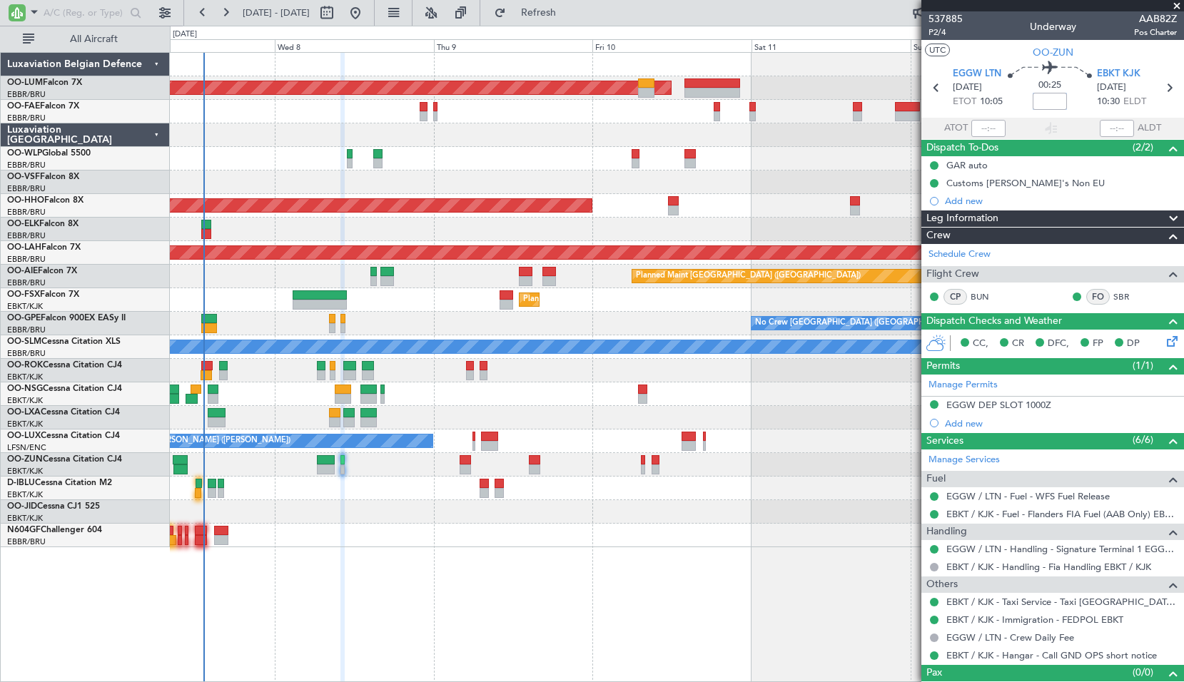
click at [1060, 106] on input at bounding box center [1049, 101] width 34 height 17
type input "10"
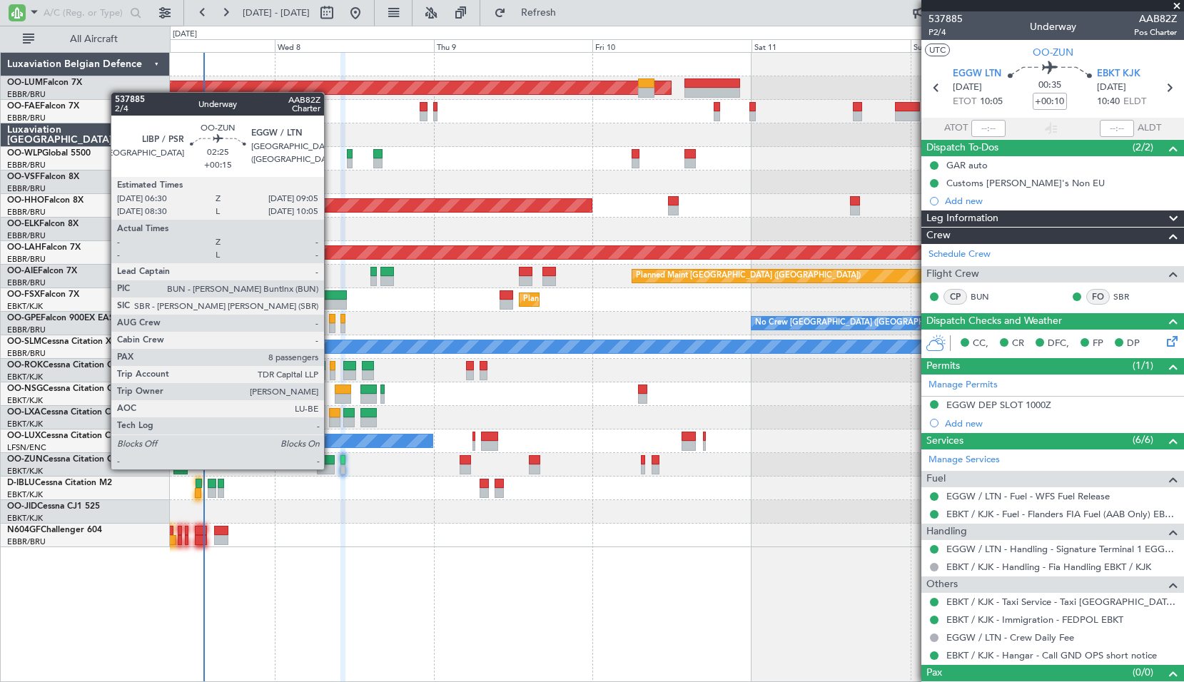
click at [330, 468] on div at bounding box center [325, 470] width 17 height 10
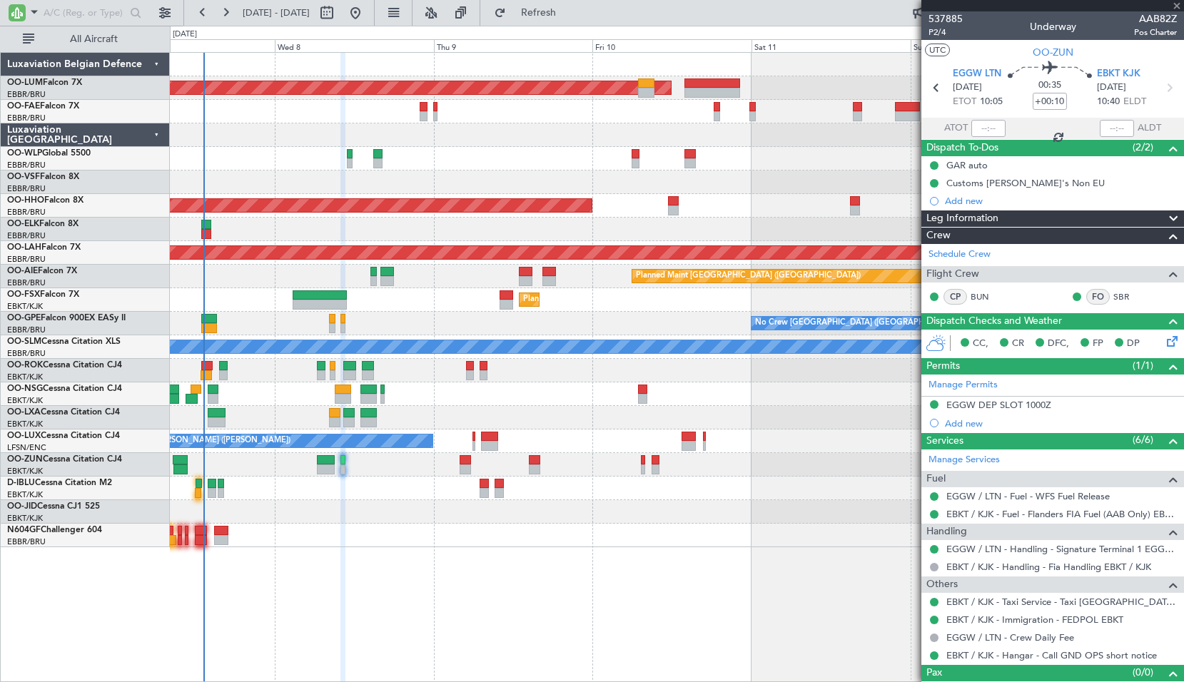
click at [374, 496] on div at bounding box center [676, 489] width 1013 height 24
type input "+00:15"
type input "8"
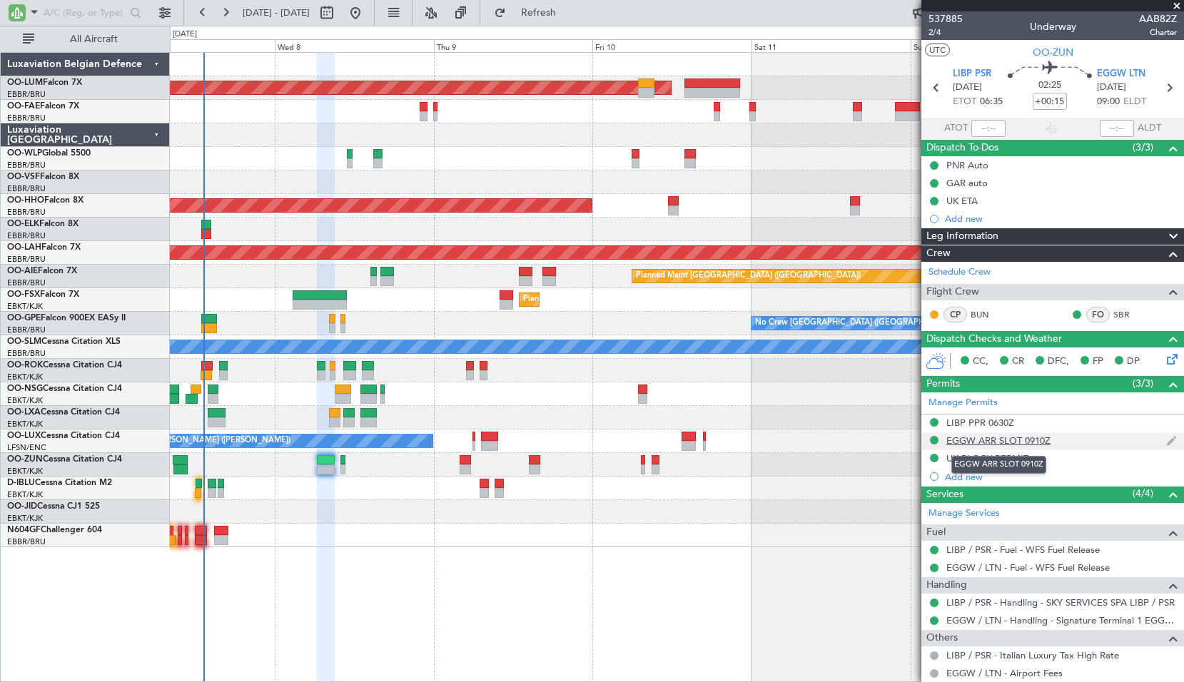
click at [1017, 437] on div "EGGW ARR SLOT 0910Z" at bounding box center [998, 441] width 104 height 12
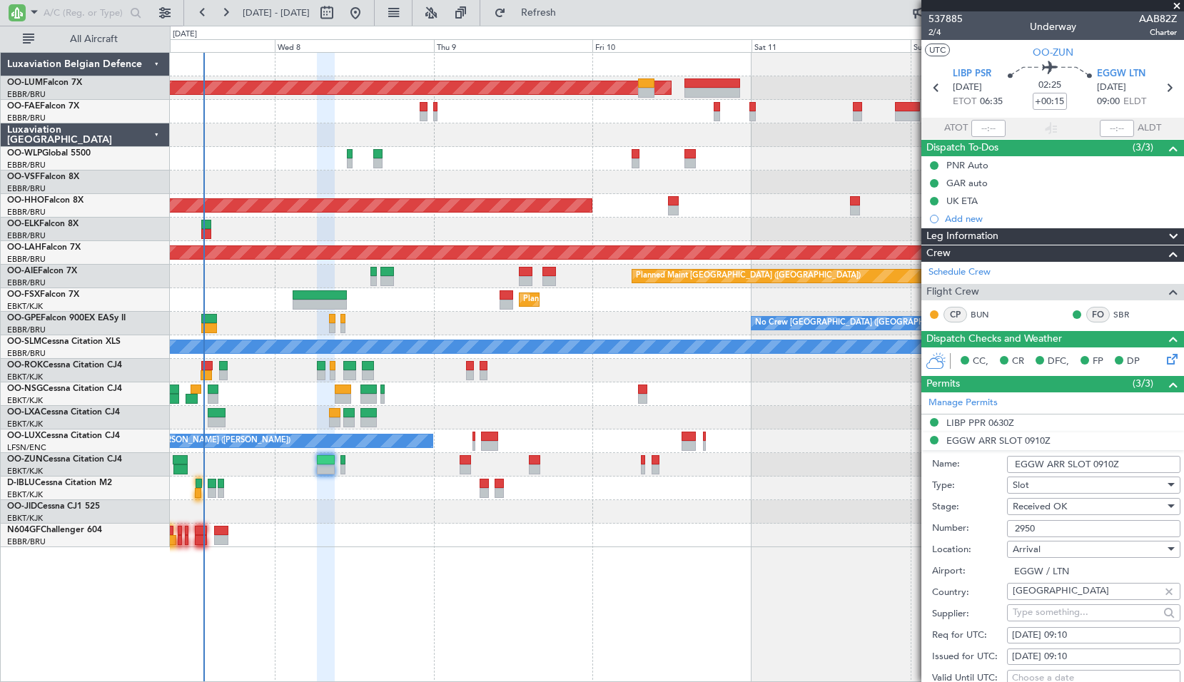
scroll to position [357, 0]
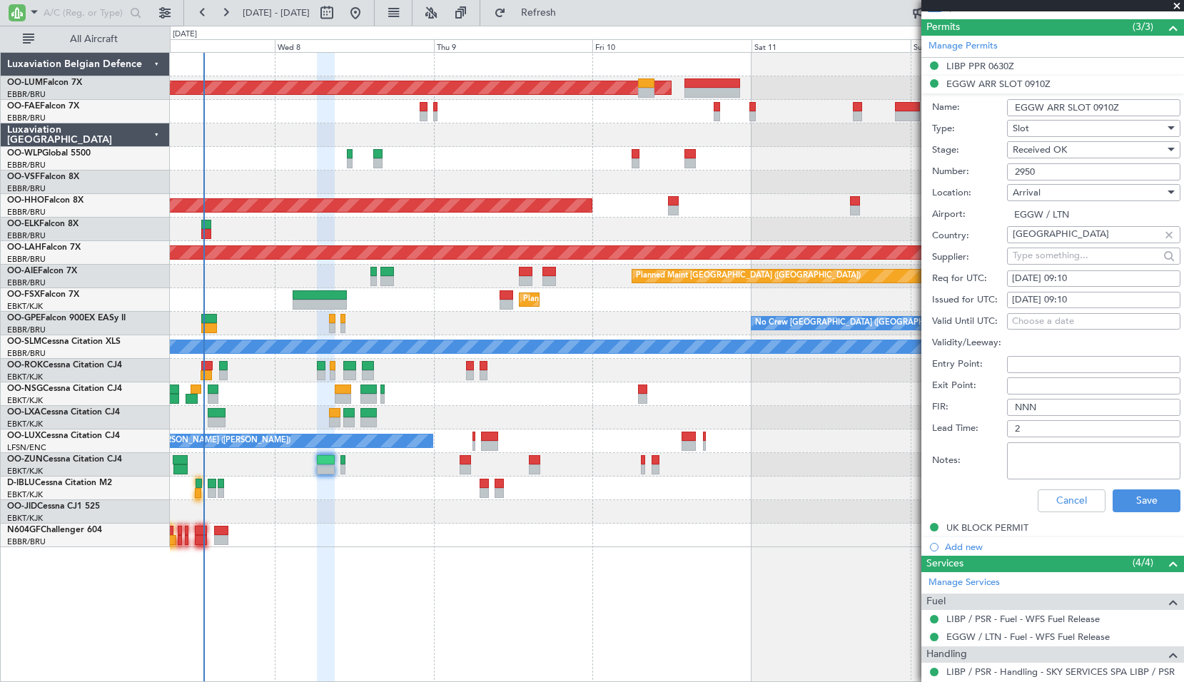
click at [1051, 168] on input "2950" at bounding box center [1093, 171] width 173 height 17
click at [1077, 496] on button "Cancel" at bounding box center [1071, 500] width 68 height 23
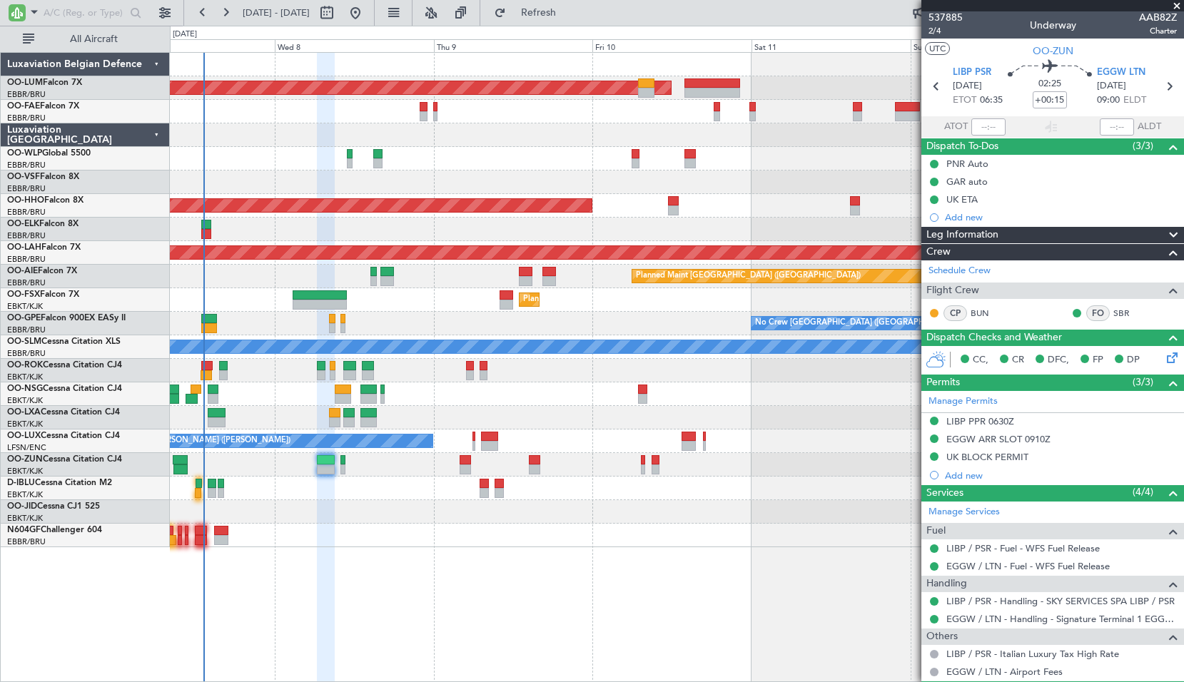
scroll to position [0, 0]
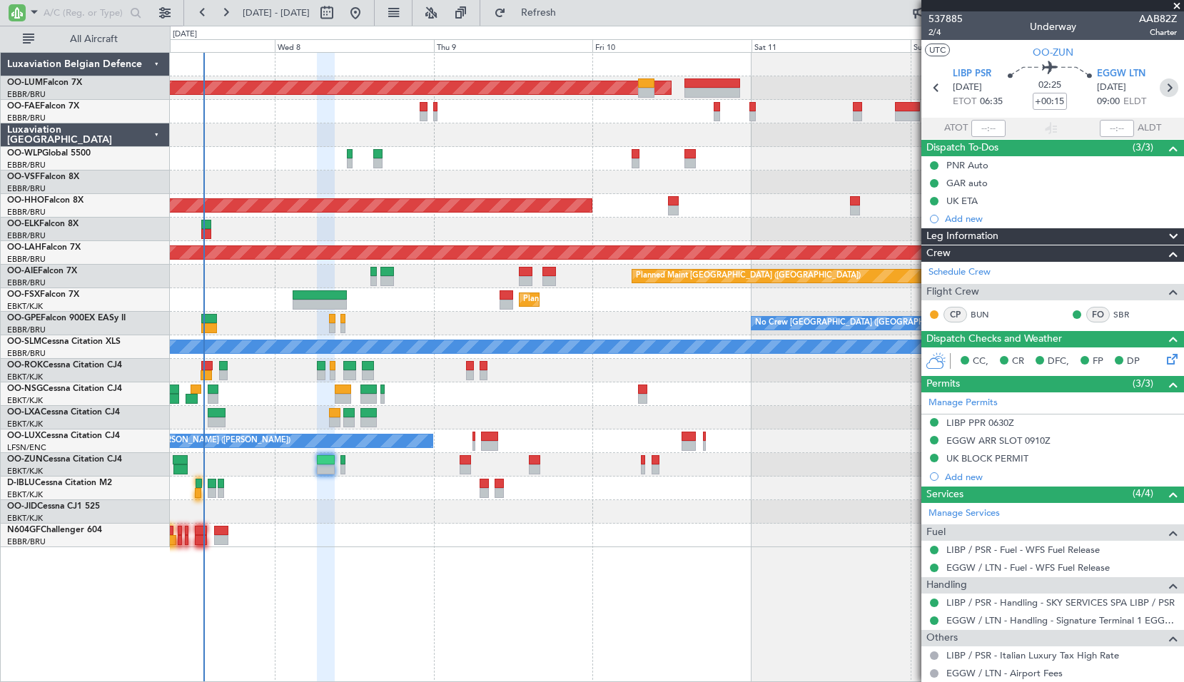
click at [1164, 96] on icon at bounding box center [1168, 87] width 19 height 19
type input "+00:10"
type input "0"
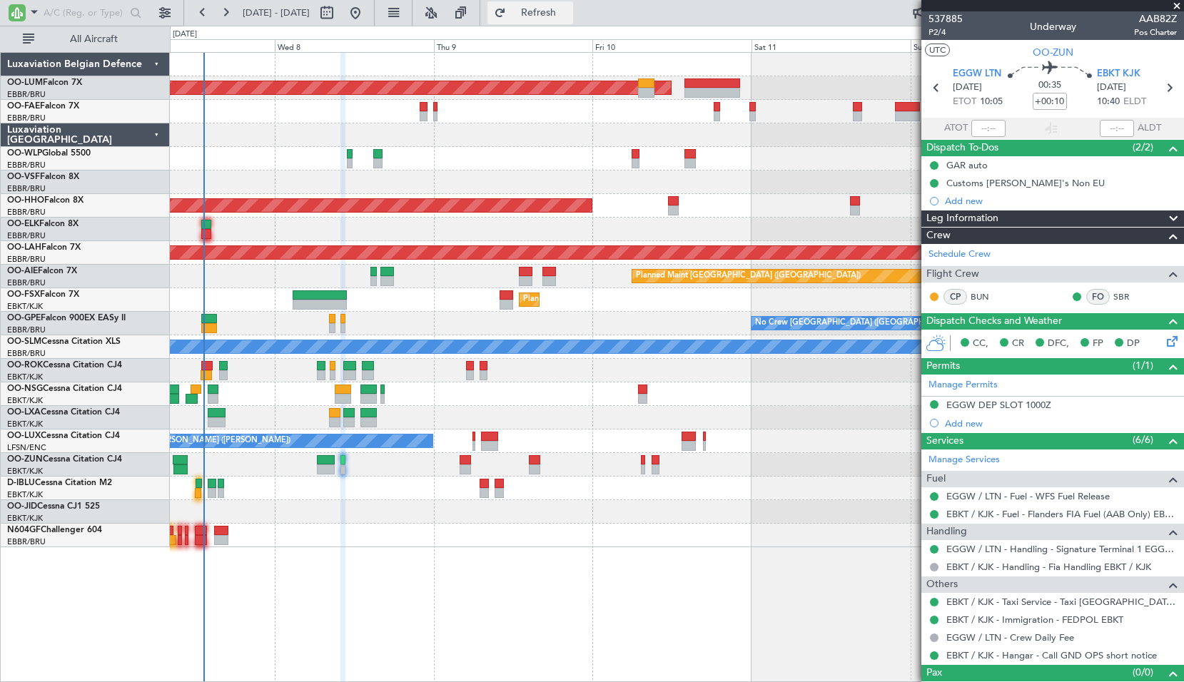
click at [562, 14] on span "Refresh" at bounding box center [539, 13] width 60 height 10
click at [626, 512] on div at bounding box center [676, 512] width 1013 height 24
click at [89, 16] on input "text" at bounding box center [85, 12] width 82 height 21
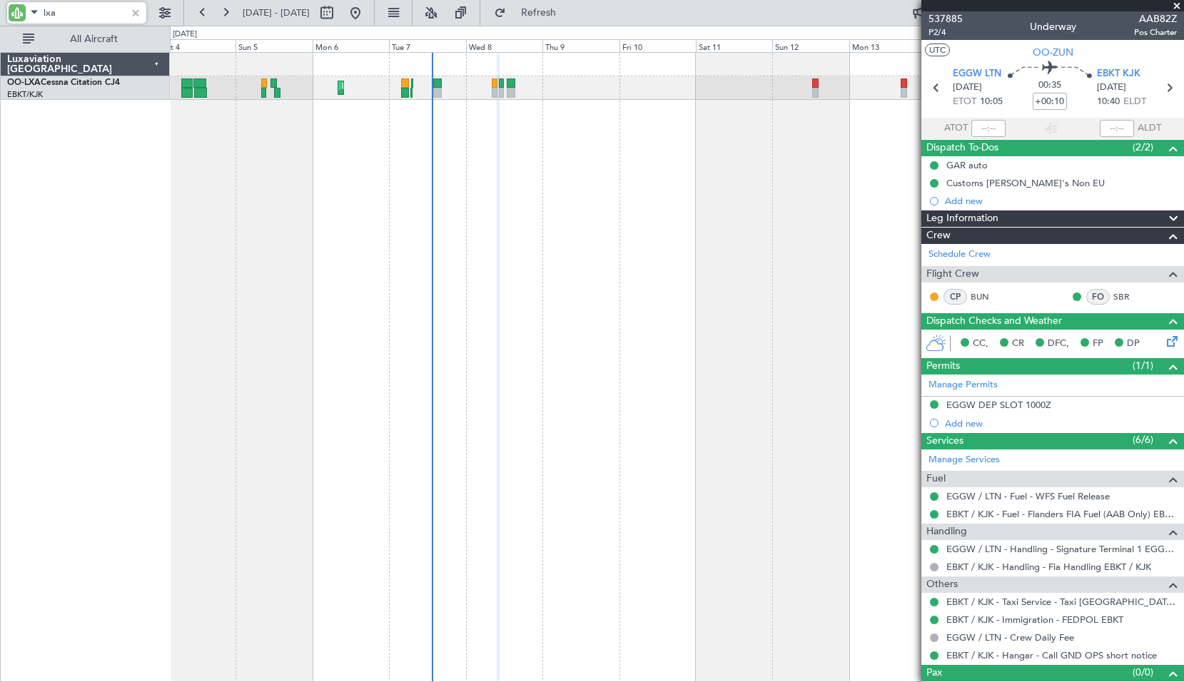
click at [483, 206] on div "Planned Maint Kortrijk-[GEOGRAPHIC_DATA] AOG Maint [GEOGRAPHIC_DATA]" at bounding box center [677, 367] width 1014 height 630
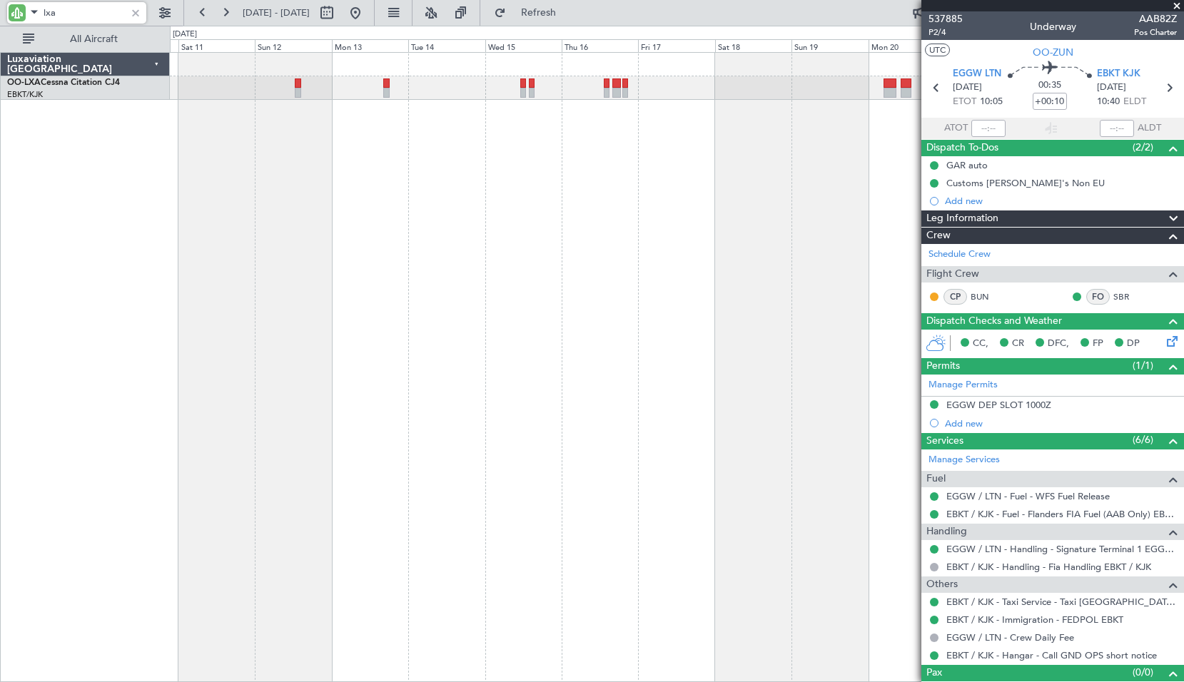
click at [176, 339] on div at bounding box center [677, 367] width 1014 height 630
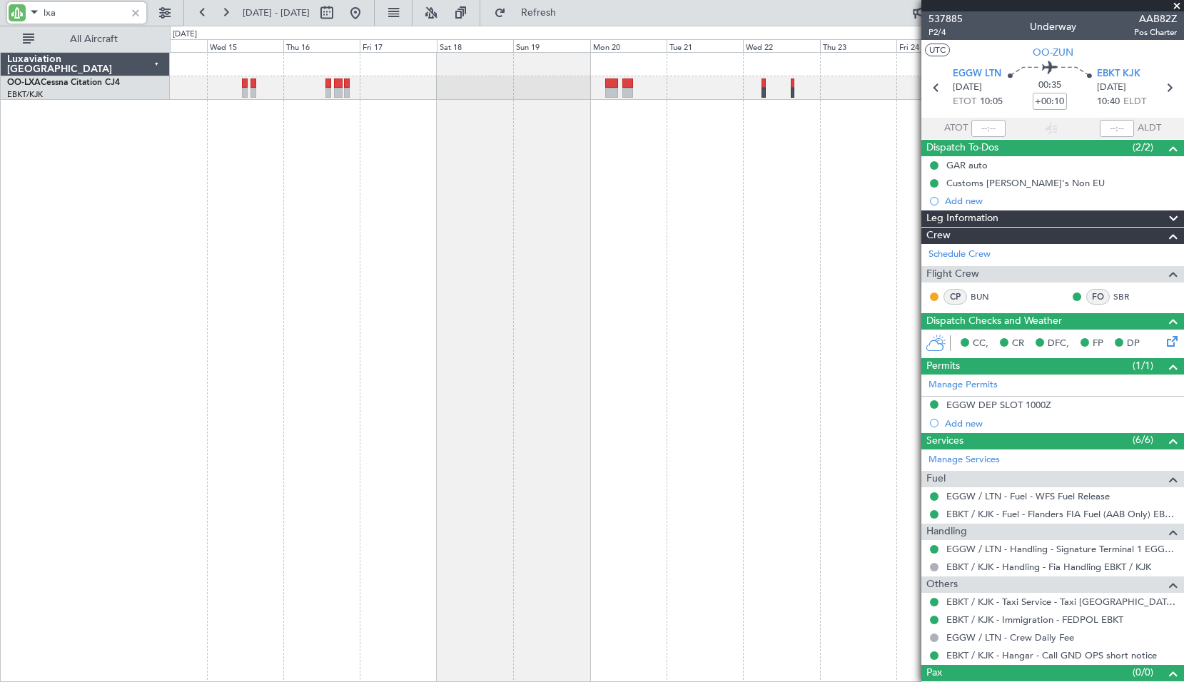
click at [494, 349] on div at bounding box center [677, 367] width 1014 height 630
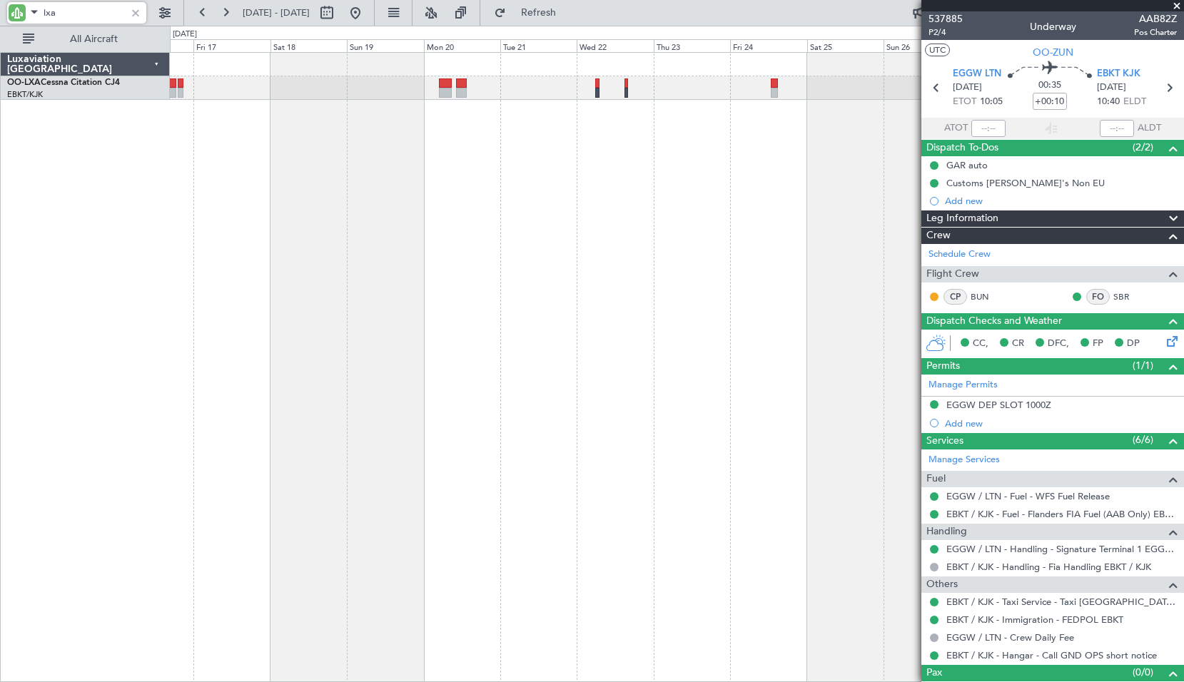
click at [493, 347] on div at bounding box center [677, 367] width 1014 height 630
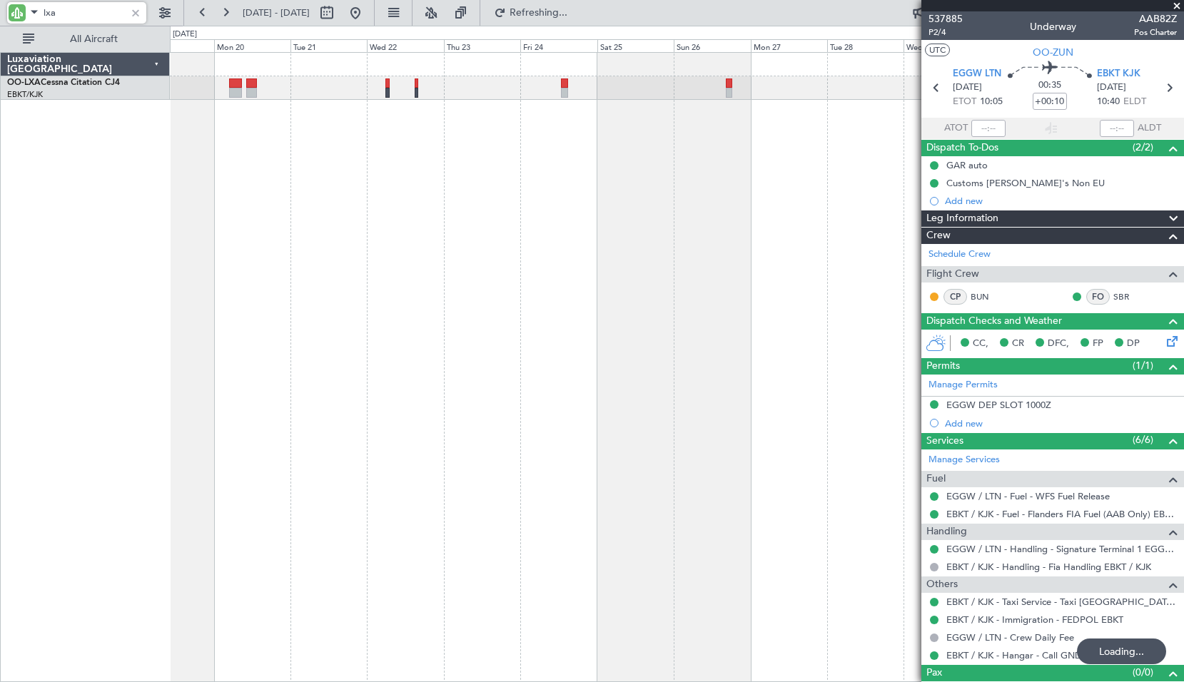
click at [465, 323] on div at bounding box center [677, 367] width 1014 height 630
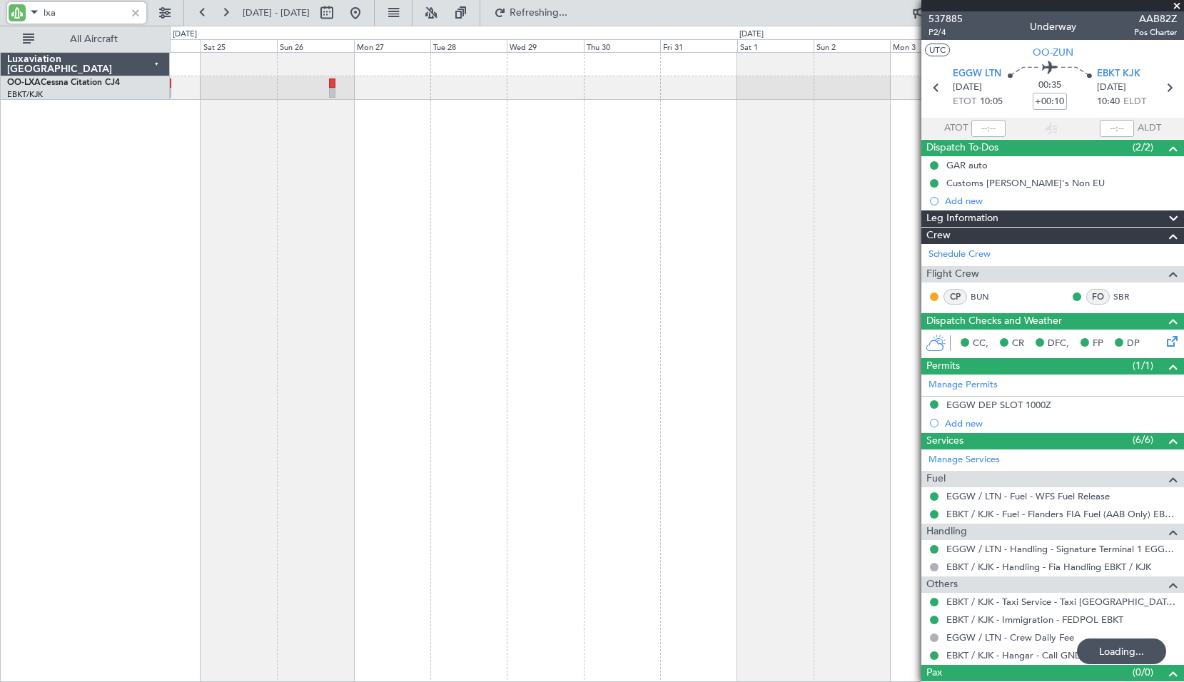
click at [499, 309] on div at bounding box center [677, 367] width 1014 height 630
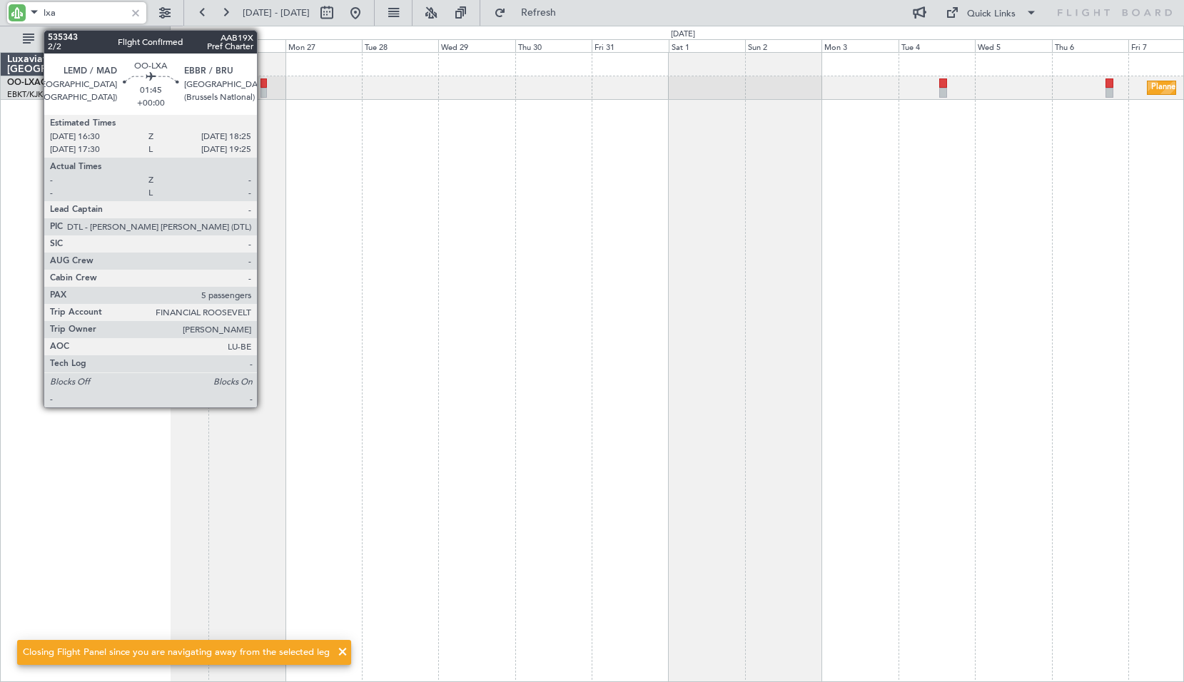
click at [263, 83] on div at bounding box center [263, 83] width 6 height 10
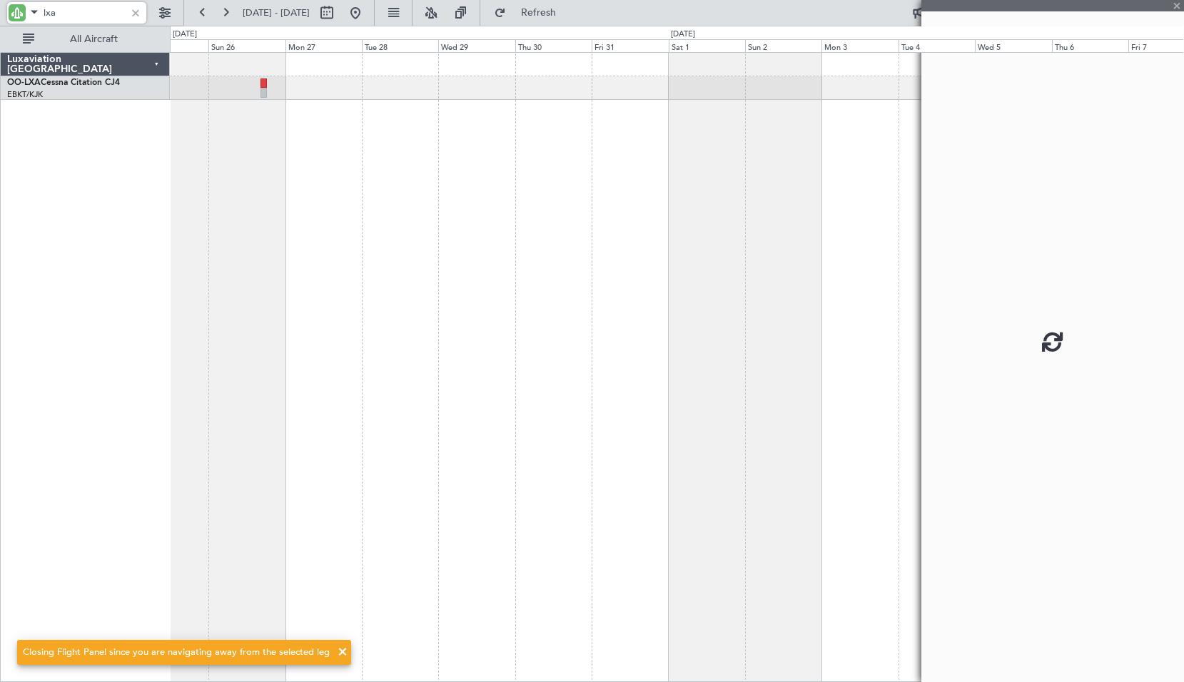
click at [424, 162] on div "Planned Maint Kortrijk-[GEOGRAPHIC_DATA]" at bounding box center [677, 367] width 1014 height 630
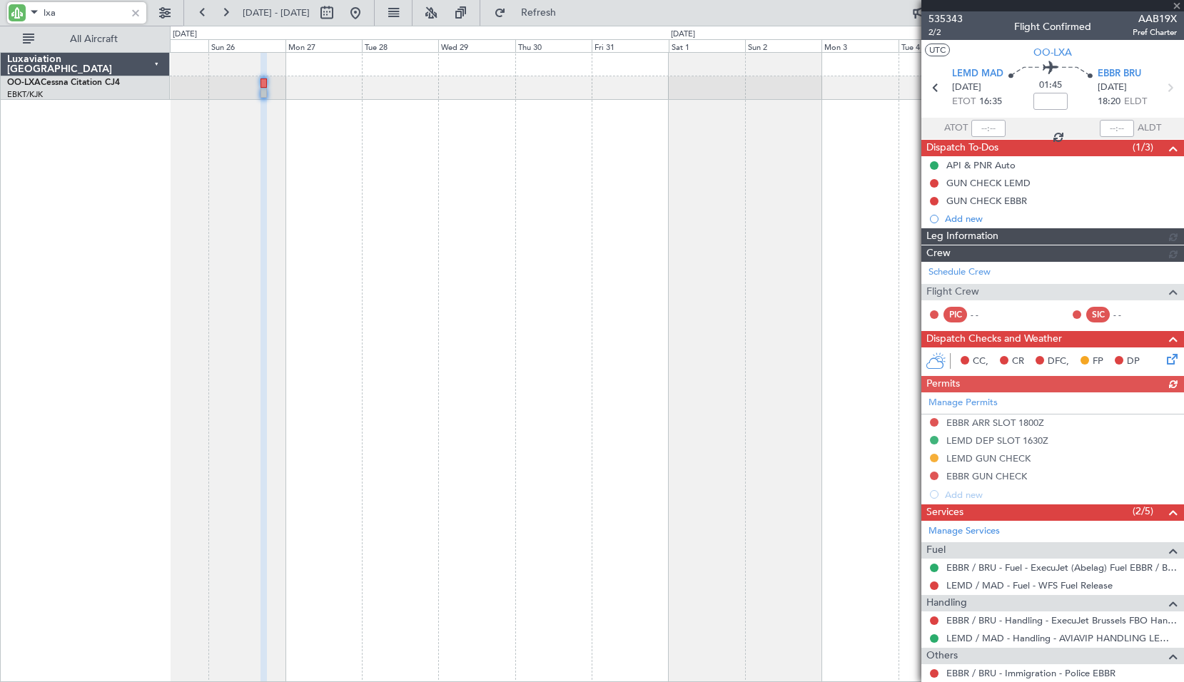
type input "lxa"
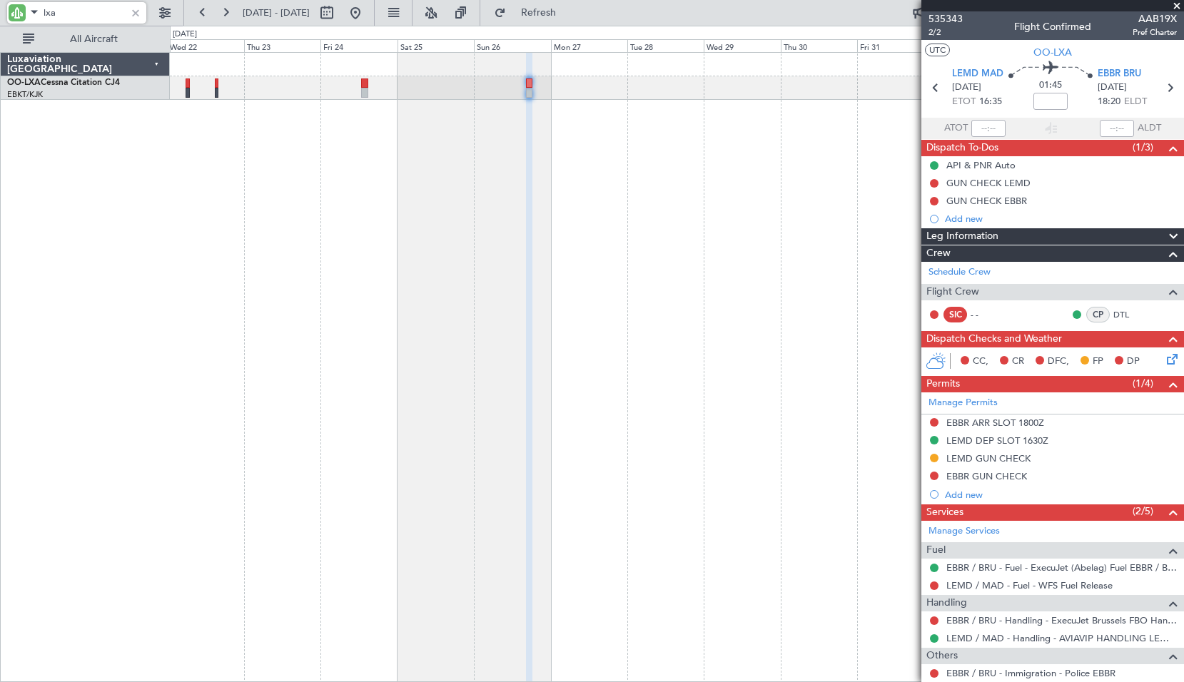
click at [689, 377] on div "Planned Maint Kortrijk-[GEOGRAPHIC_DATA]" at bounding box center [677, 367] width 1014 height 630
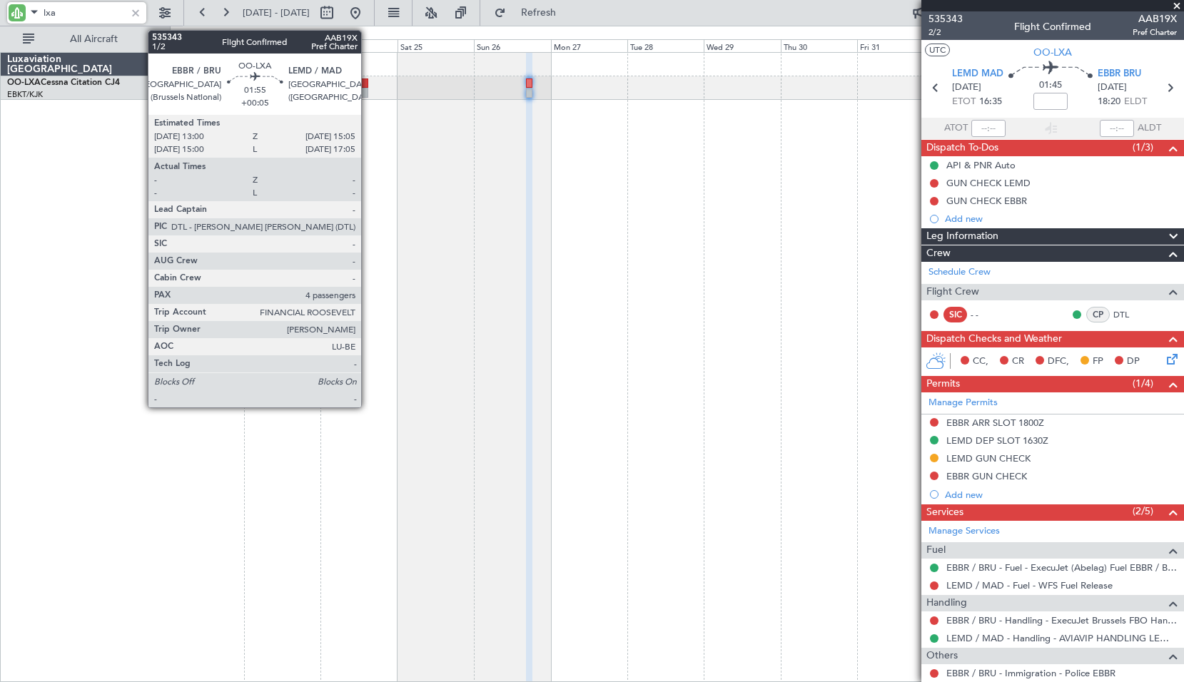
click at [367, 84] on div at bounding box center [364, 83] width 7 height 10
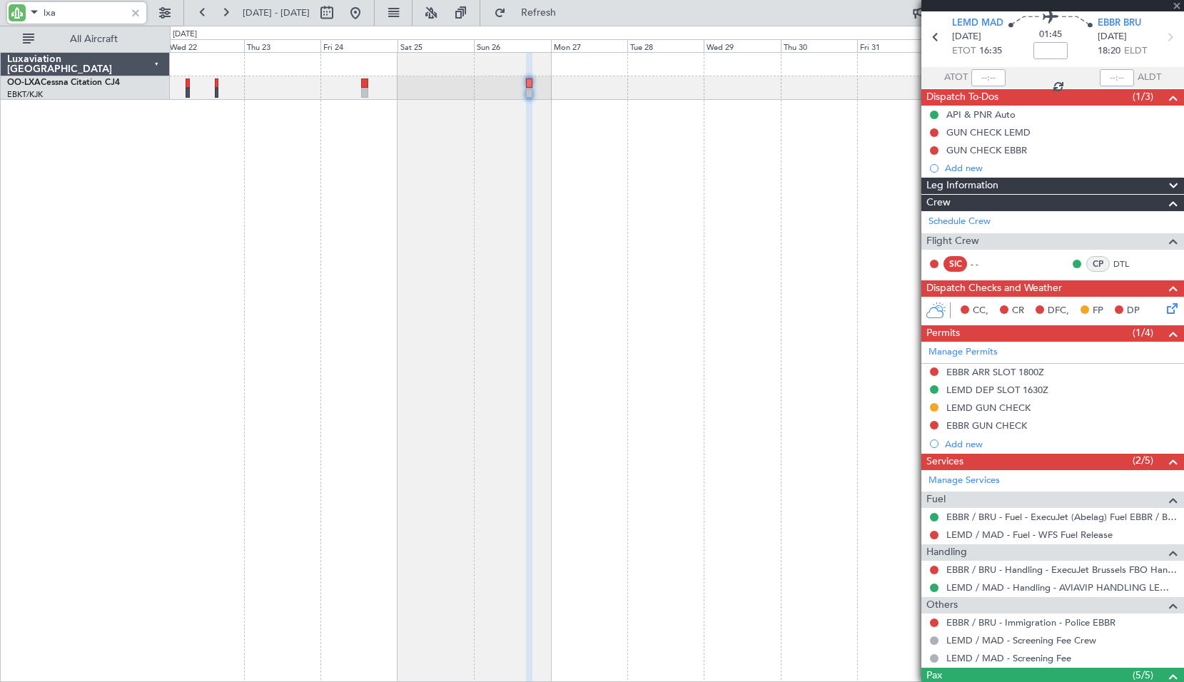
scroll to position [71, 0]
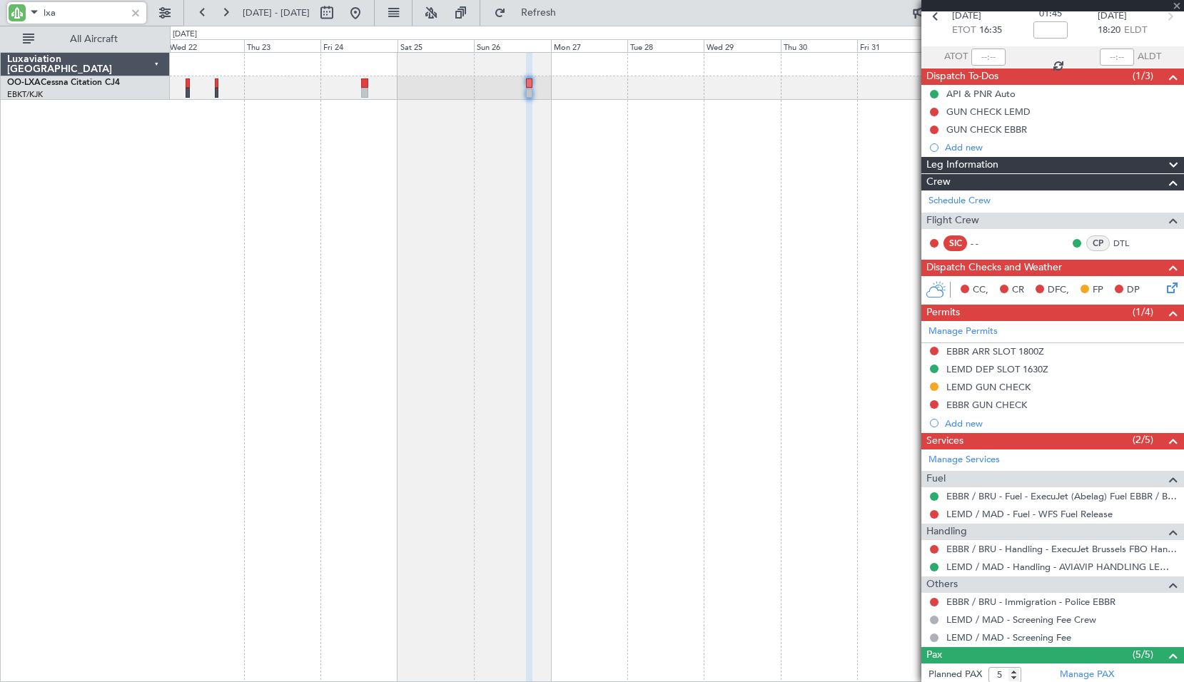
type input "+00:05"
type input "4"
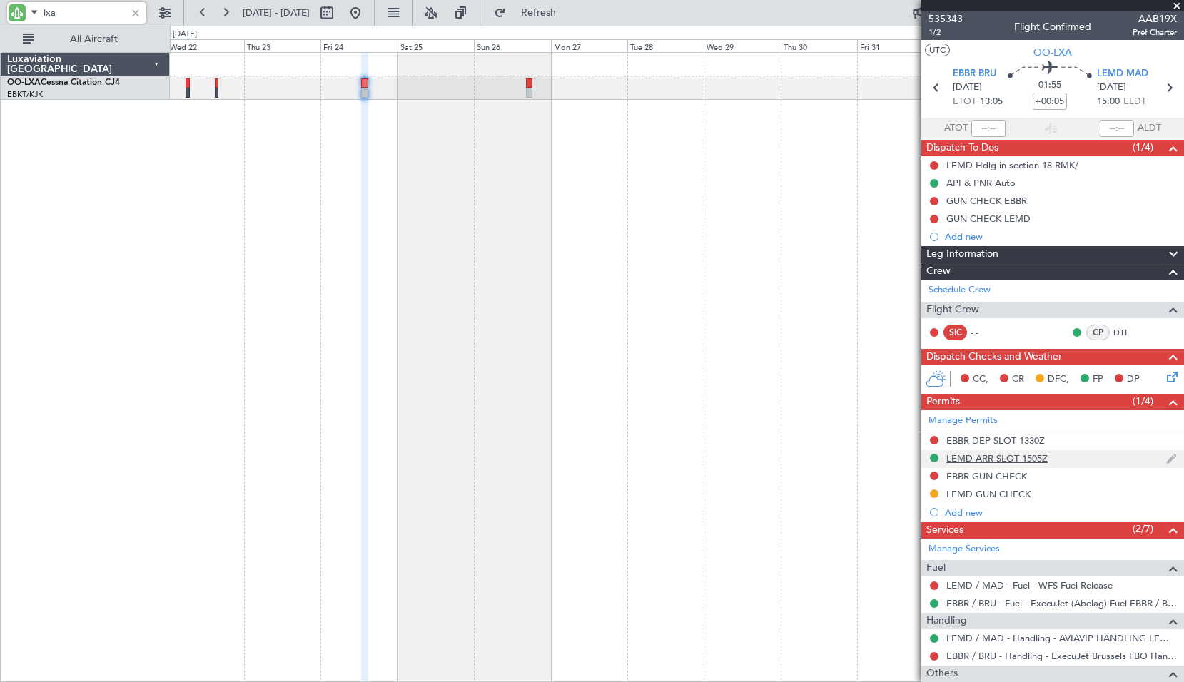
scroll to position [143, 0]
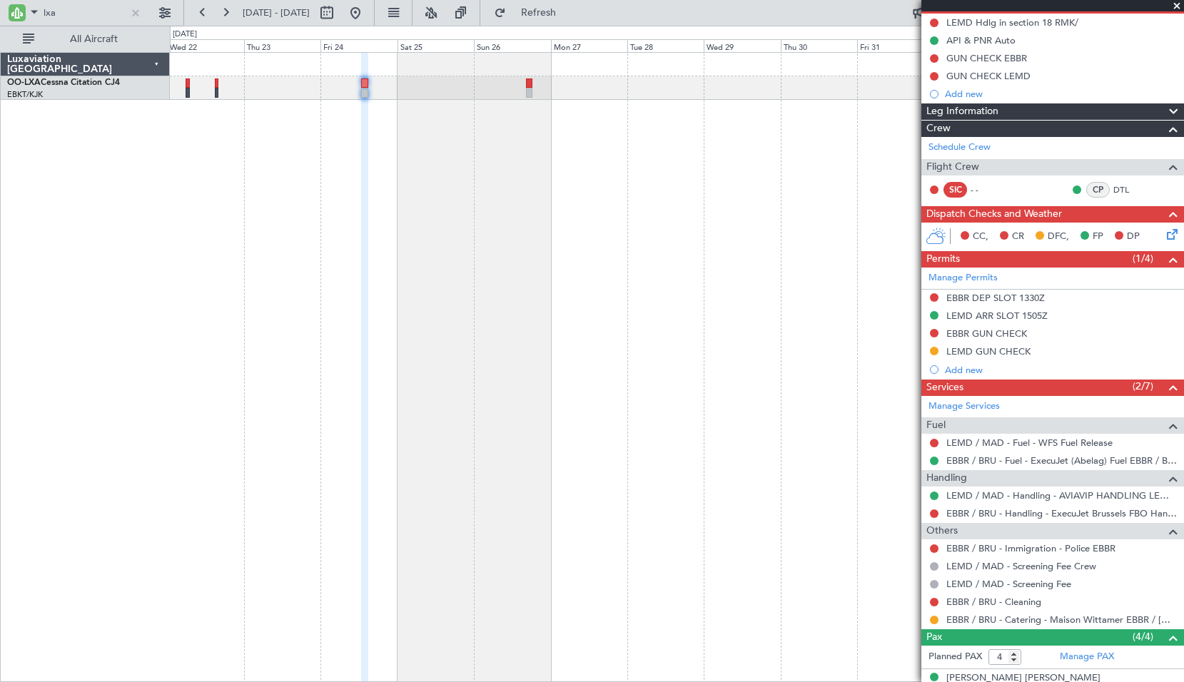
drag, startPoint x: 793, startPoint y: 319, endPoint x: 935, endPoint y: 377, distance: 152.9
click at [140, 6] on div at bounding box center [136, 13] width 16 height 16
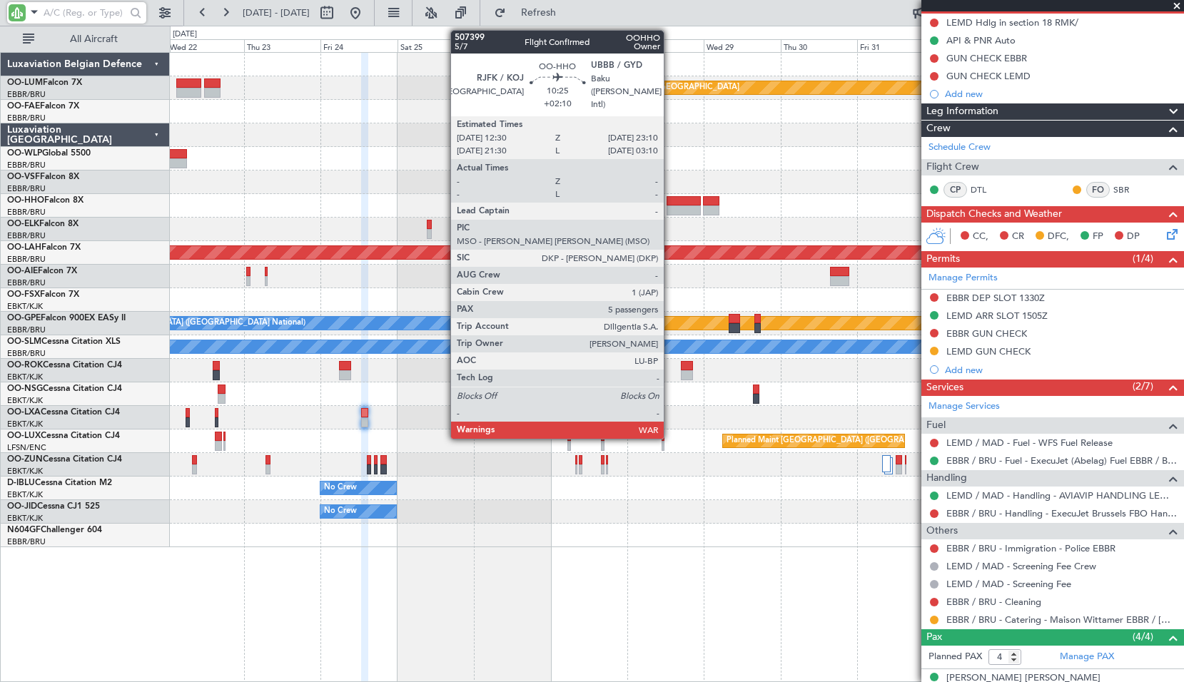
click at [670, 208] on div at bounding box center [683, 210] width 34 height 10
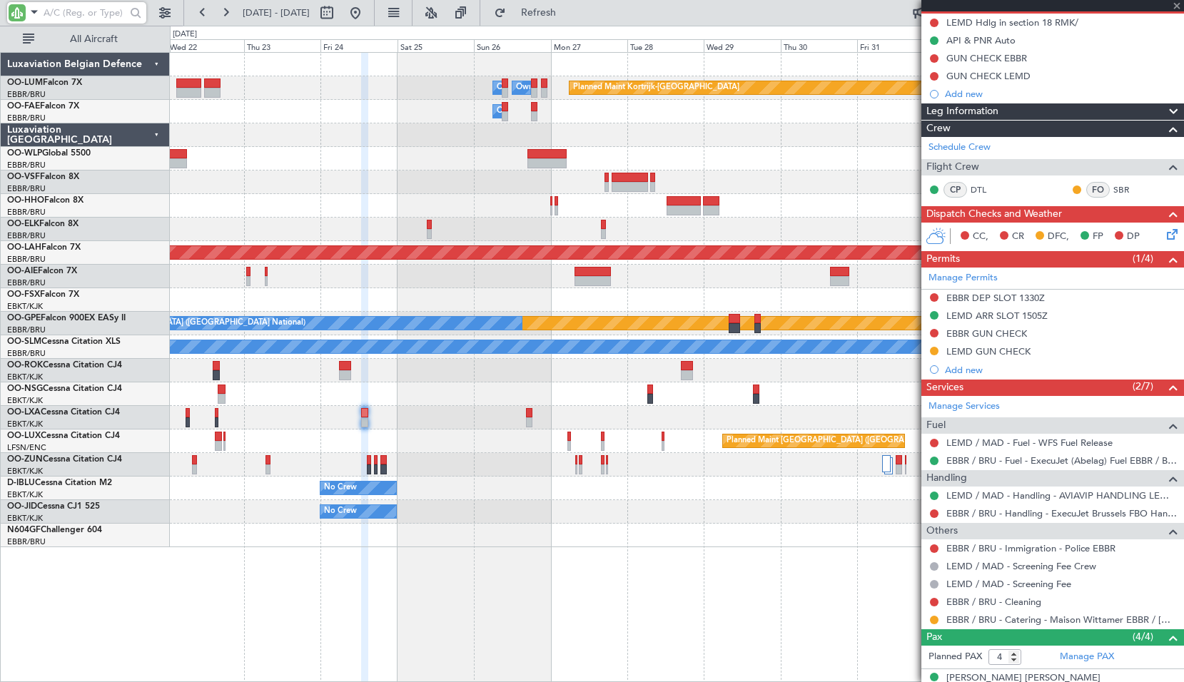
type input "+02:10"
type input "5"
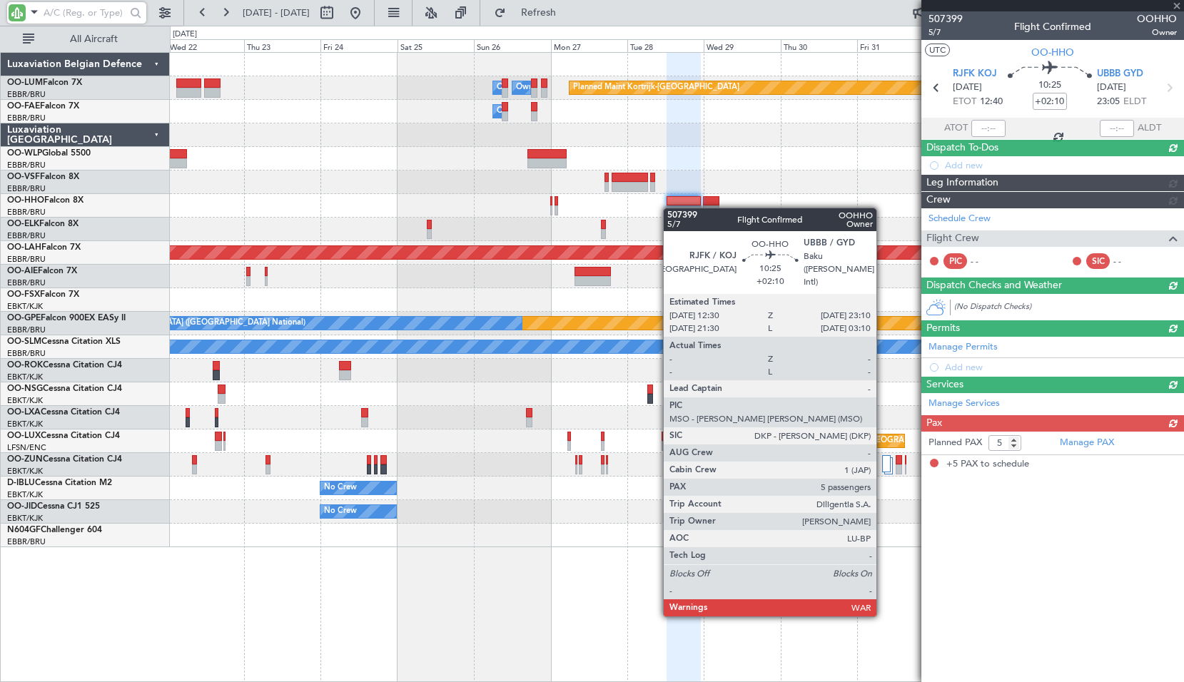
scroll to position [0, 0]
